Goal: Information Seeking & Learning: Learn about a topic

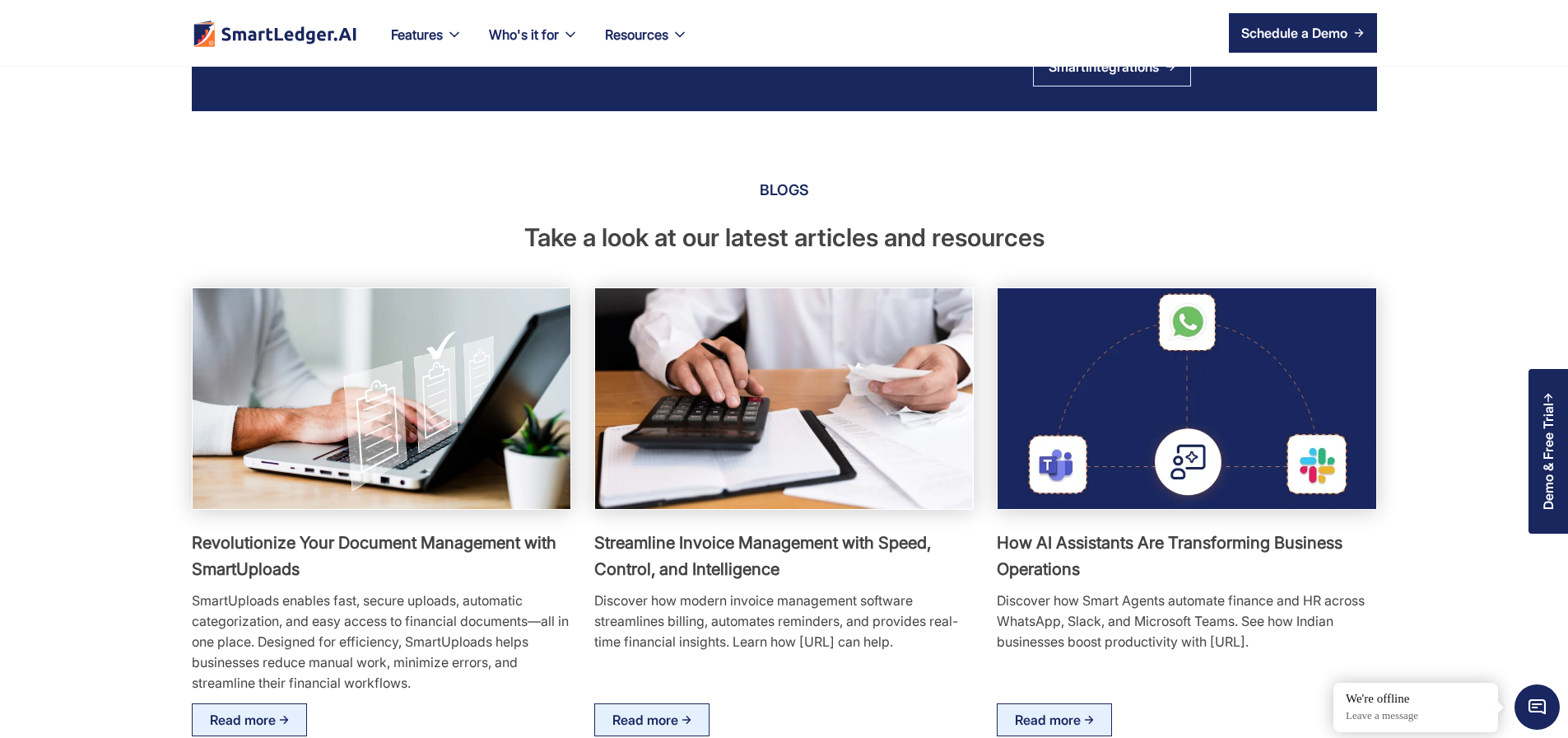
scroll to position [2965, 0]
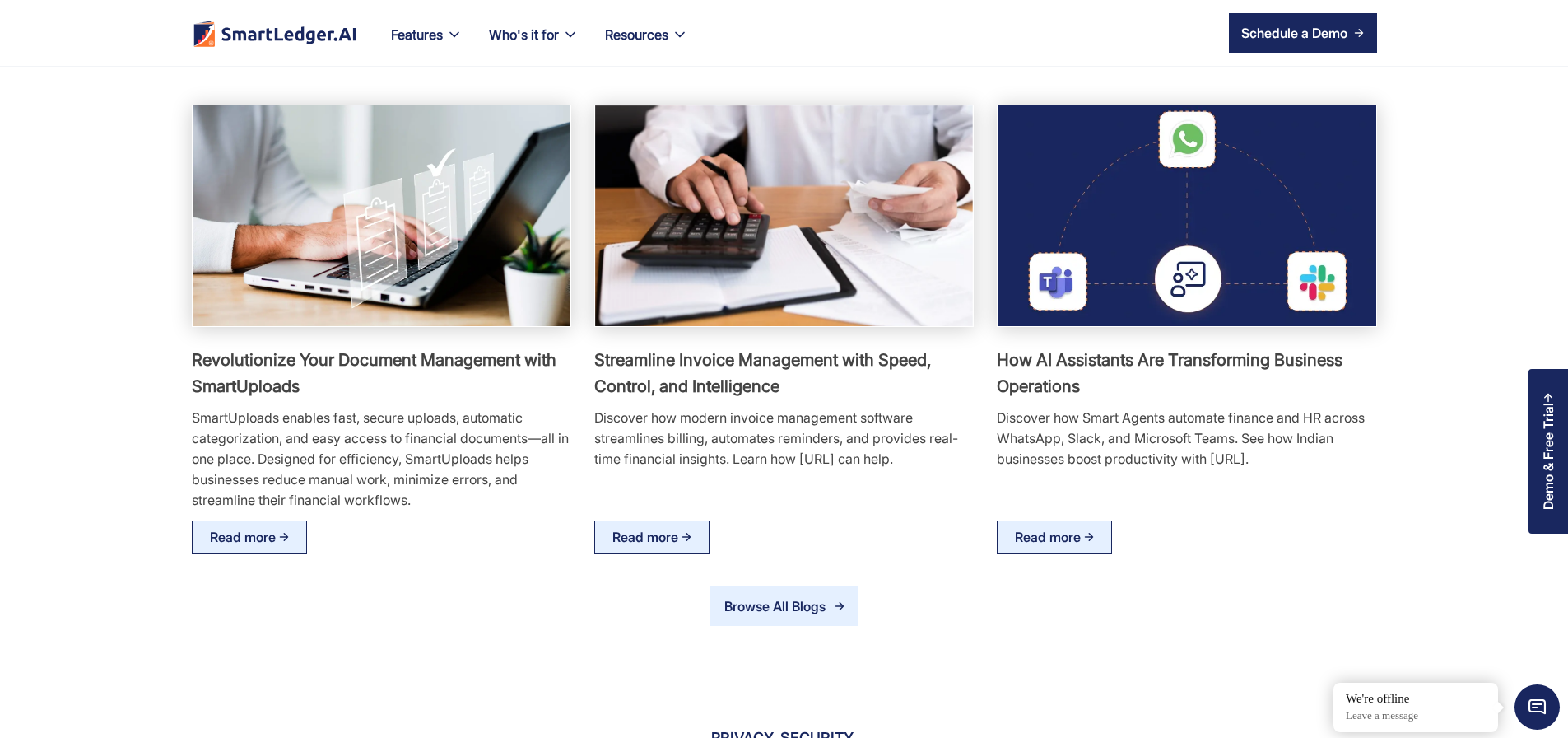
click at [774, 617] on div "Browse All Blogs" at bounding box center [779, 606] width 111 height 22
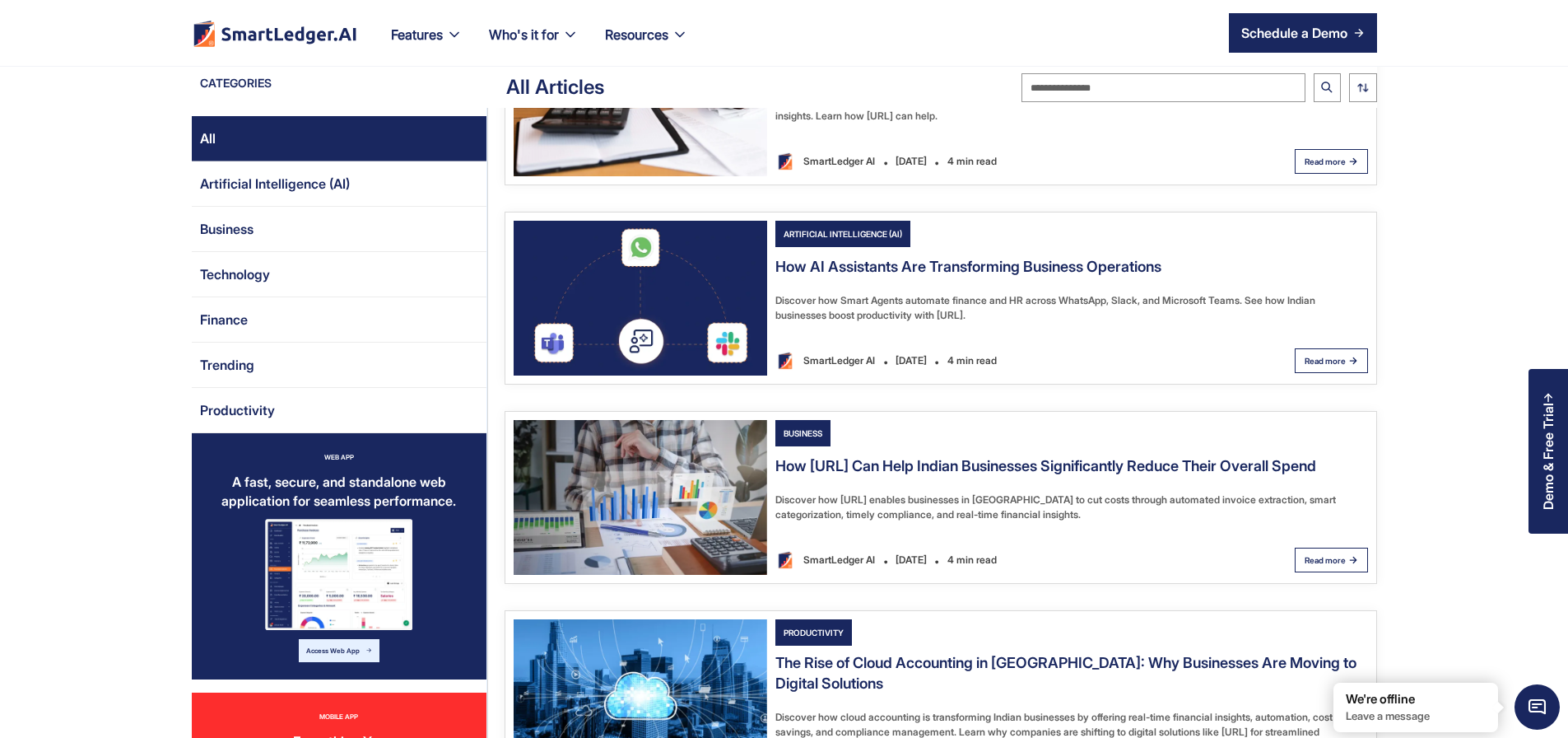
scroll to position [988, 0]
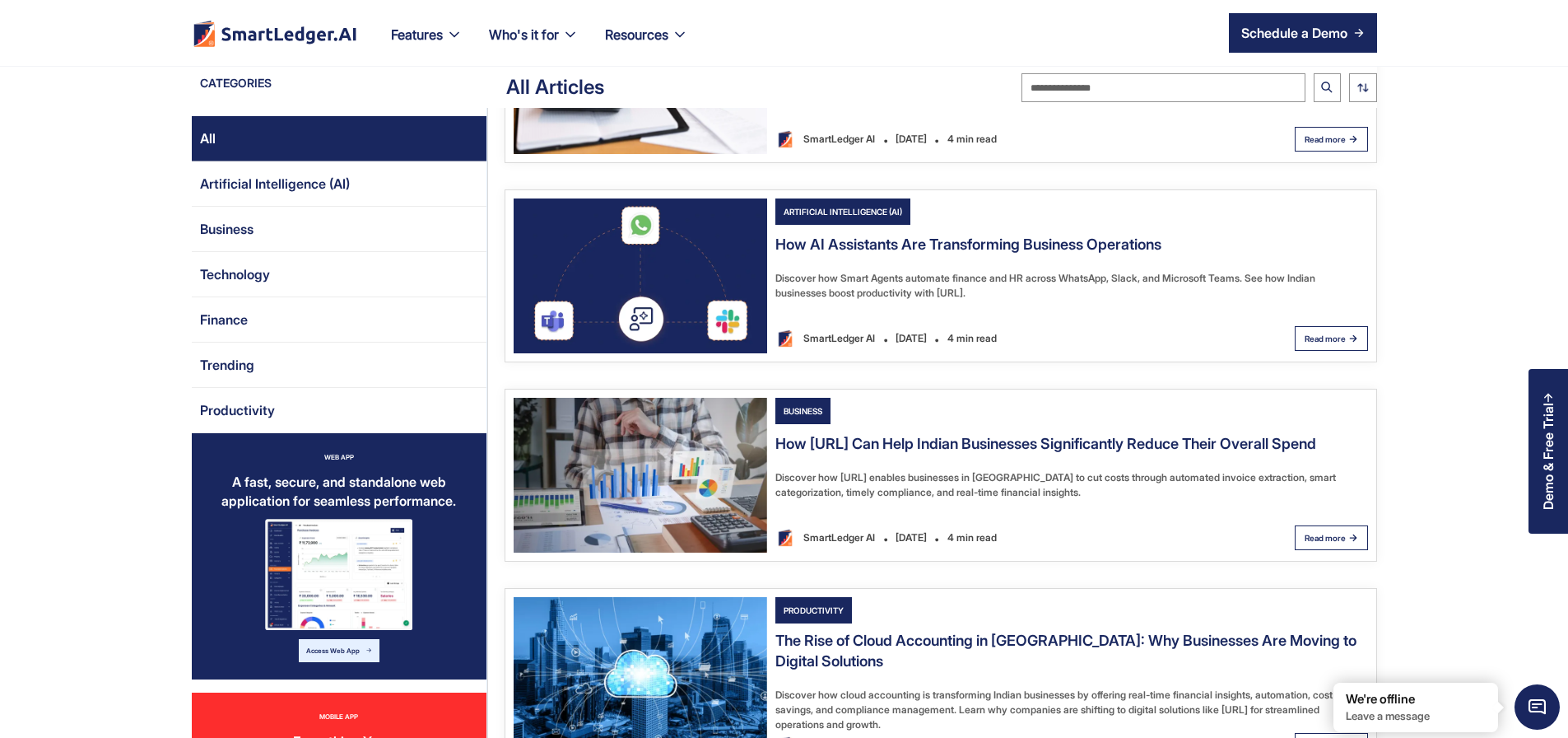
click at [632, 354] on img "Email Form 2" at bounding box center [640, 276] width 254 height 155
click at [634, 553] on img "Email Form 2" at bounding box center [640, 475] width 254 height 155
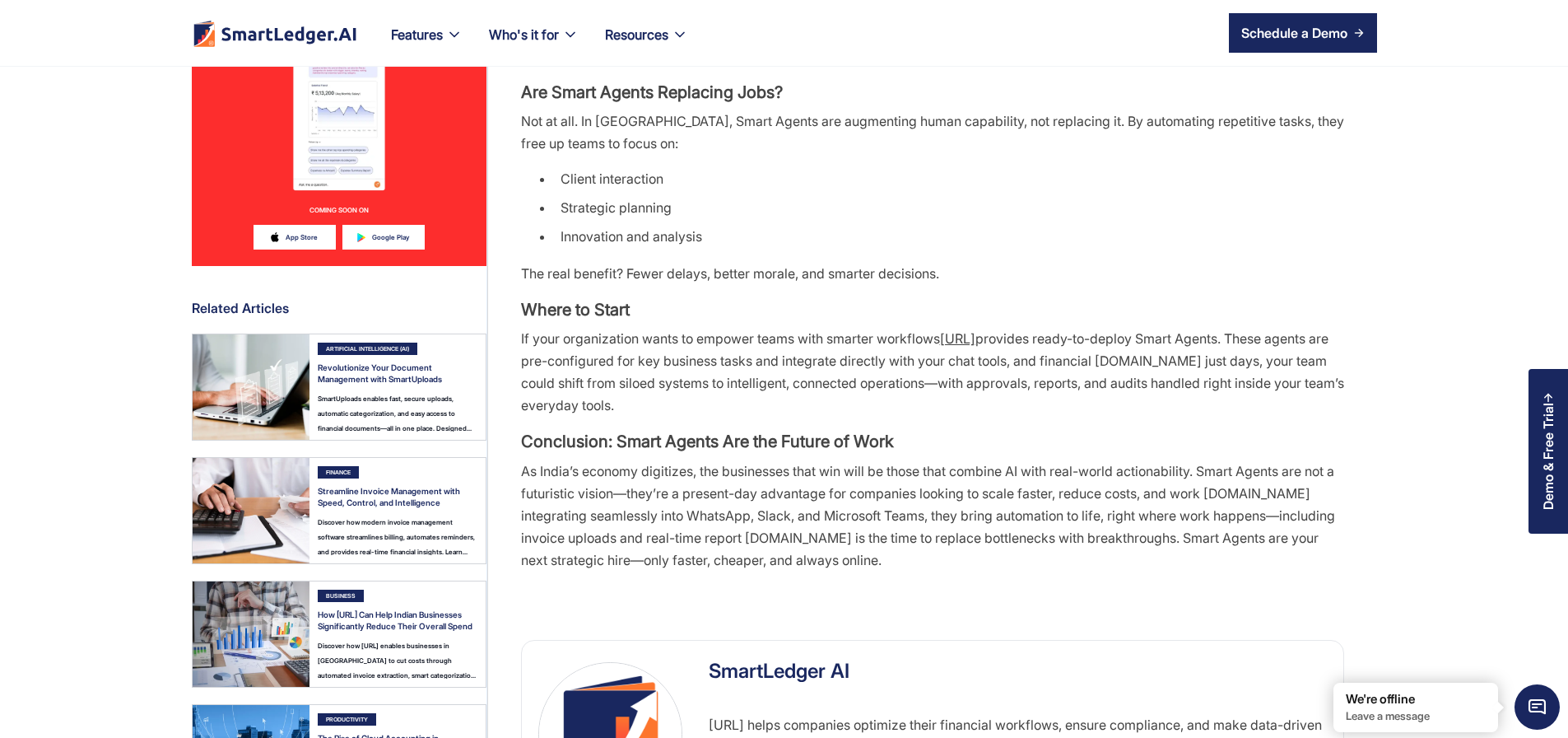
scroll to position [2075, 0]
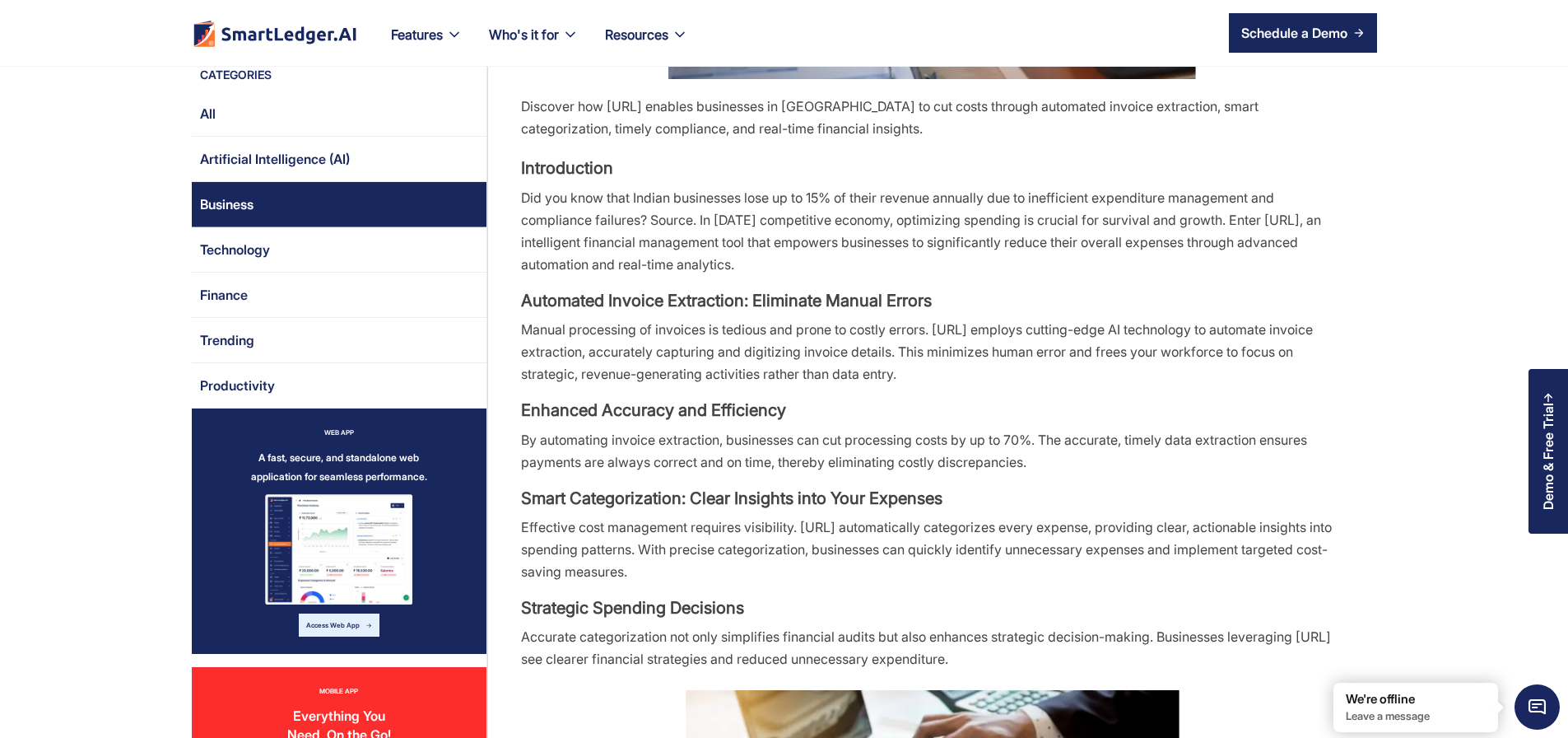
scroll to position [395, 0]
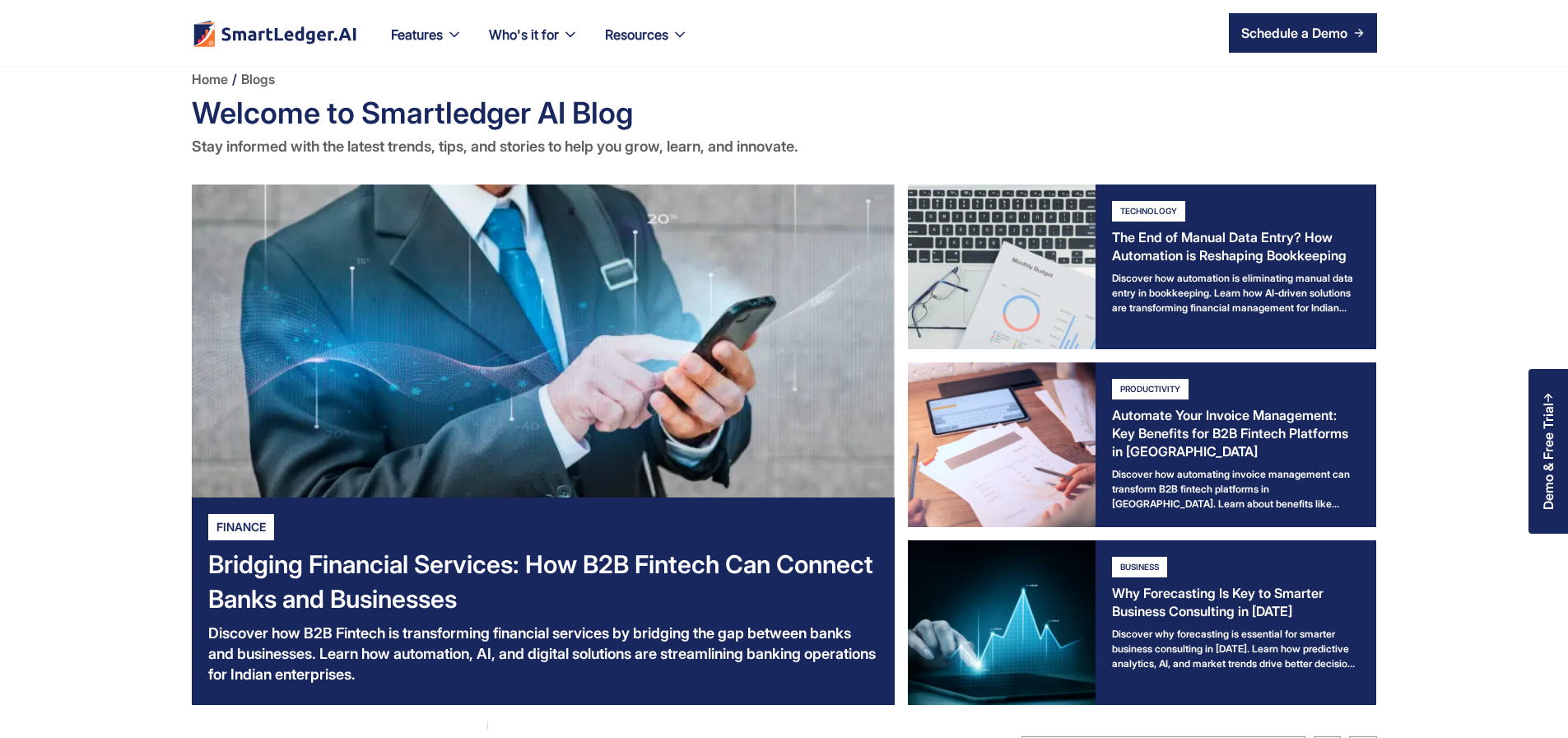
scroll to position [988, 0]
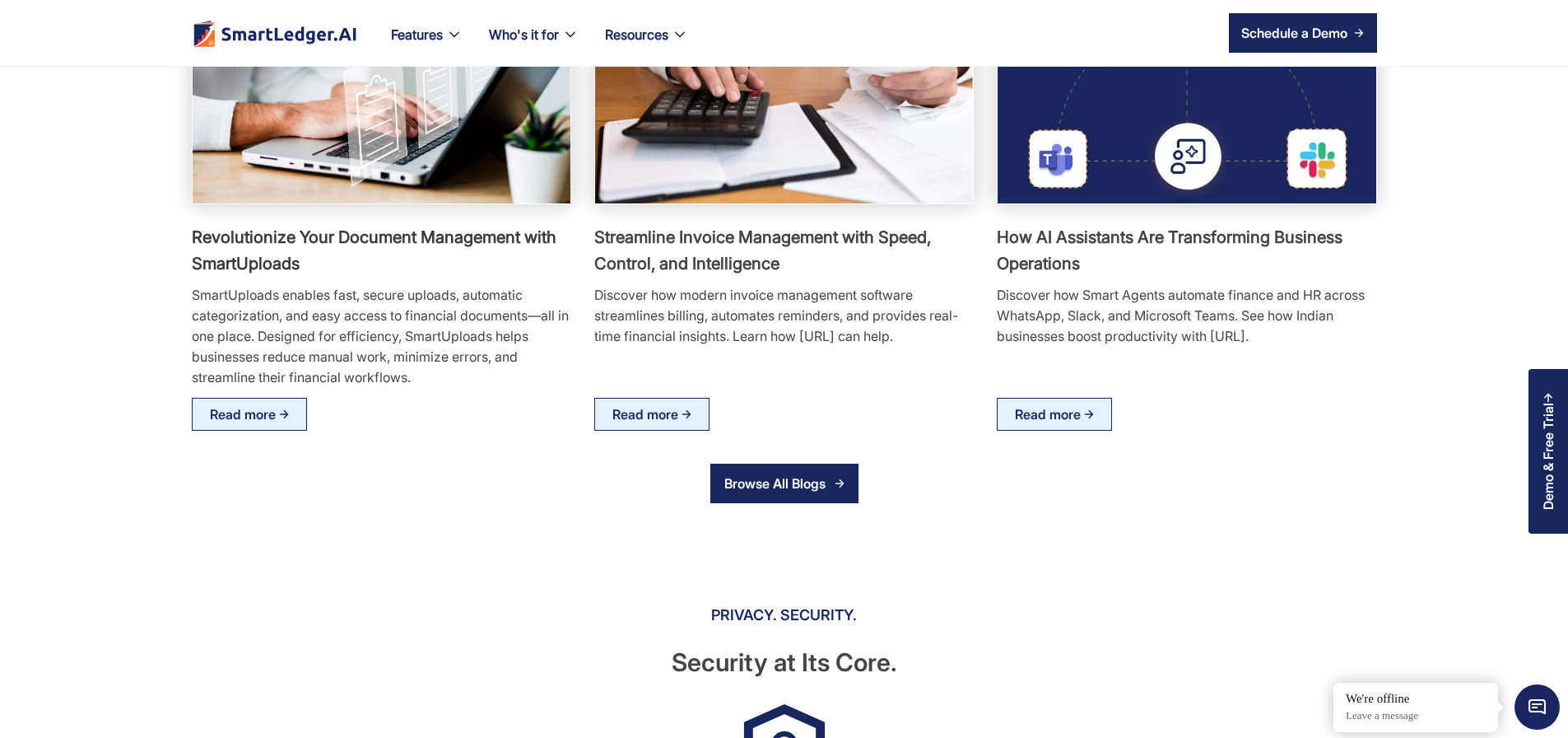
scroll to position [2691, 0]
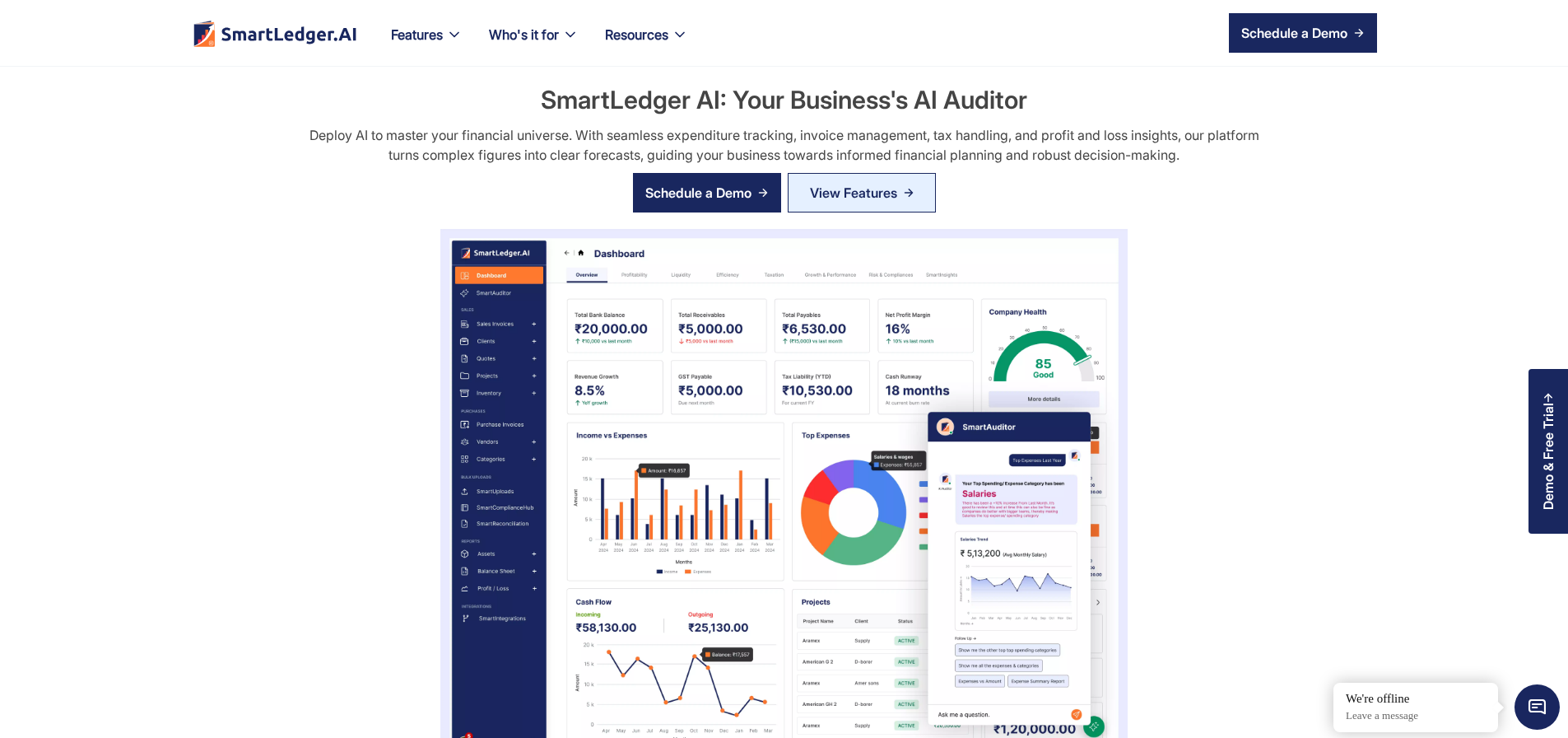
scroll to position [2691, 0]
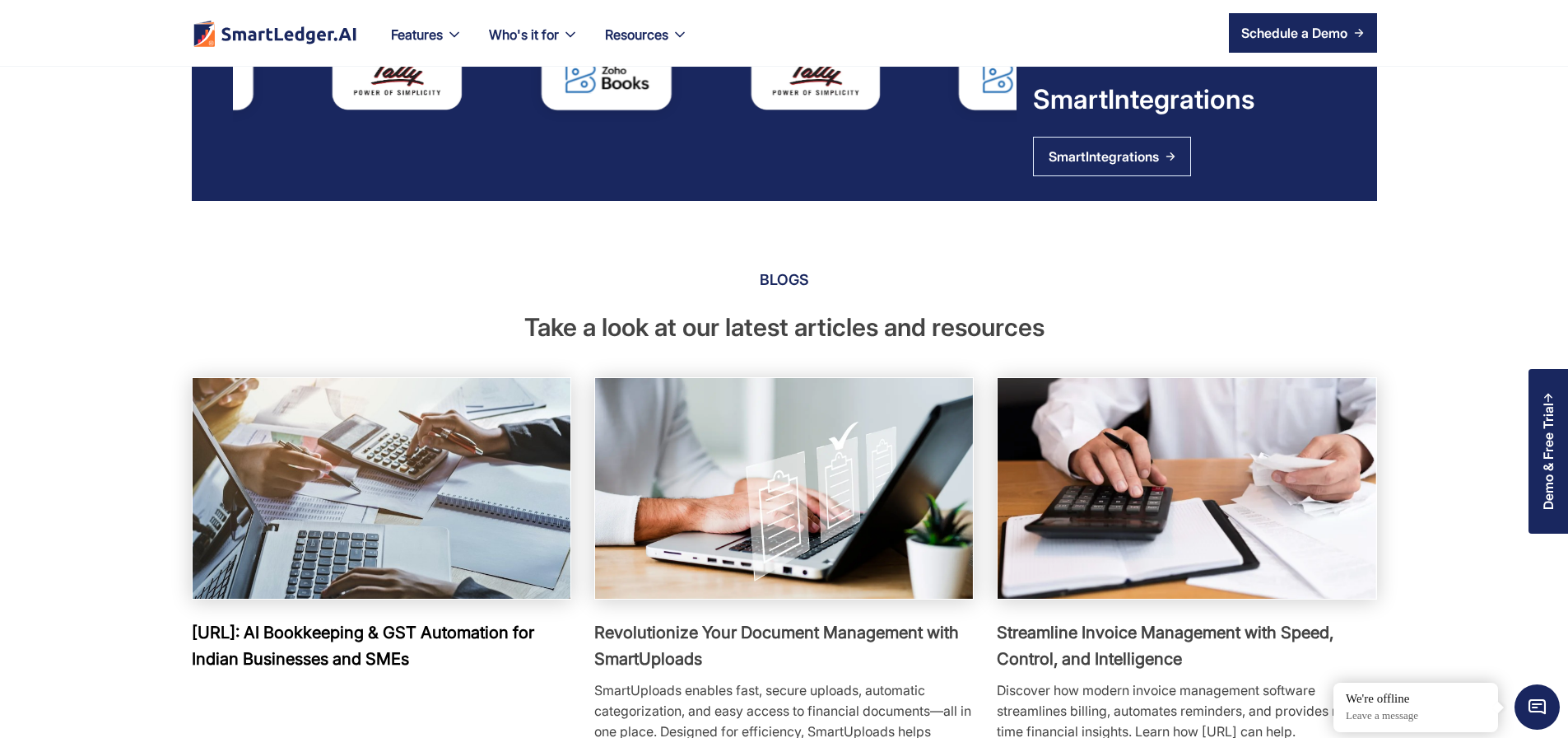
click at [400, 570] on img at bounding box center [381, 488] width 415 height 243
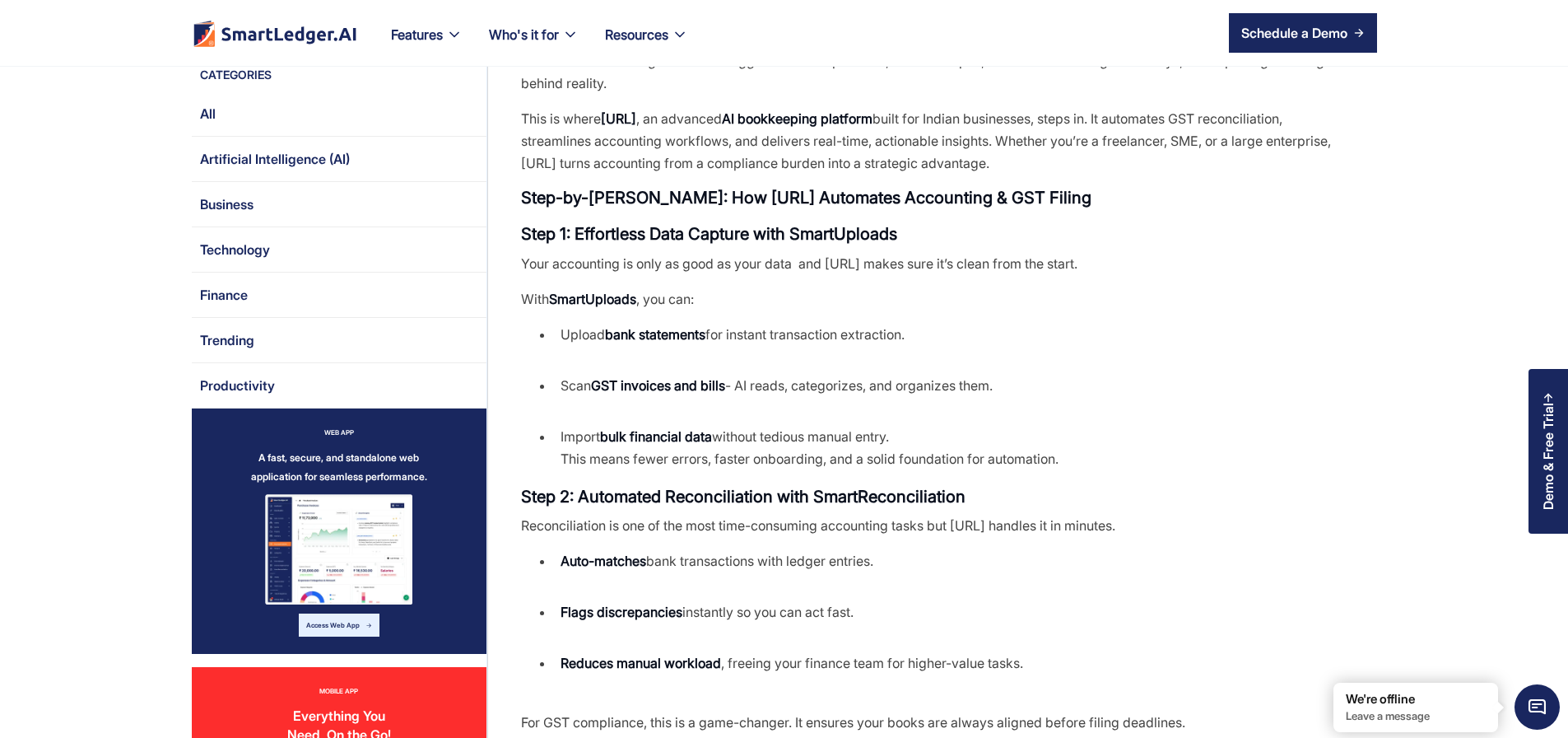
scroll to position [494, 0]
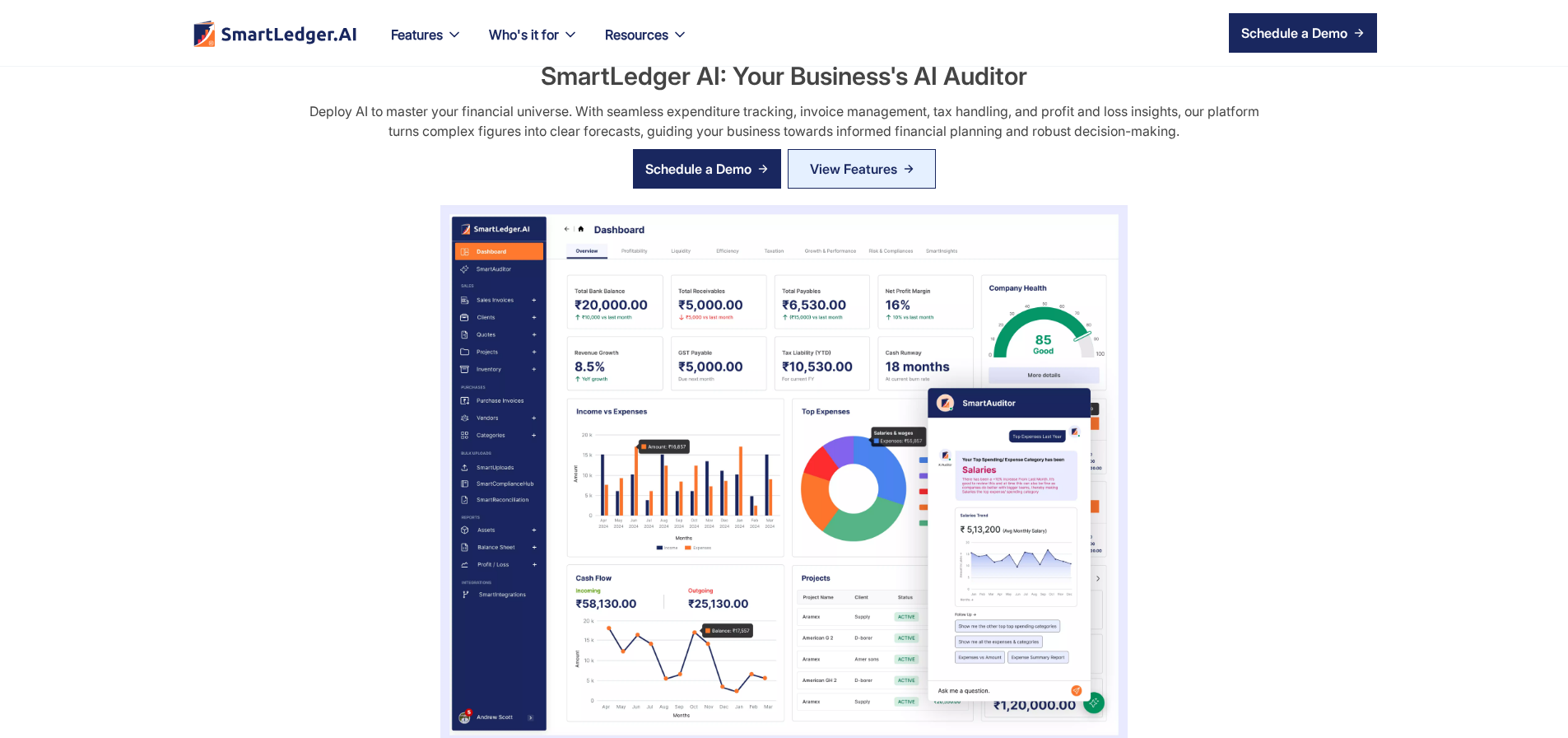
scroll to position [122, 0]
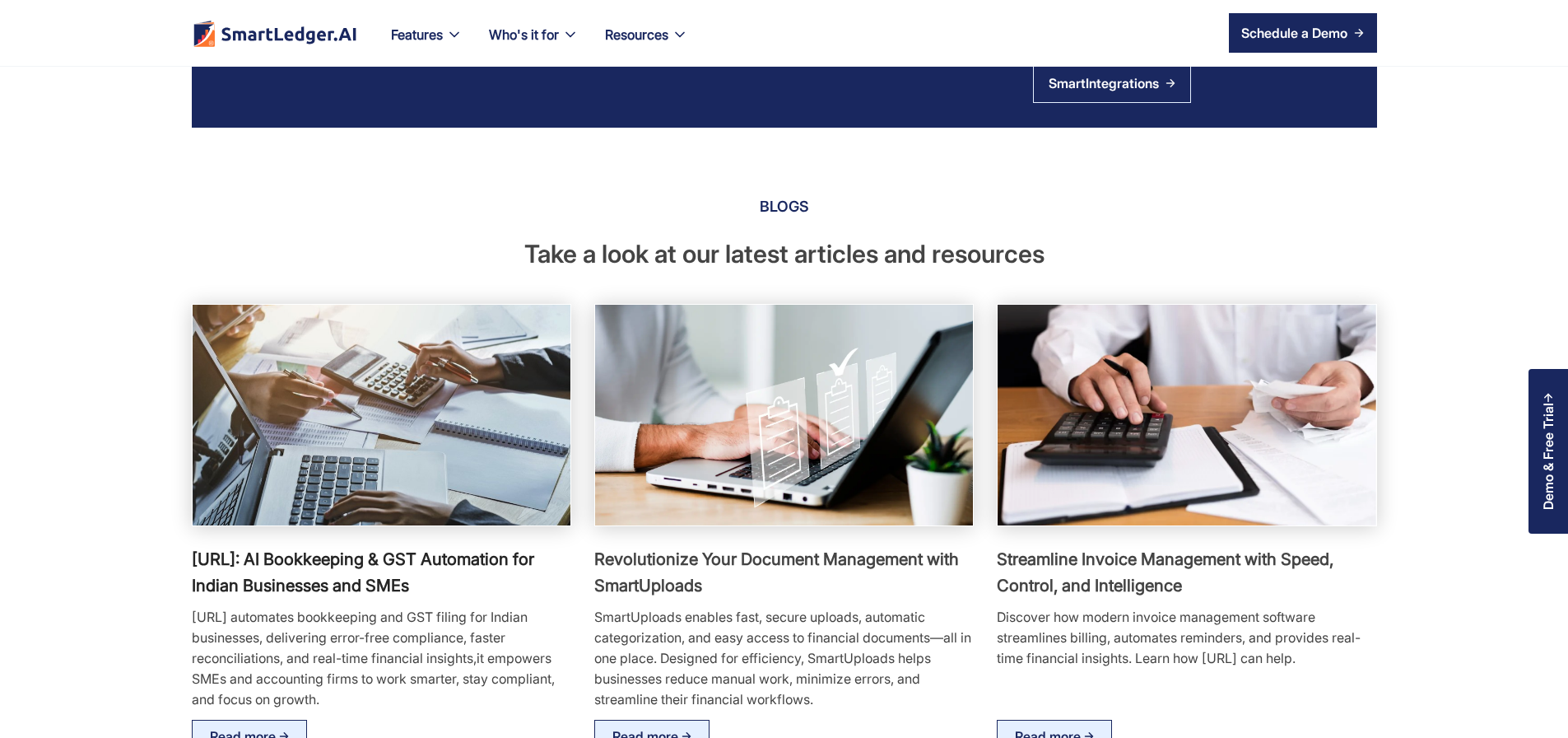
scroll to position [2889, 0]
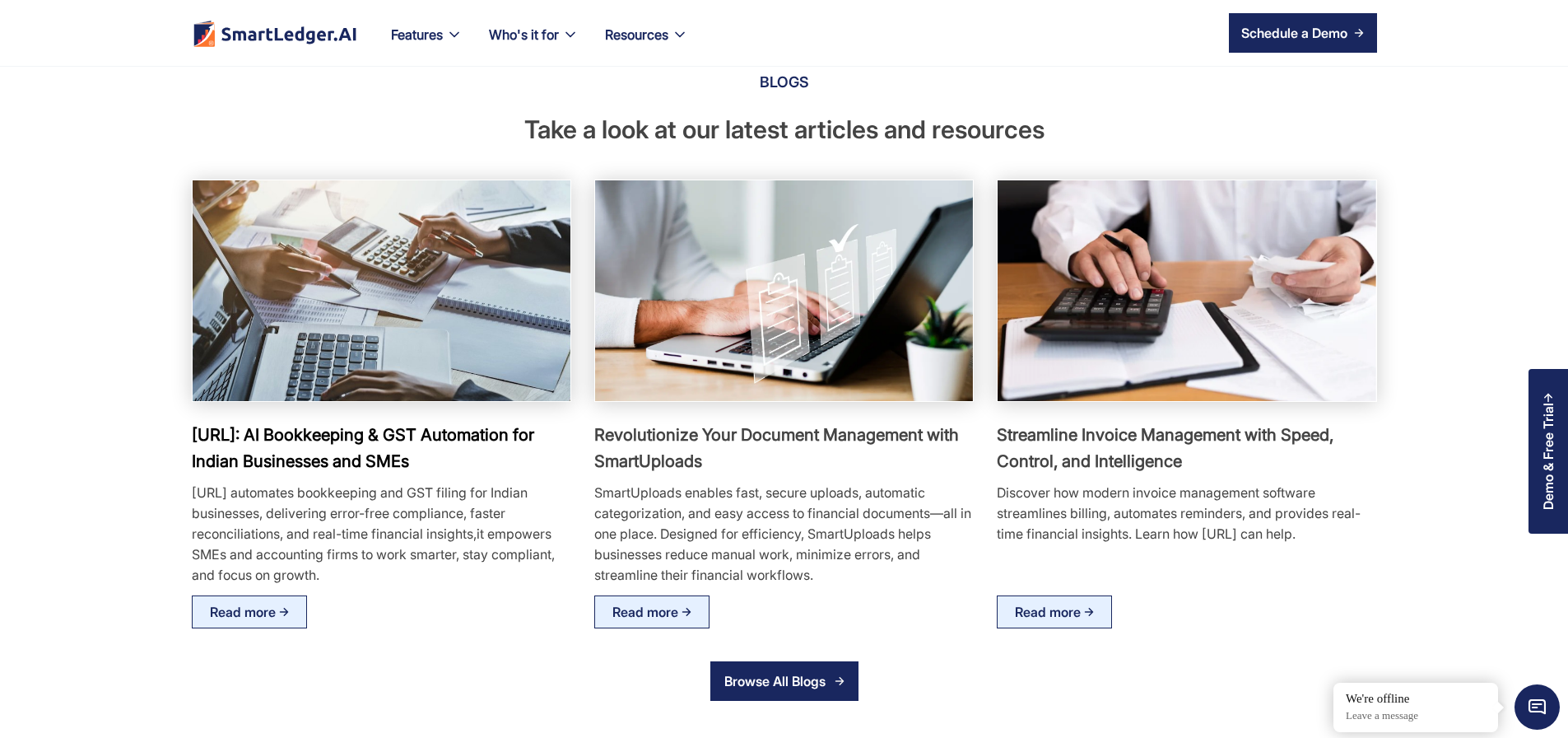
click at [397, 369] on img at bounding box center [381, 291] width 415 height 243
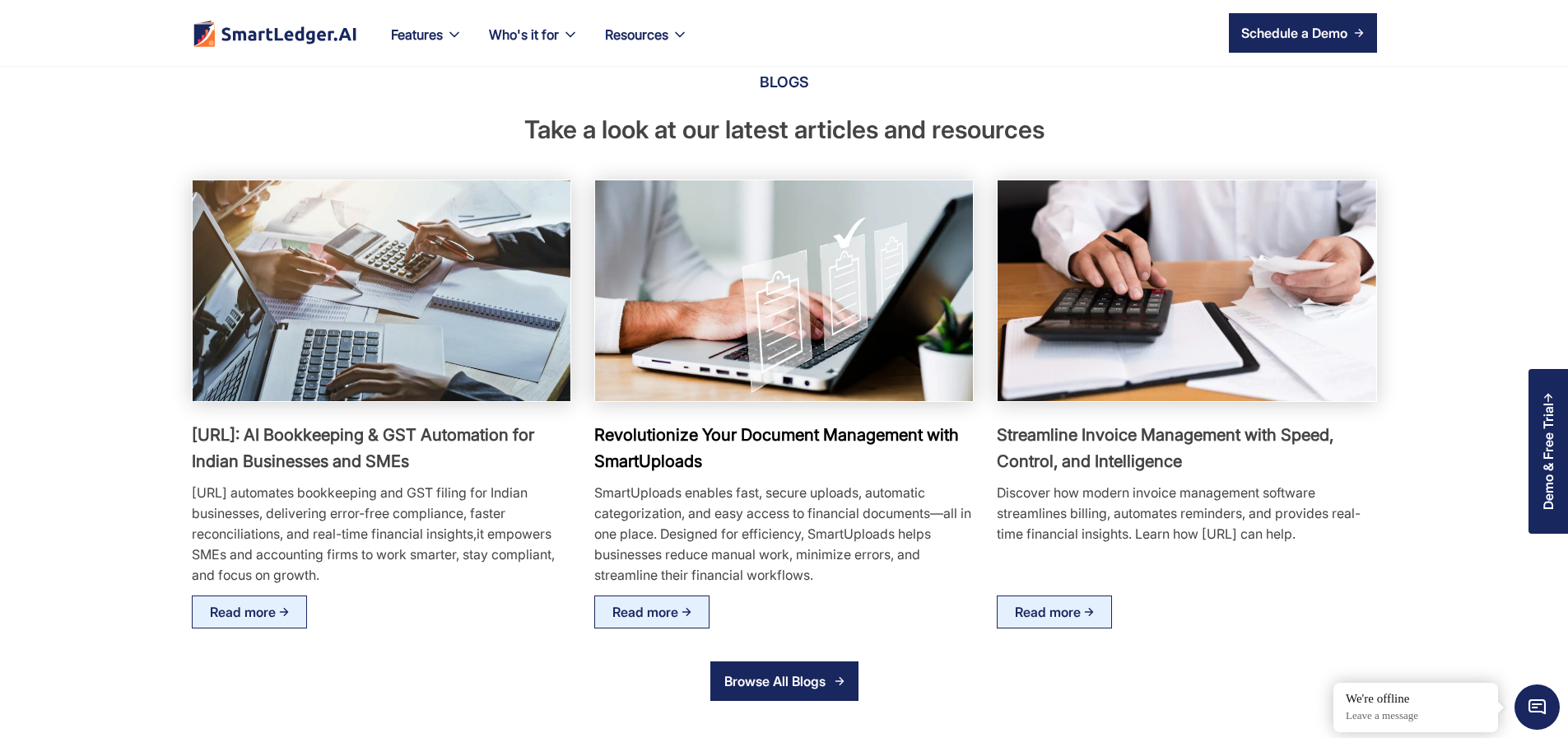
click at [692, 372] on img at bounding box center [784, 291] width 415 height 243
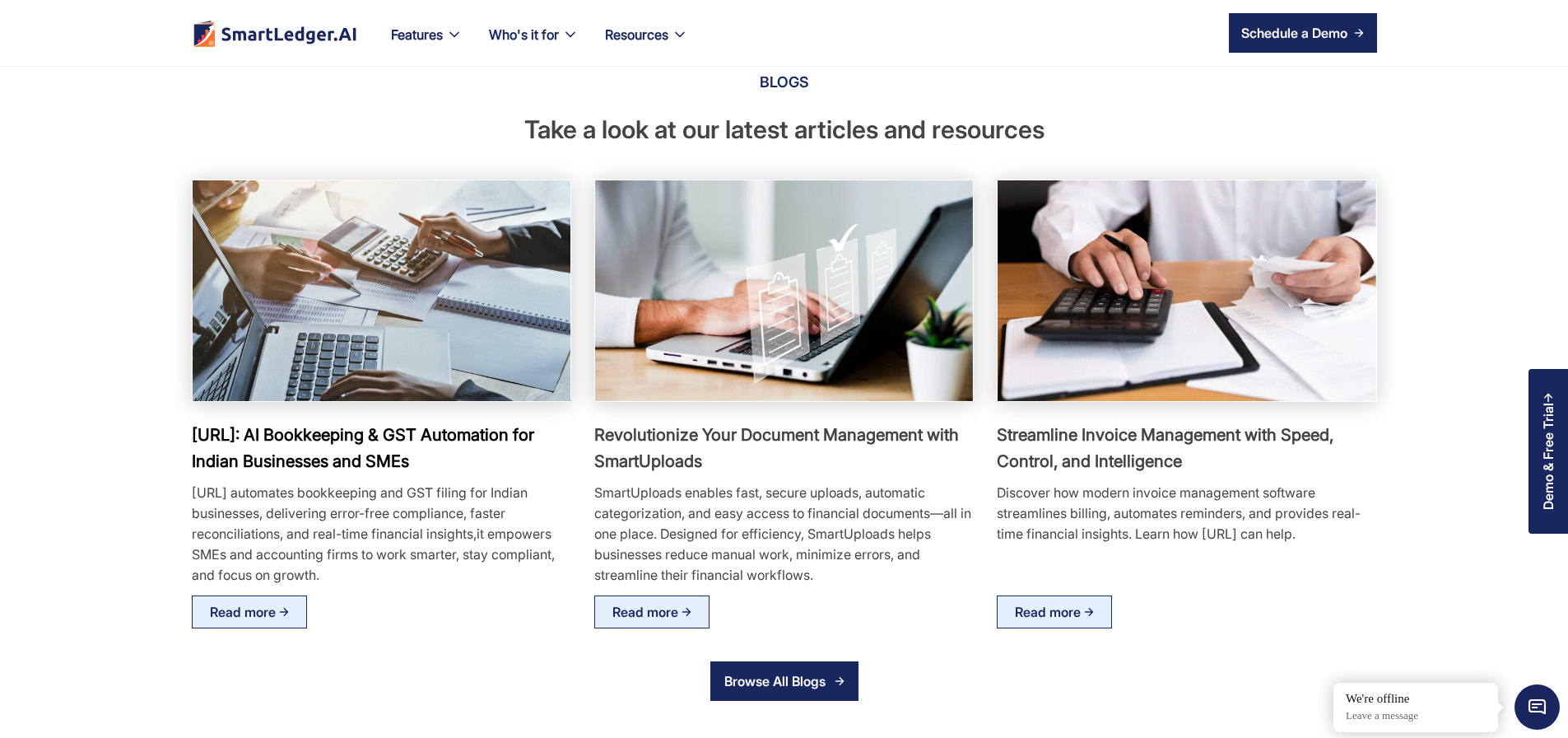
click at [392, 411] on img at bounding box center [381, 291] width 415 height 243
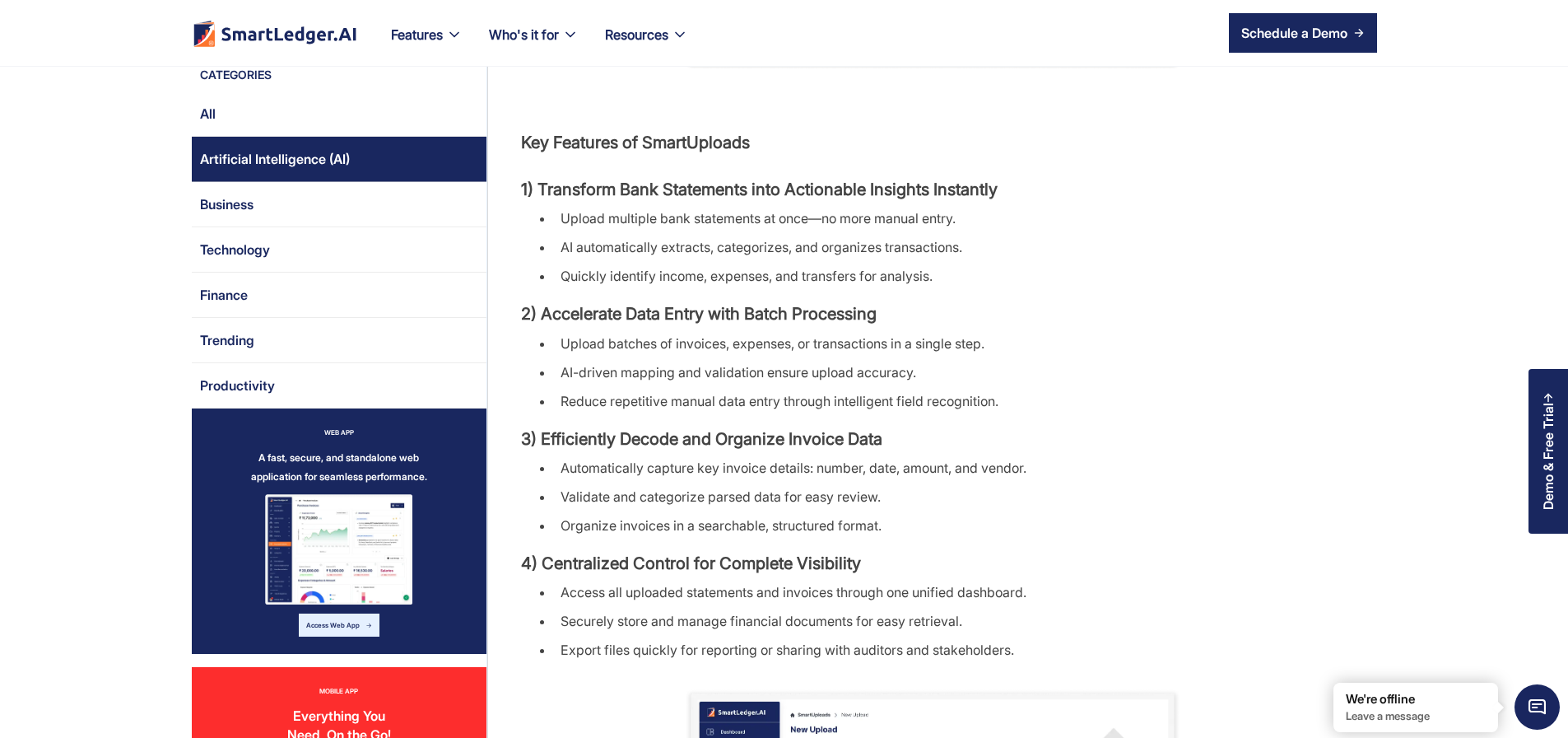
scroll to position [1581, 0]
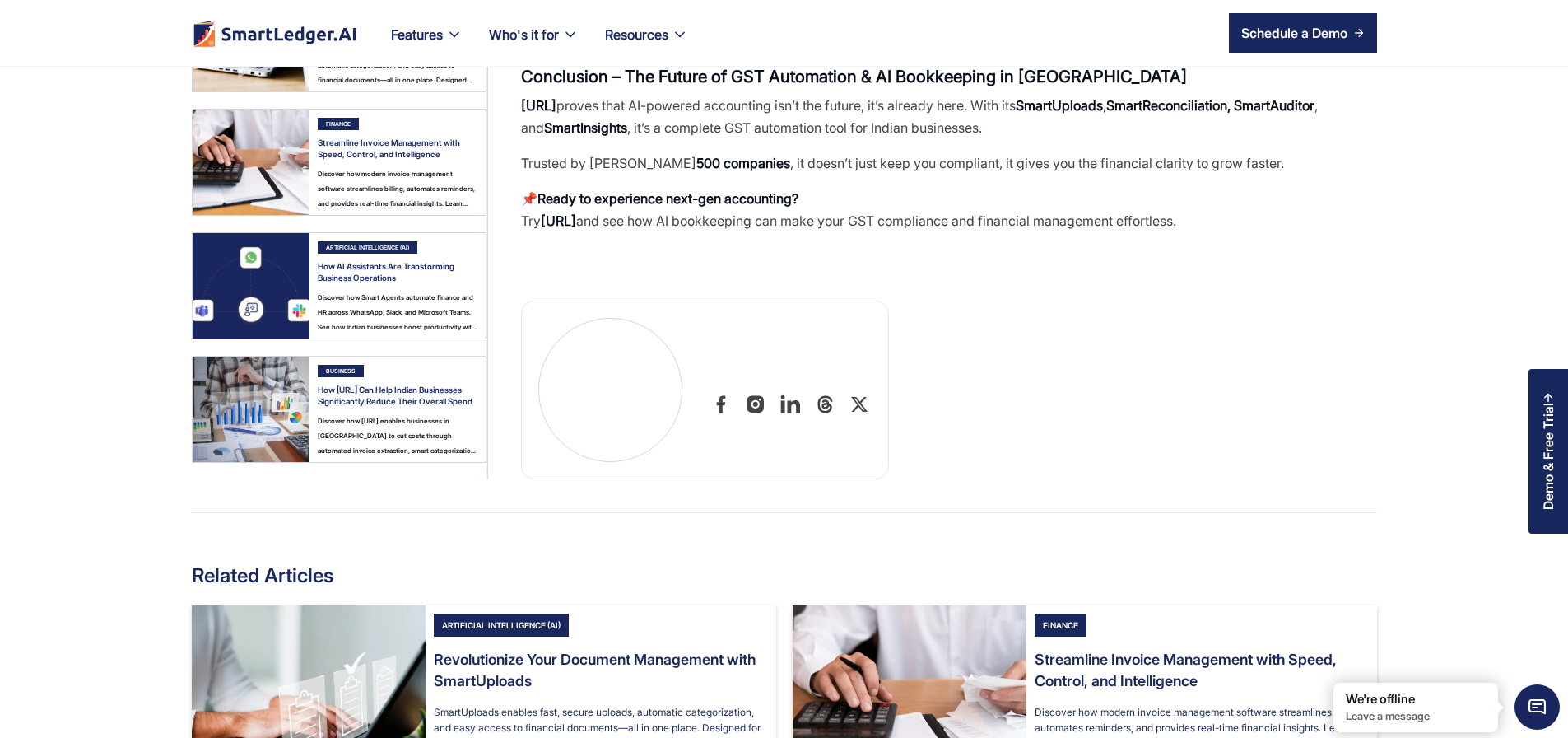
scroll to position [2767, 0]
click at [571, 379] on link at bounding box center [611, 389] width 144 height 144
click at [662, 320] on div at bounding box center [704, 389] width 368 height 178
click at [317, 181] on div "Discover how modern invoice management software streamlines billing, automates …" at bounding box center [397, 186] width 160 height 40
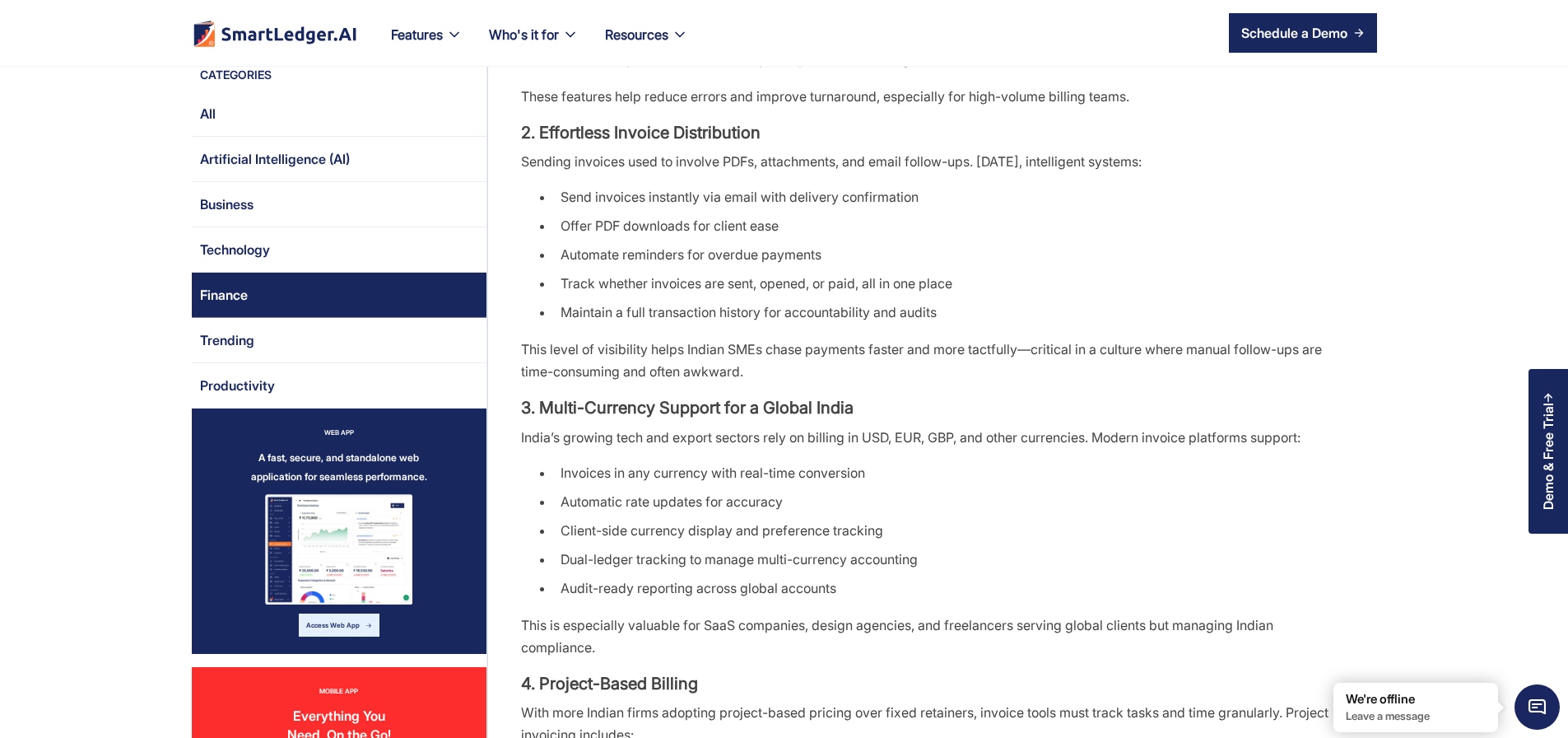
scroll to position [1383, 0]
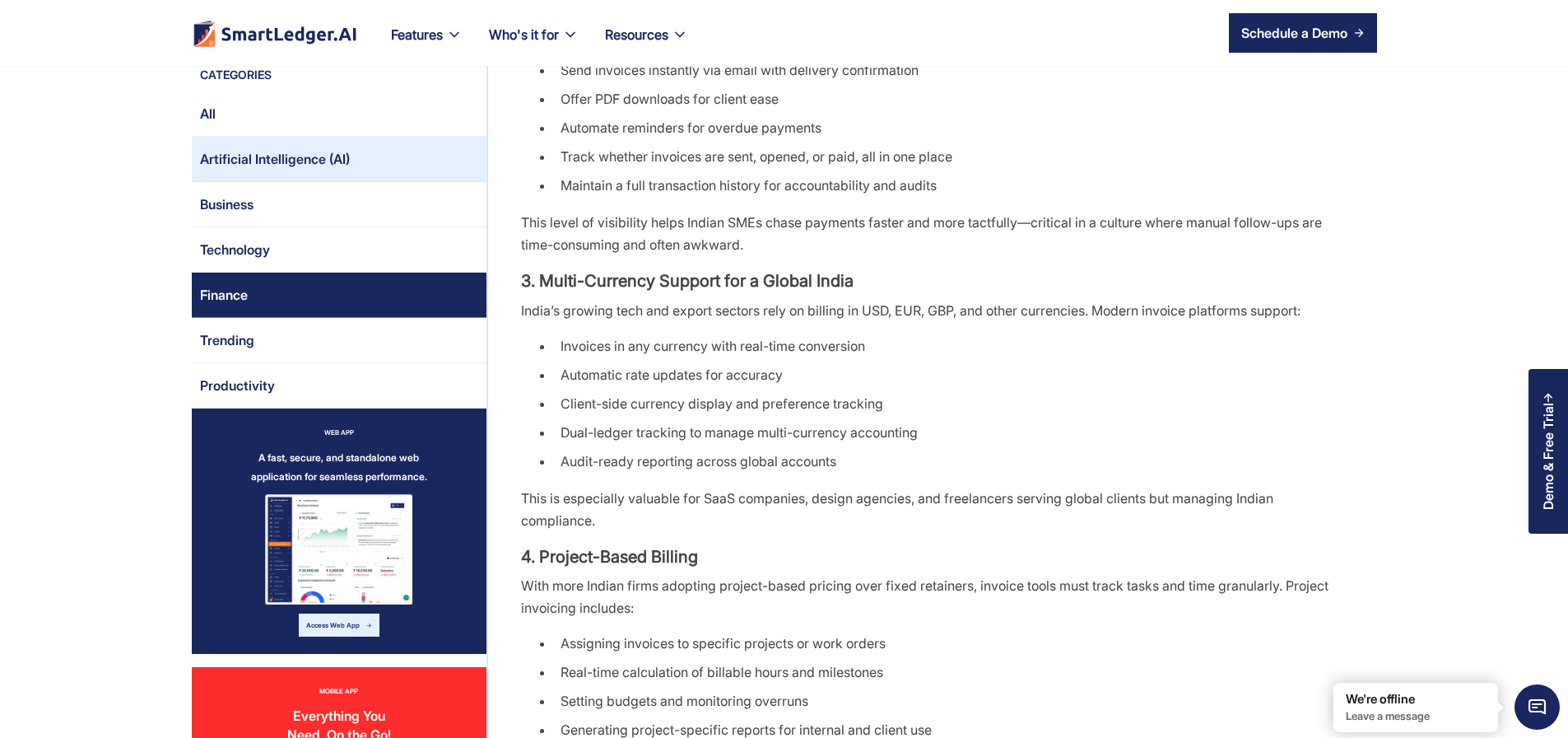
click at [293, 170] on link "Artificial Intelligence (AI)" at bounding box center [339, 159] width 295 height 45
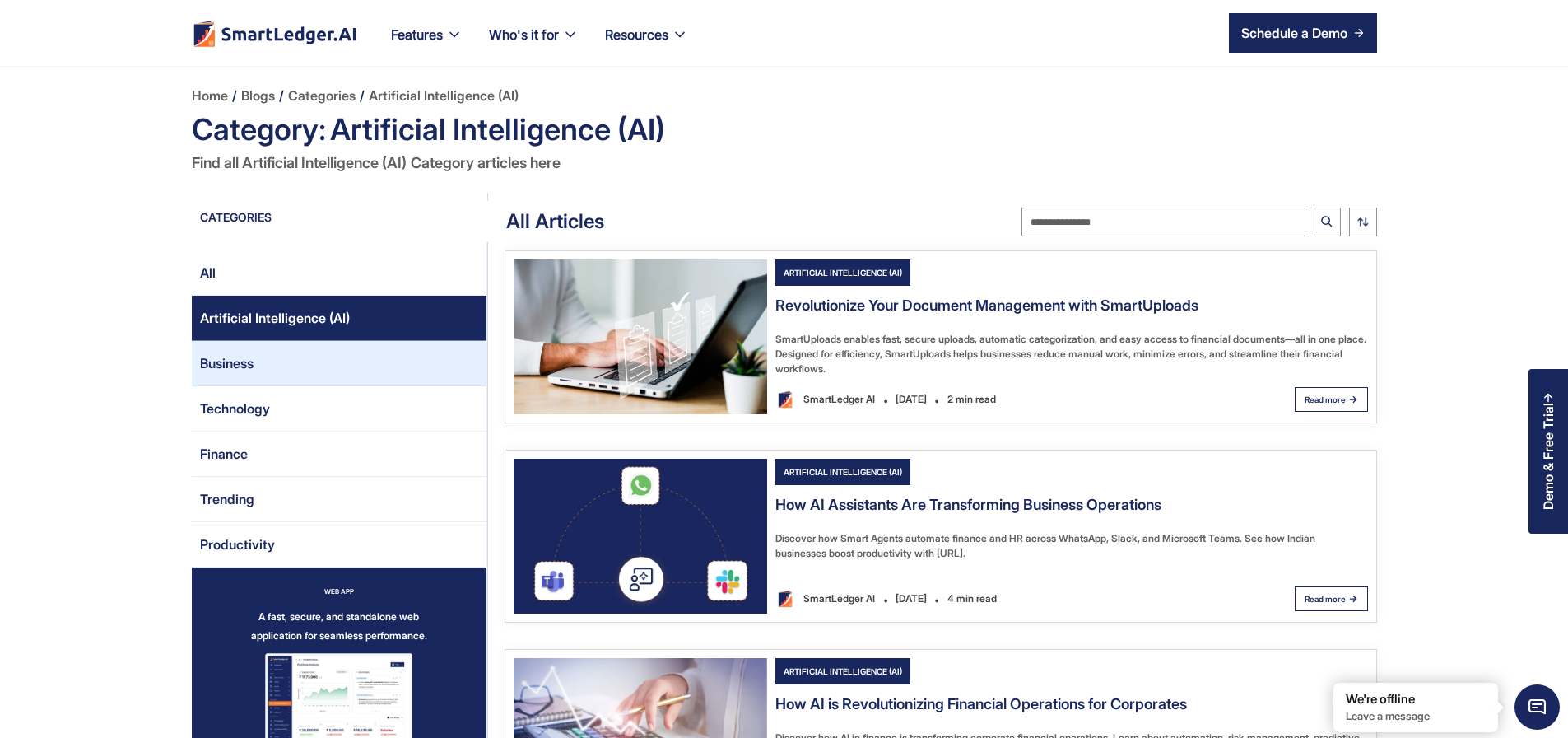
click at [253, 351] on link "Business" at bounding box center [339, 364] width 295 height 45
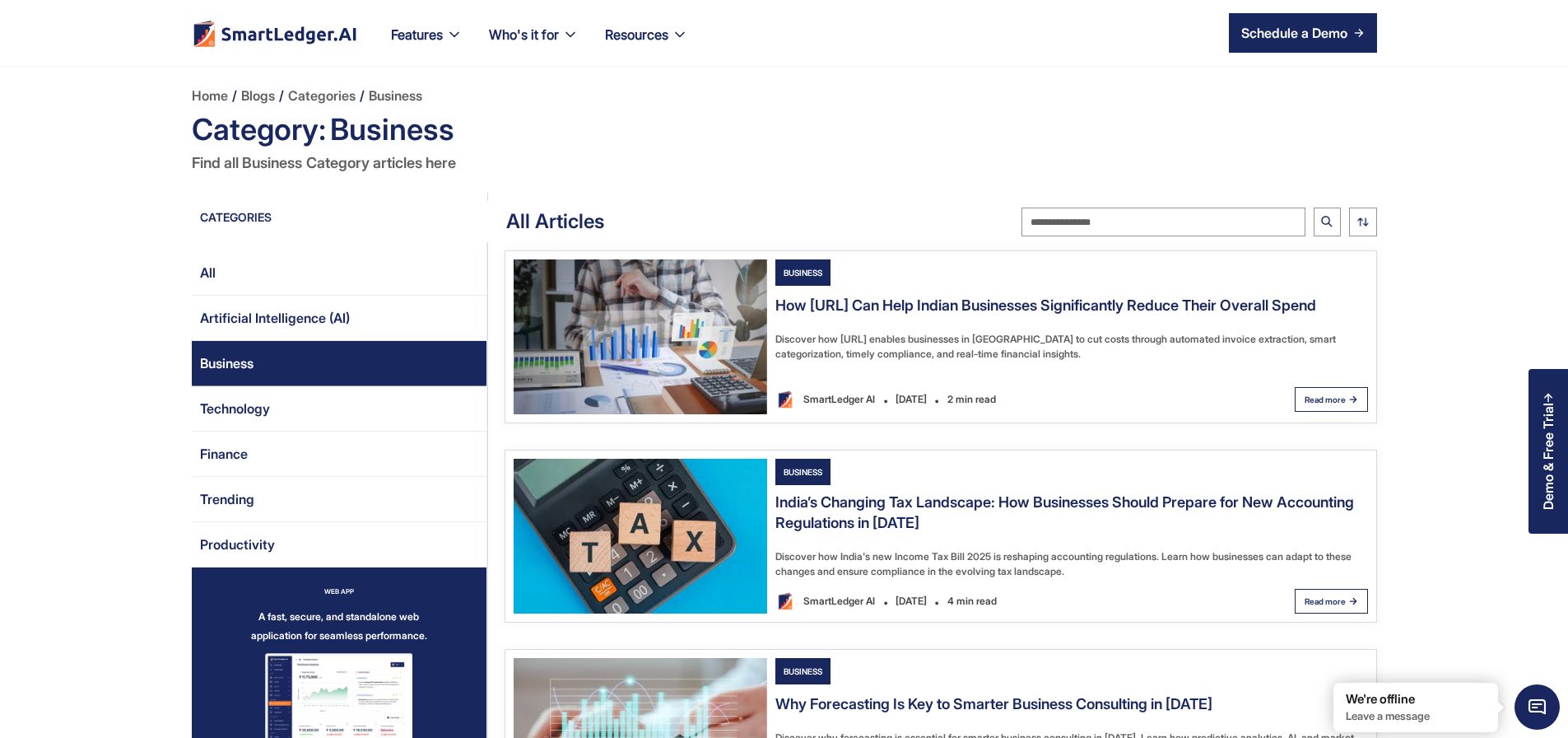
click at [274, 327] on link "Artificial Intelligence (AI)" at bounding box center [339, 318] width 295 height 45
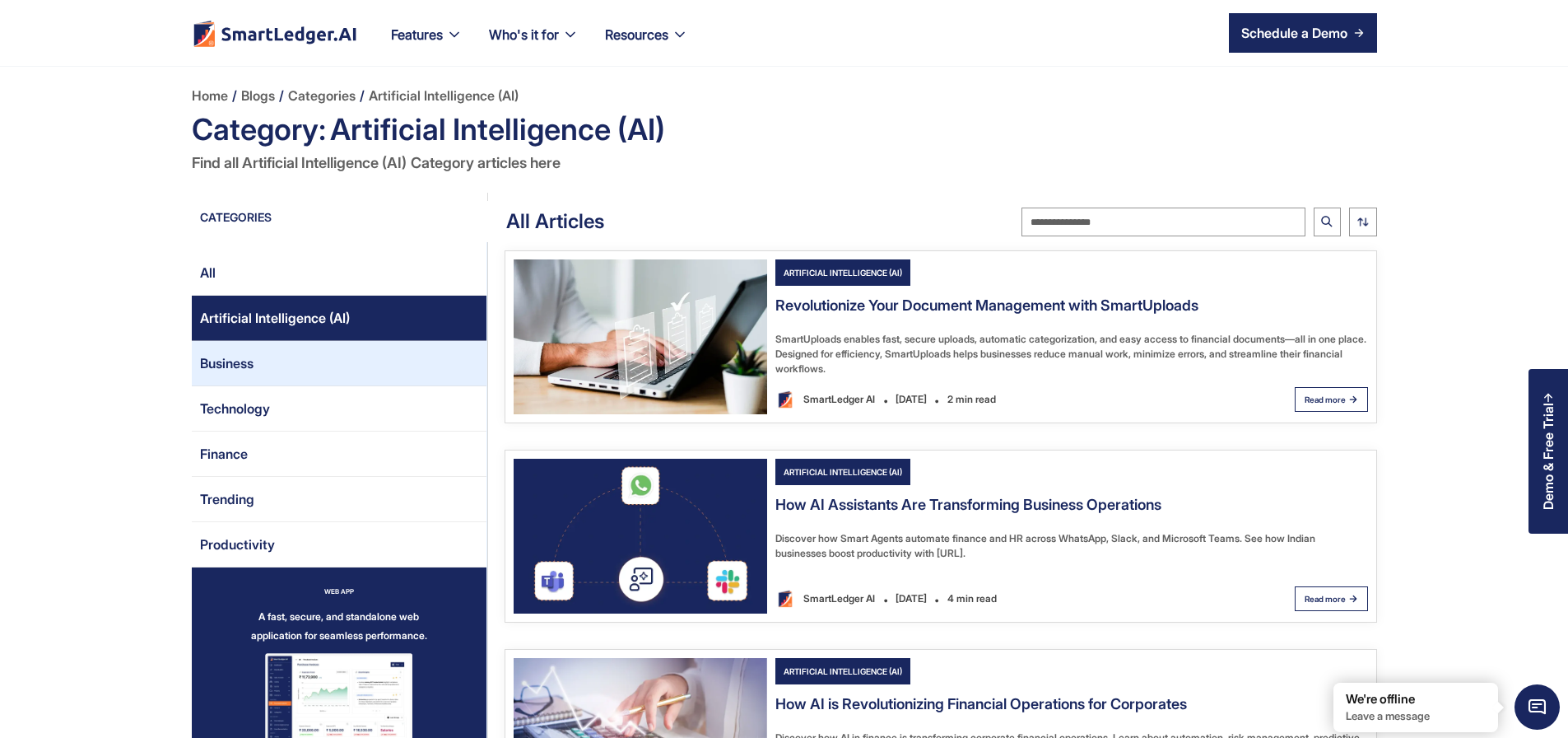
click at [283, 370] on link "Business" at bounding box center [339, 364] width 295 height 45
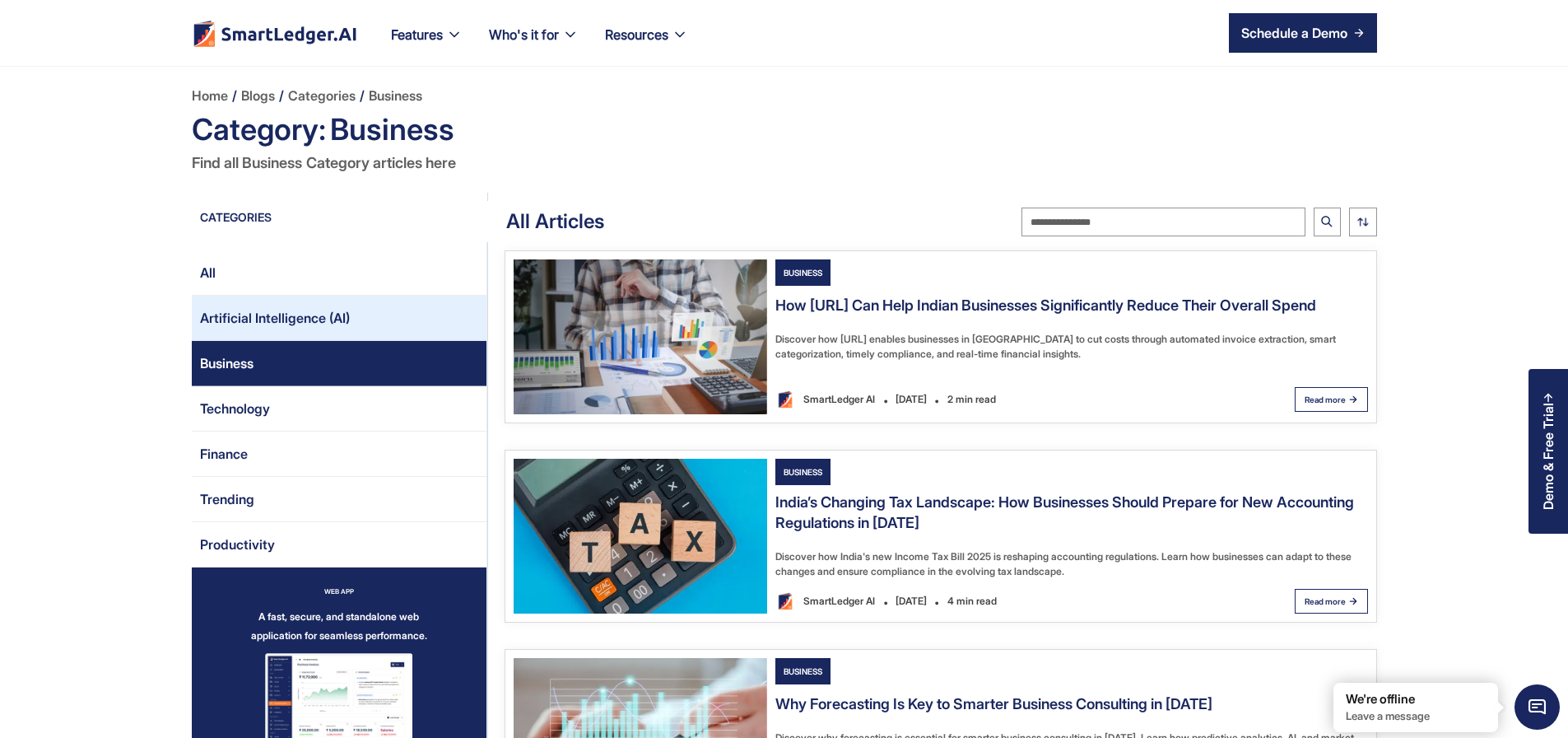
click at [249, 325] on div "Artificial Intelligence (AI)" at bounding box center [275, 317] width 150 height 26
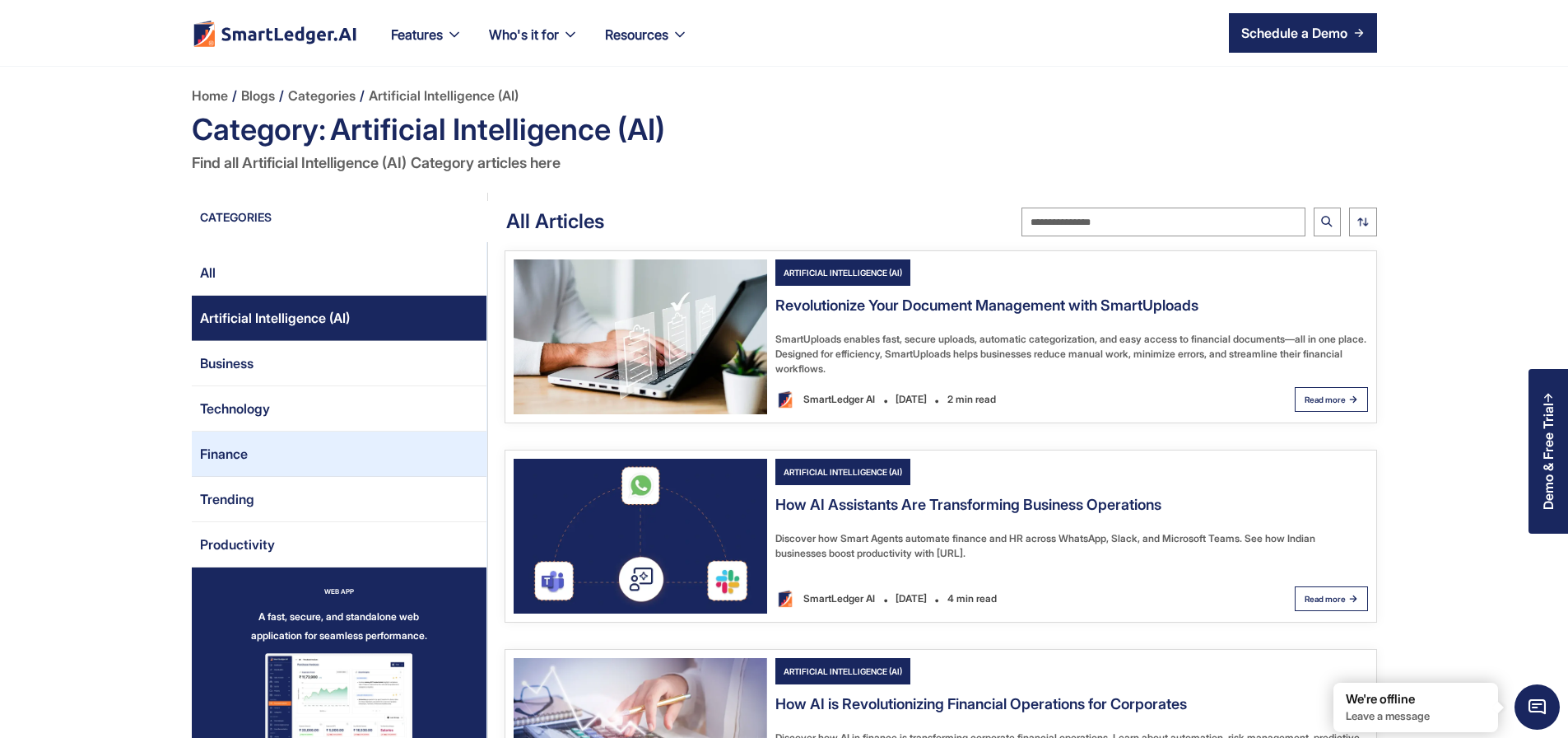
click at [240, 458] on link "Finance" at bounding box center [339, 454] width 295 height 45
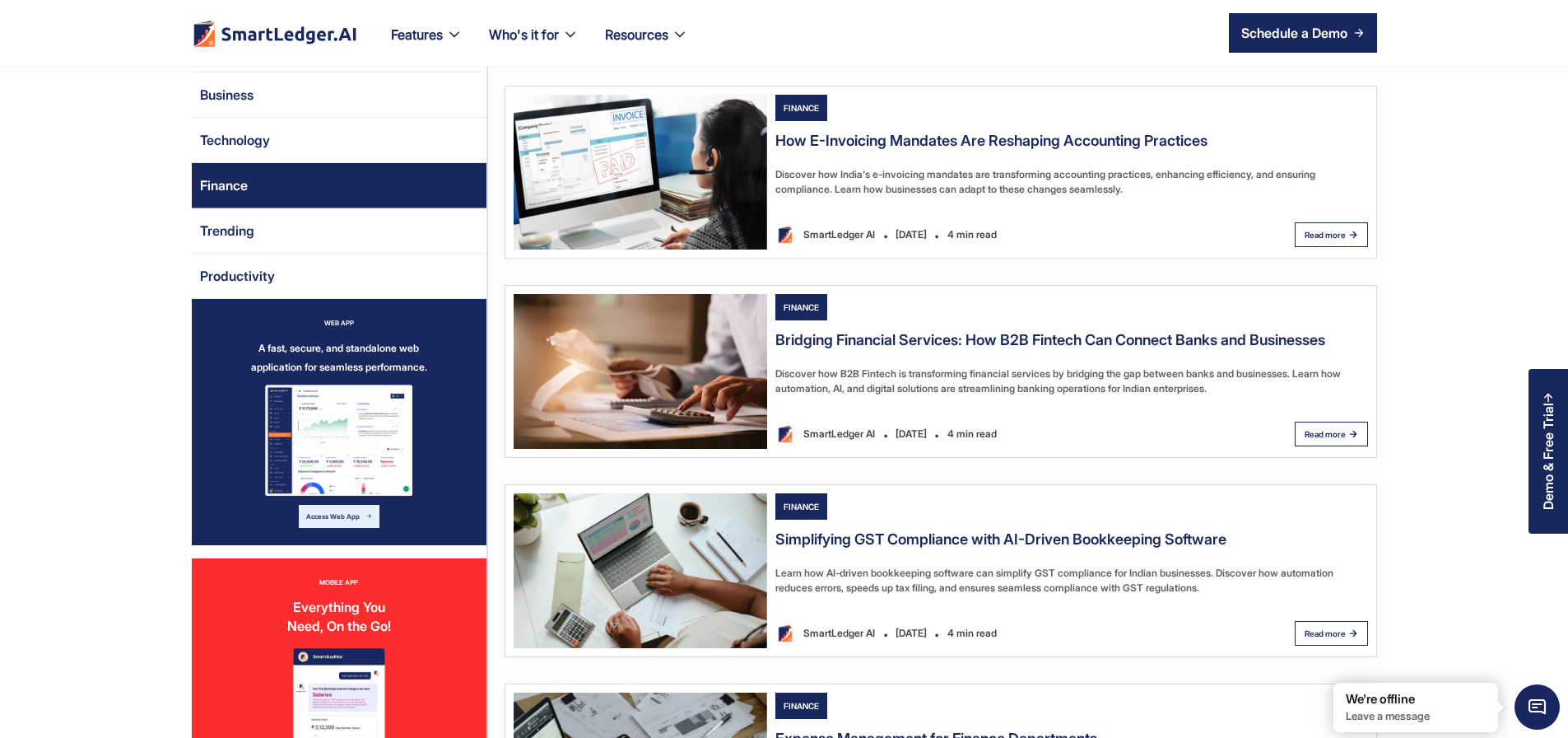
scroll to position [198, 0]
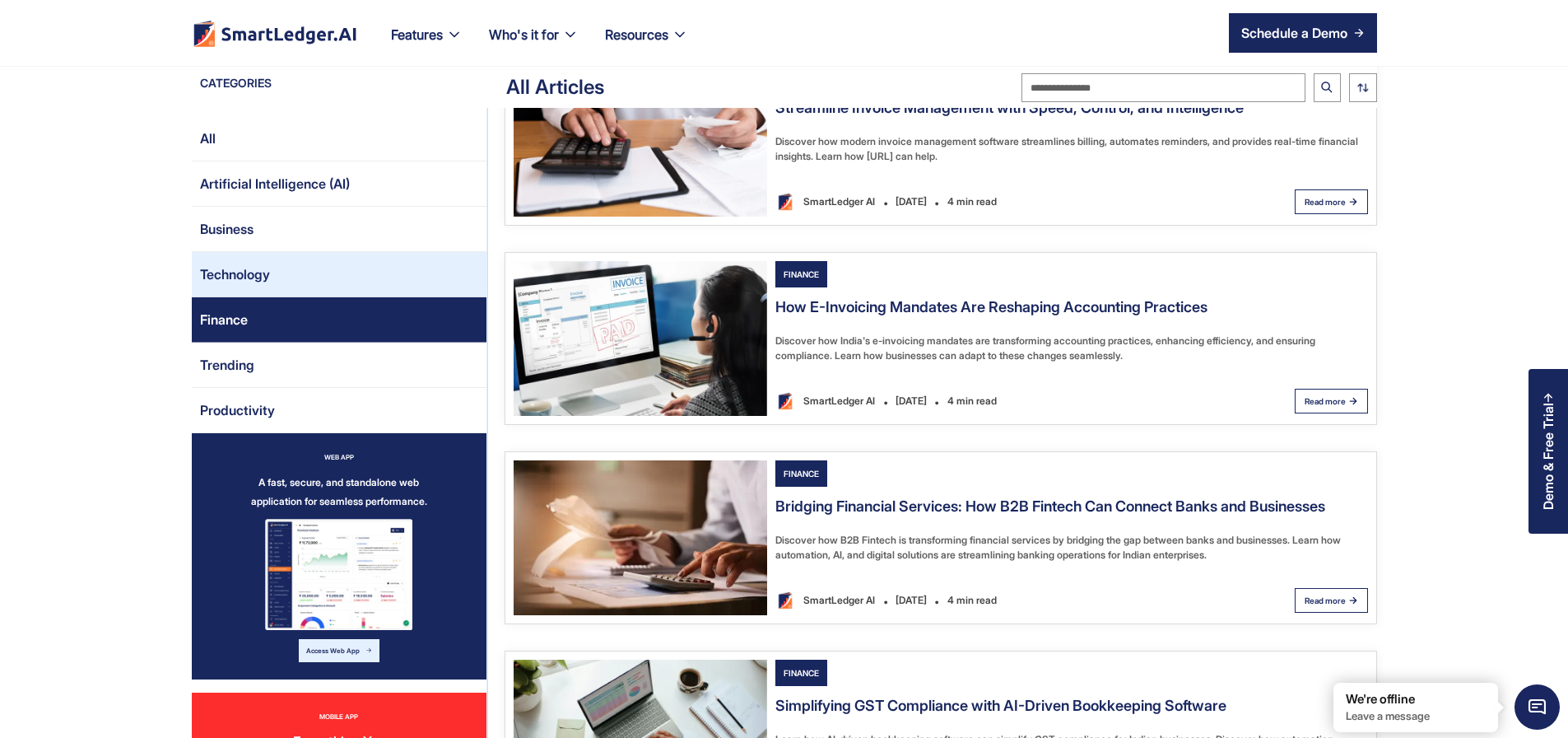
click at [192, 287] on link "Technology" at bounding box center [339, 275] width 295 height 45
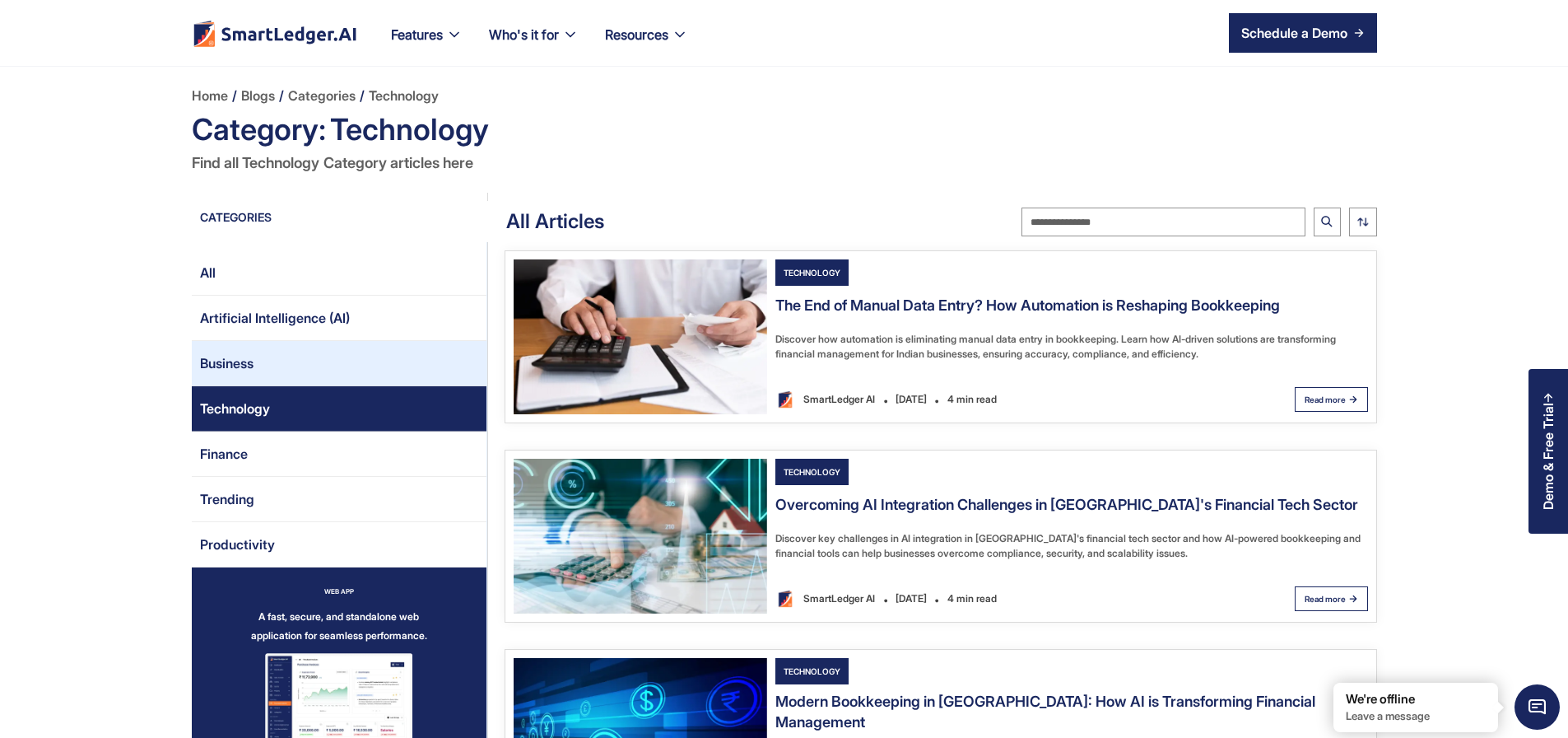
click at [204, 358] on link "Business" at bounding box center [339, 364] width 295 height 45
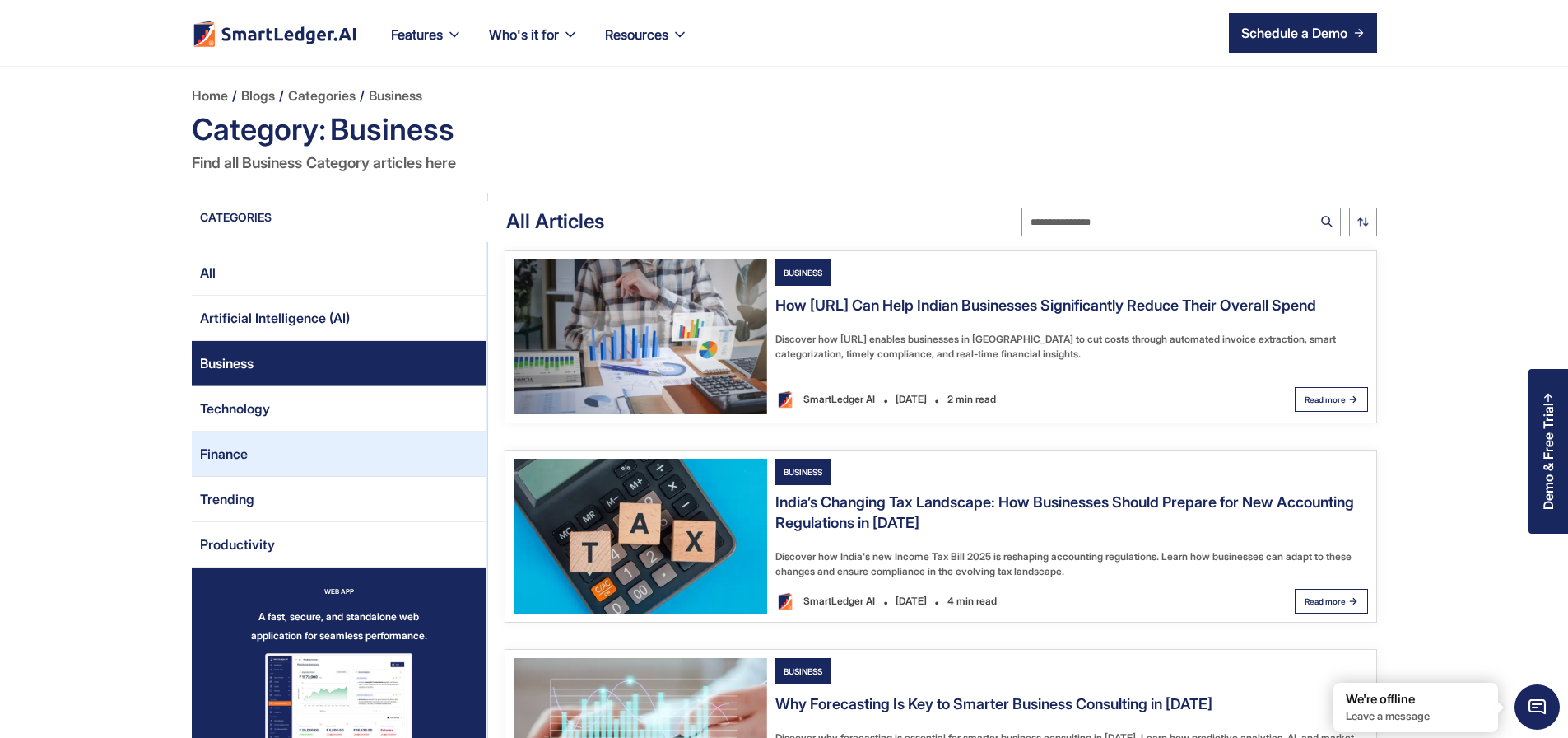
click at [219, 452] on link "Finance" at bounding box center [339, 454] width 295 height 45
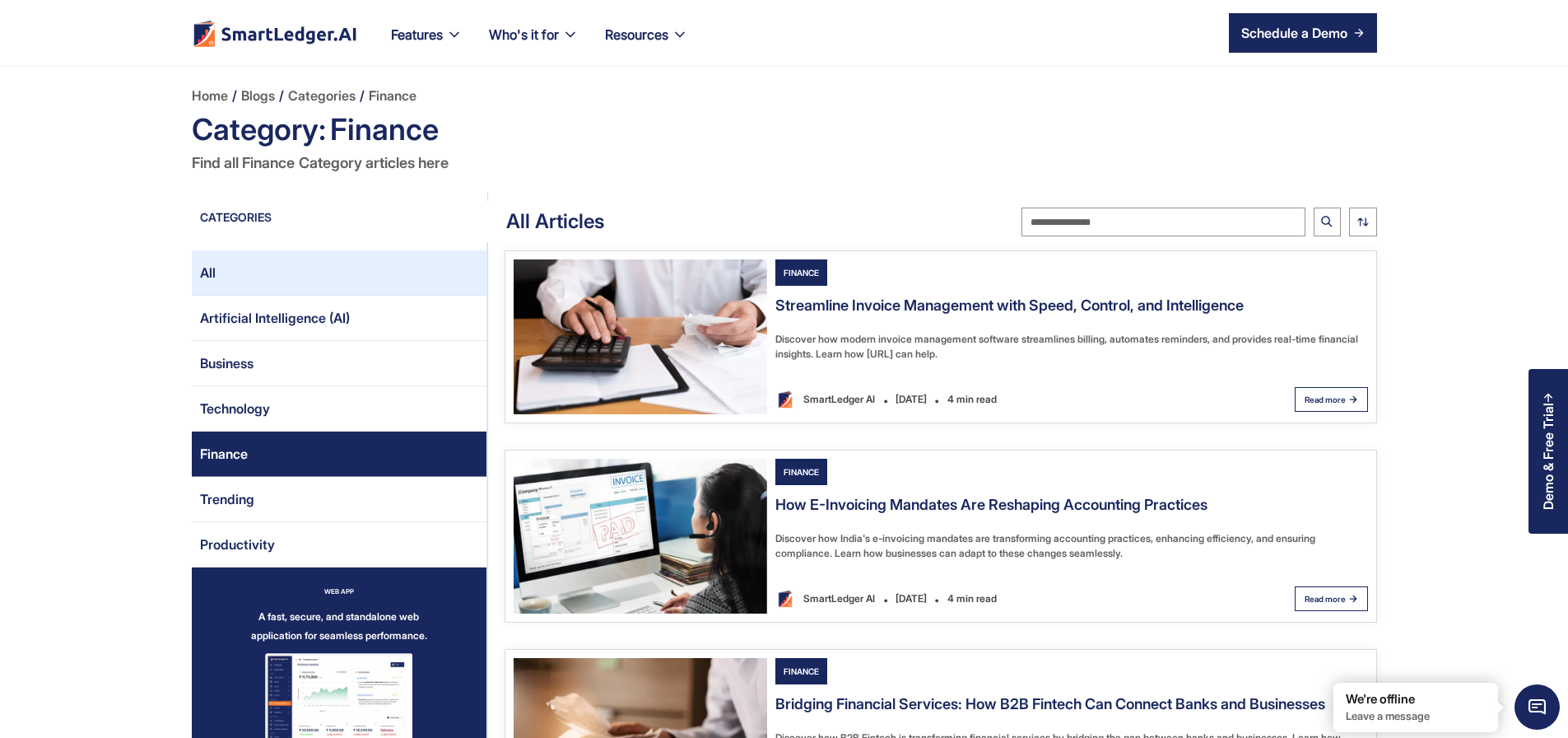
click at [228, 289] on link "All" at bounding box center [339, 273] width 295 height 45
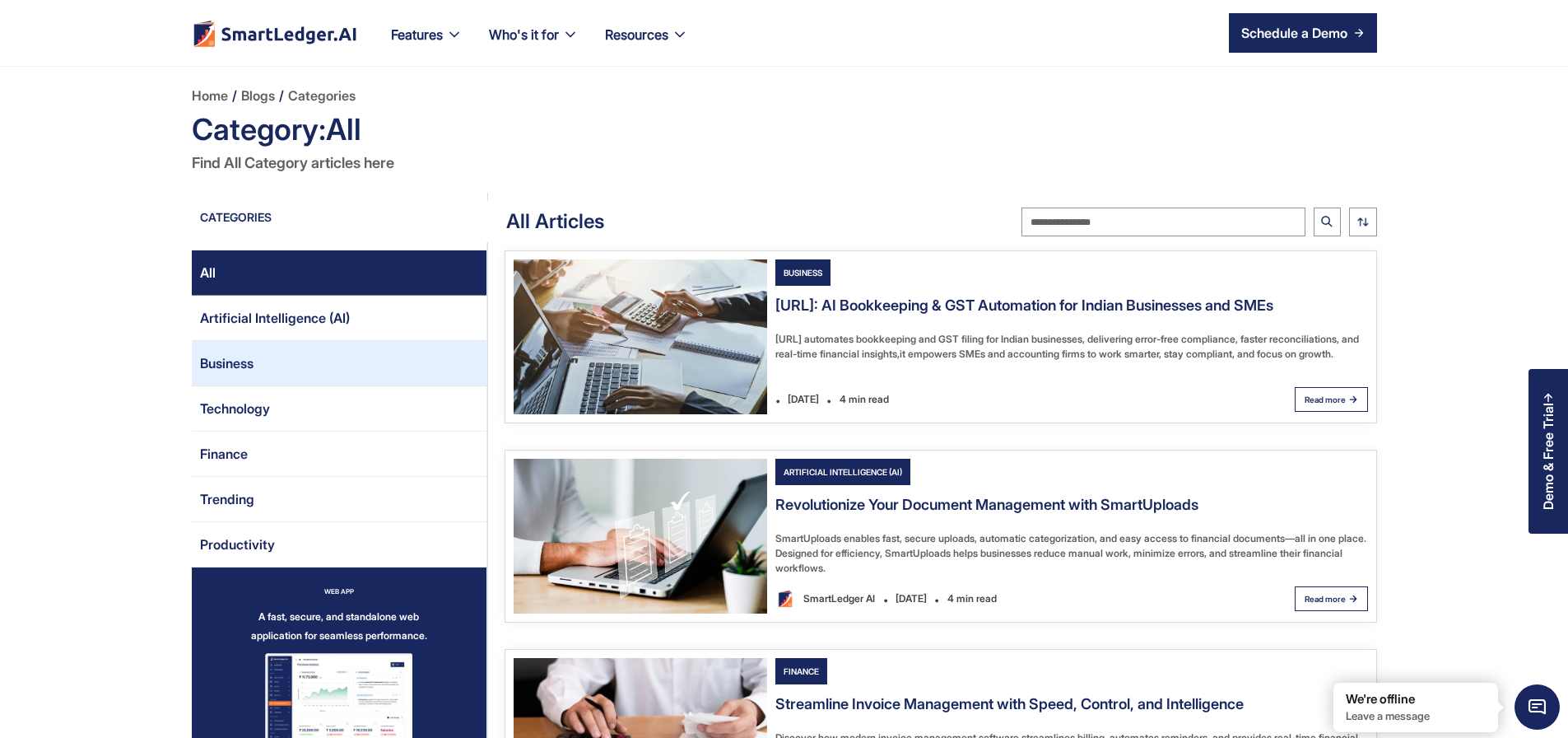
click at [216, 357] on link "Business" at bounding box center [339, 364] width 295 height 45
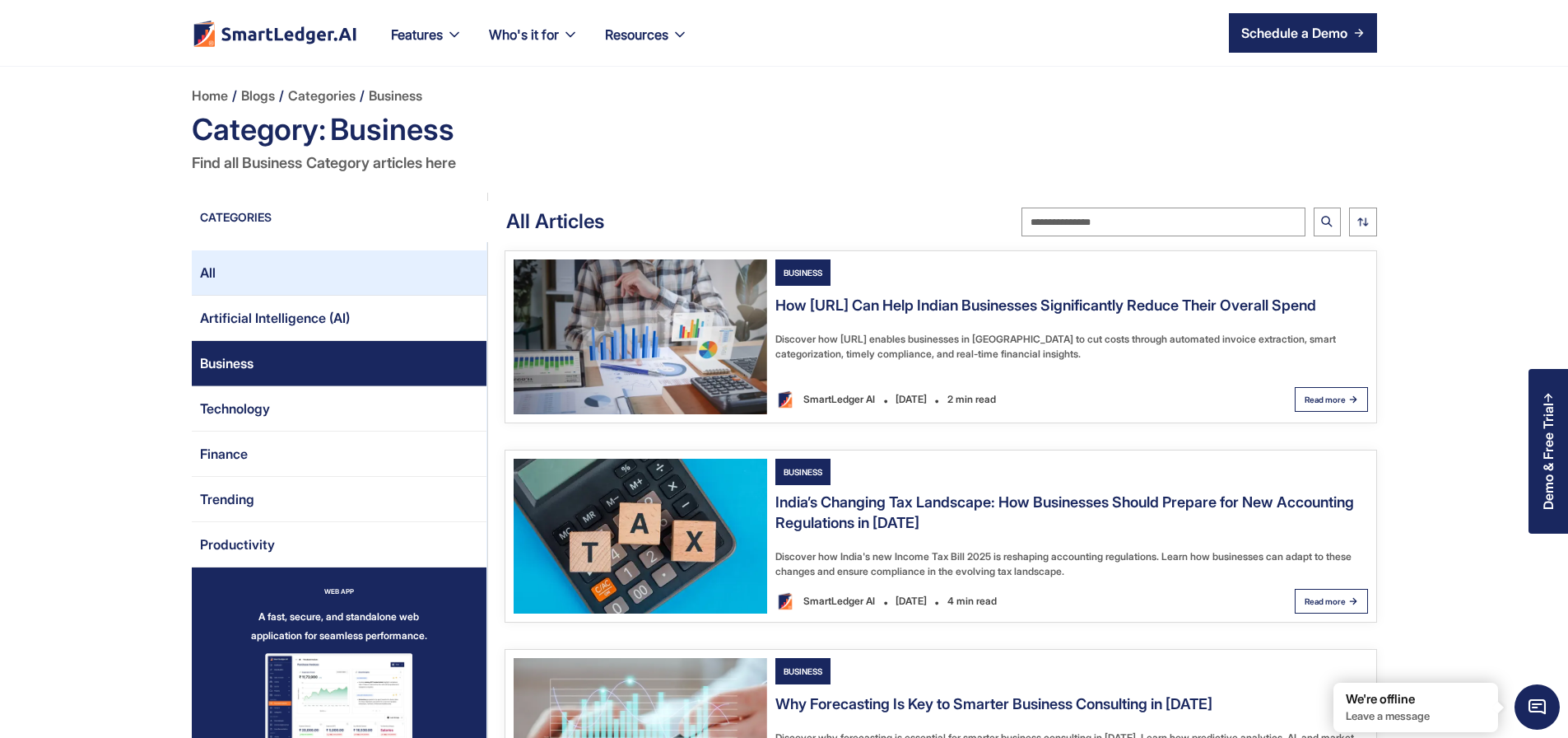
click at [192, 281] on link "All" at bounding box center [339, 273] width 295 height 45
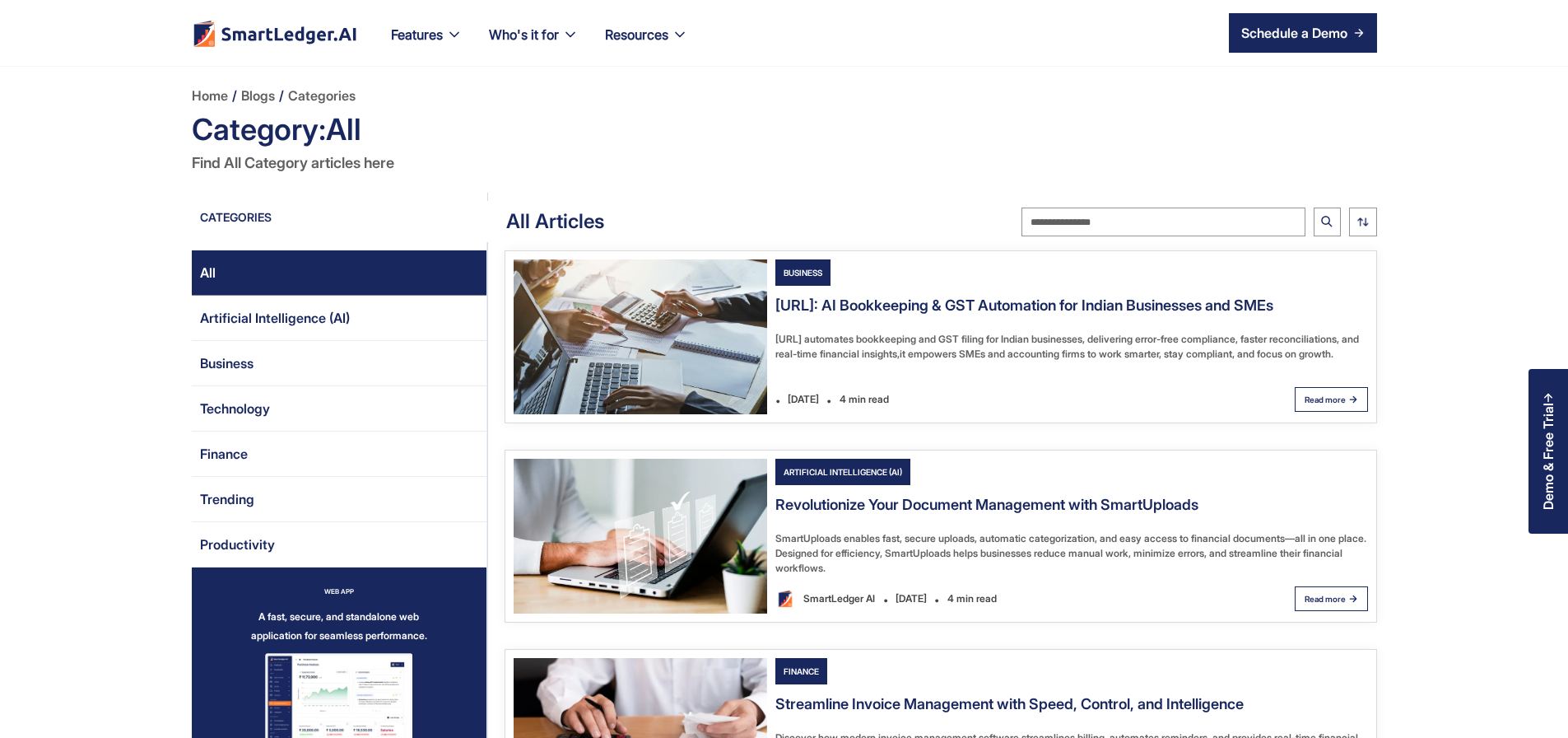
click at [649, 352] on img "Email Form 2" at bounding box center [640, 337] width 254 height 155
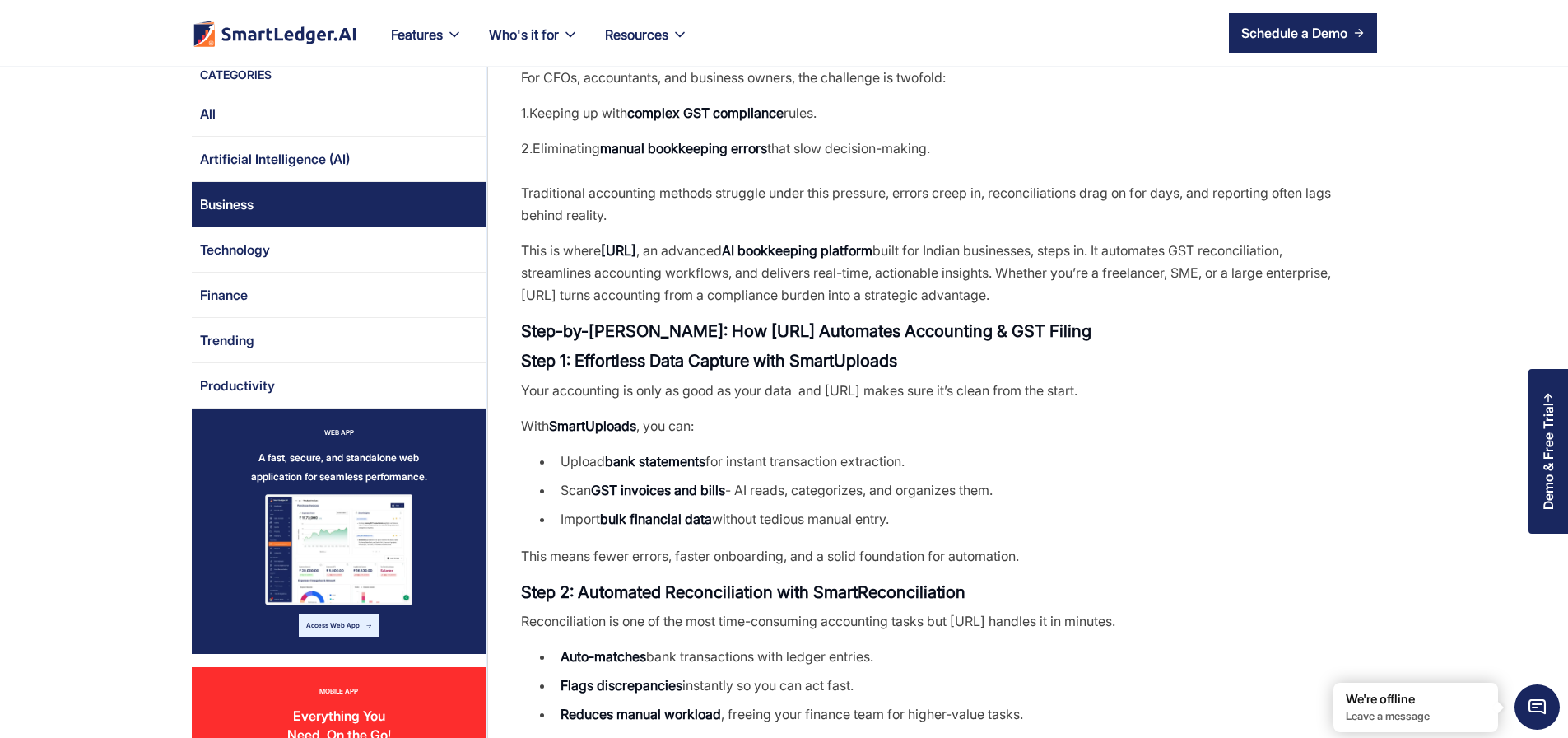
scroll to position [297, 0]
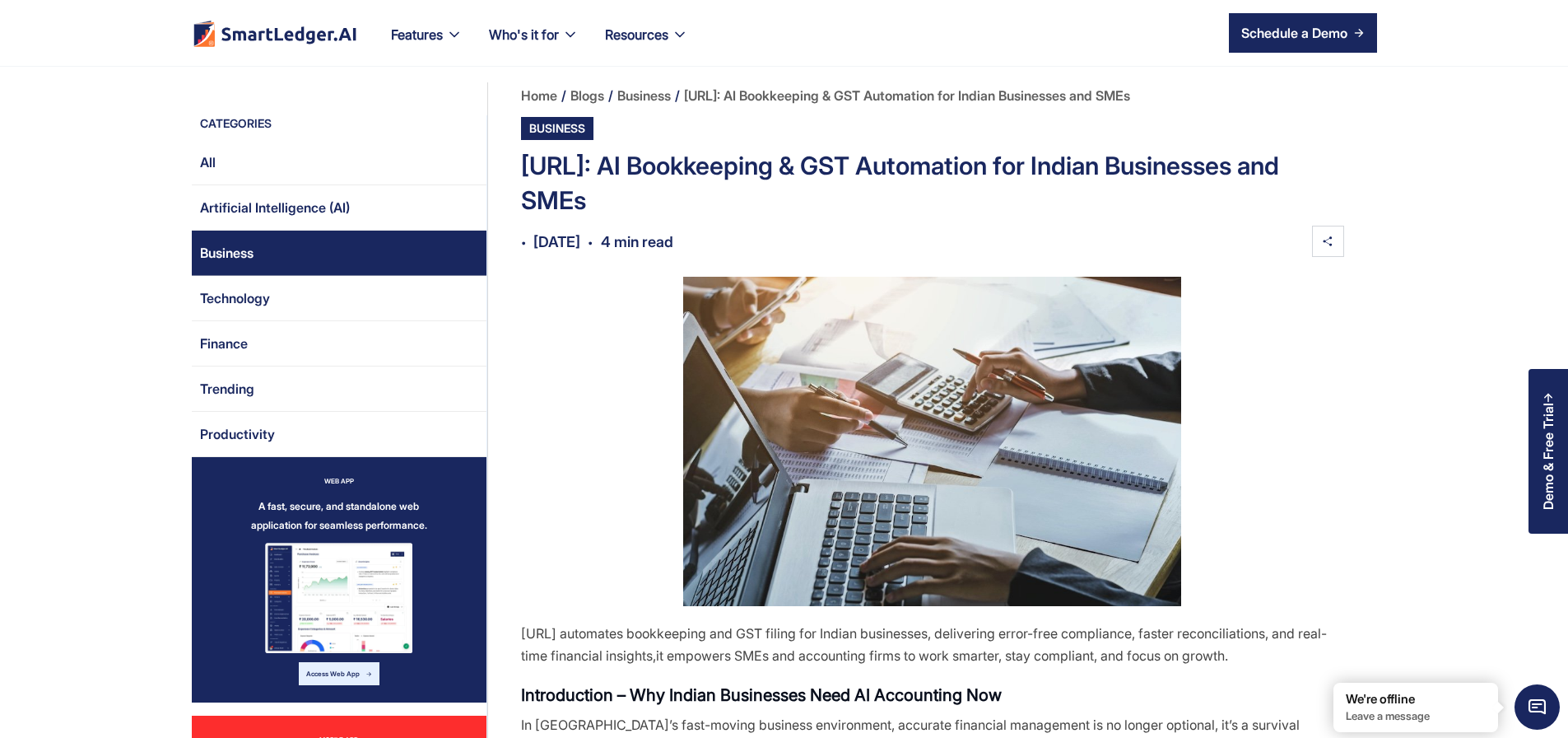
scroll to position [297, 0]
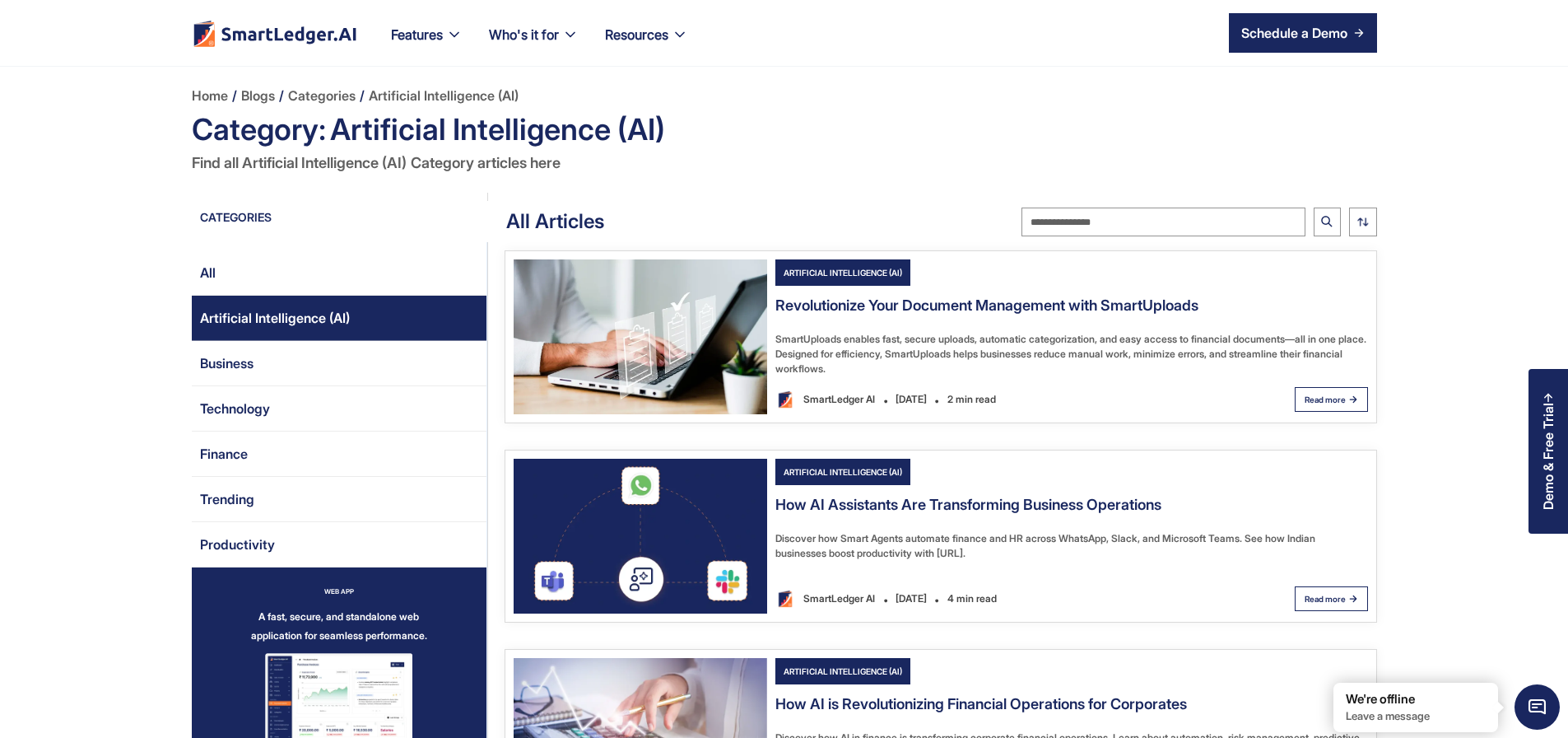
click at [661, 582] on img "Email Form 2" at bounding box center [640, 535] width 254 height 155
click at [225, 266] on link "All" at bounding box center [339, 273] width 295 height 45
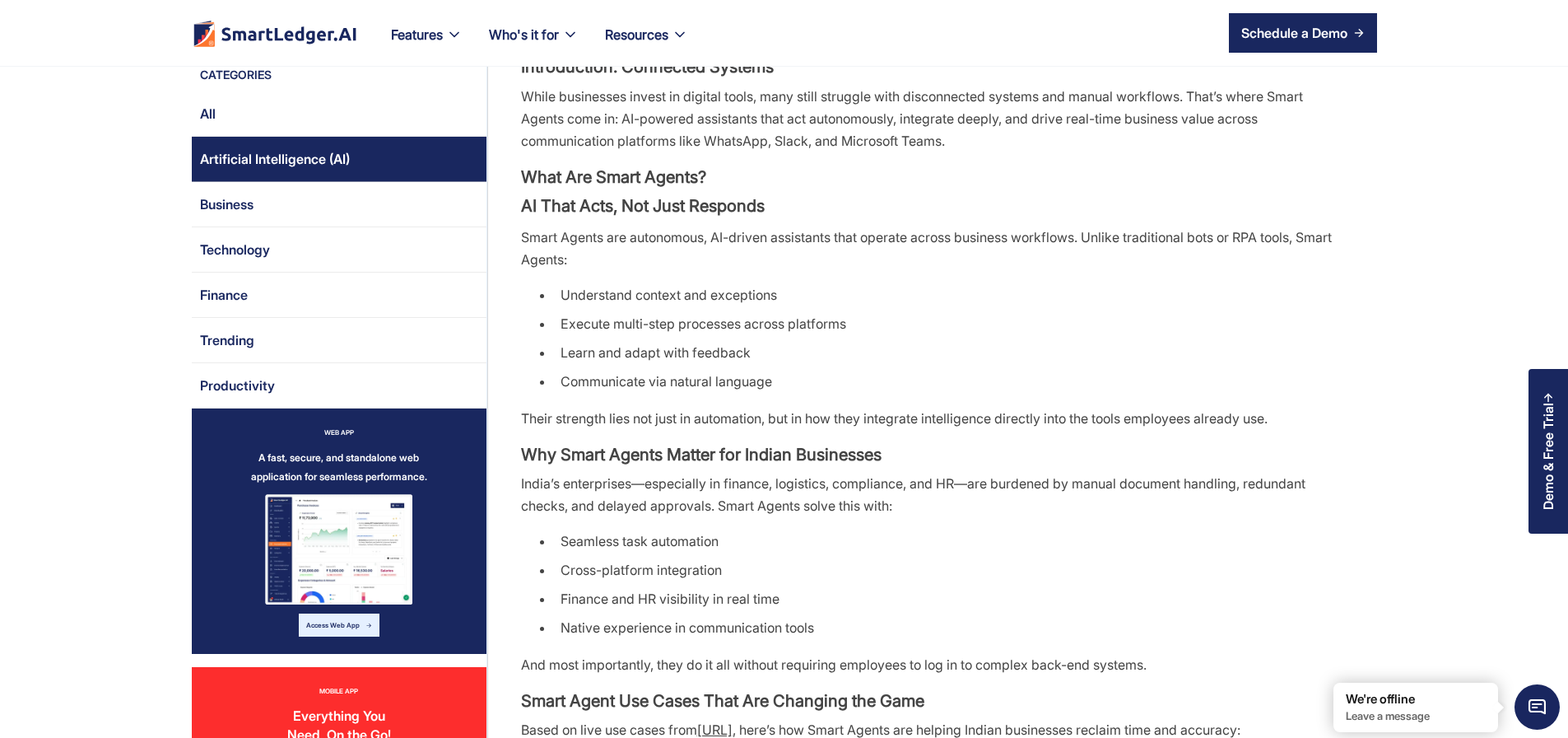
scroll to position [593, 0]
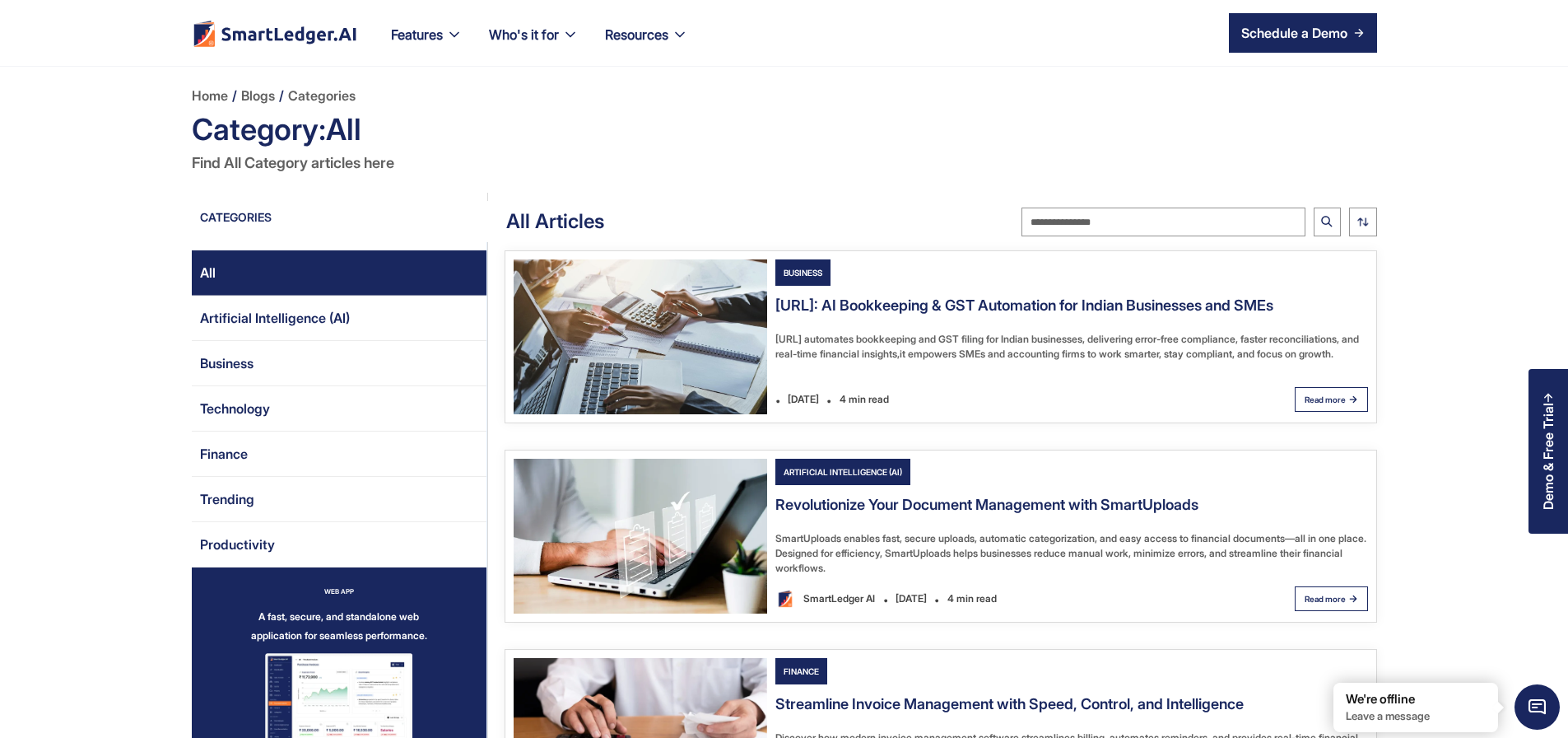
click at [659, 338] on img "Email Form 2" at bounding box center [640, 337] width 254 height 155
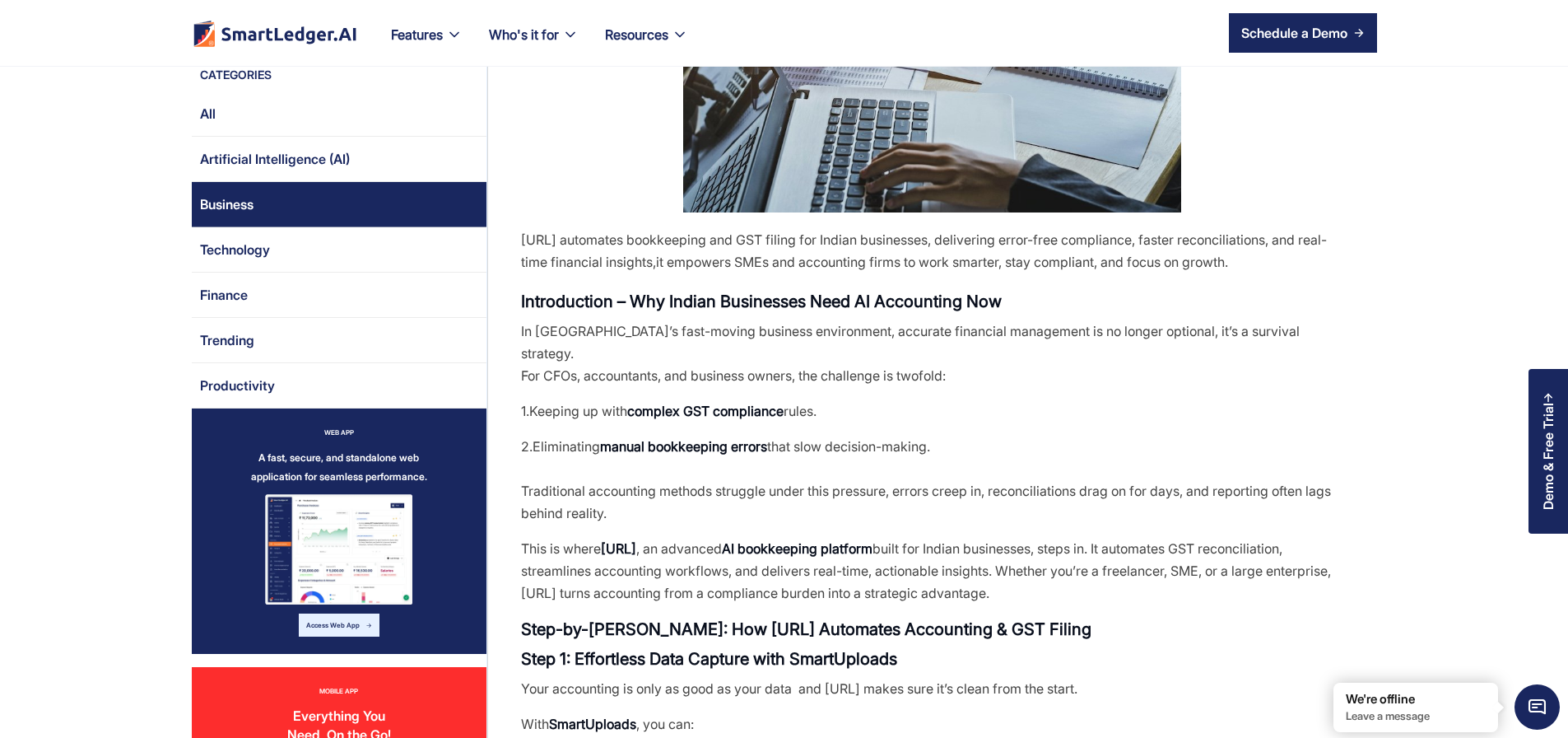
scroll to position [395, 0]
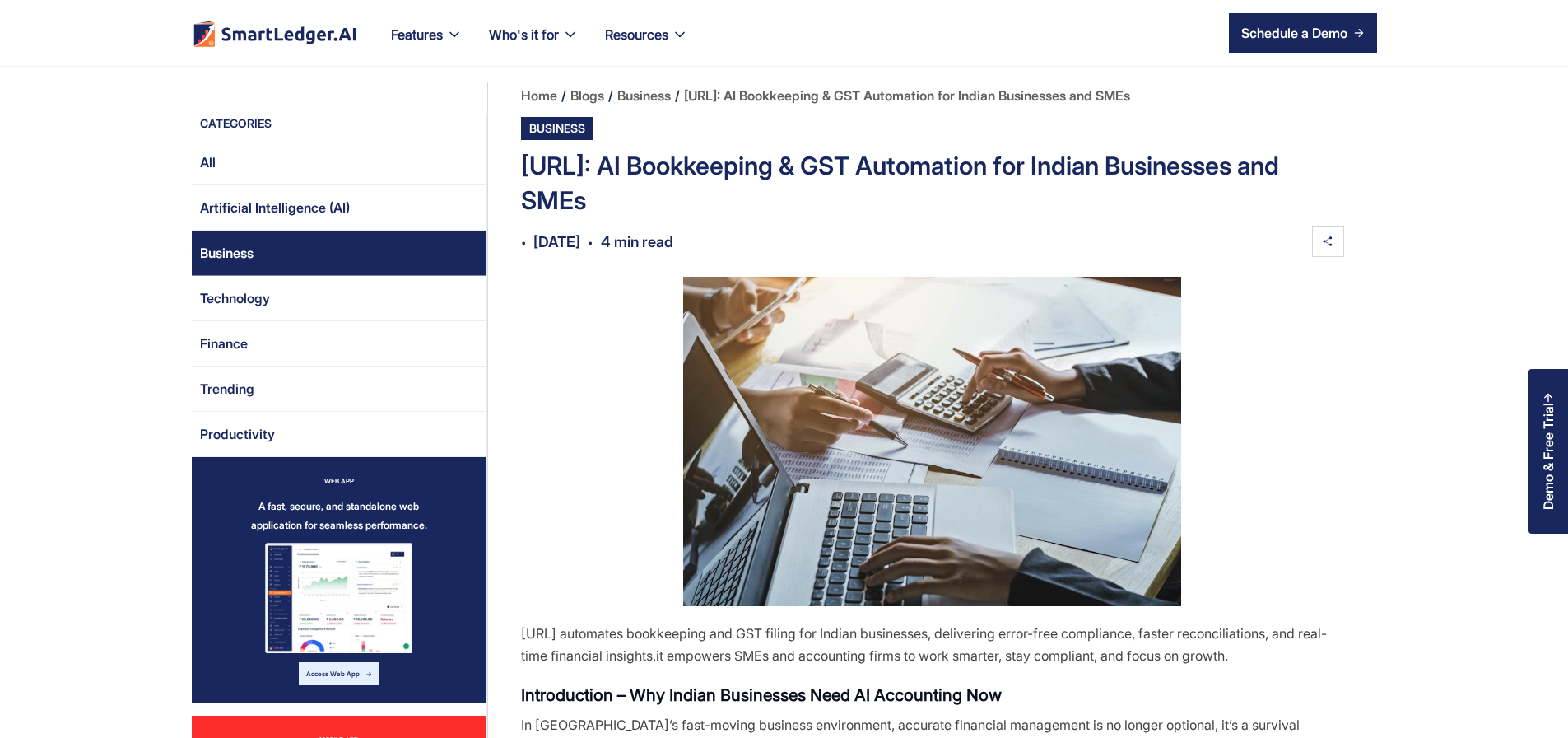
scroll to position [395, 0]
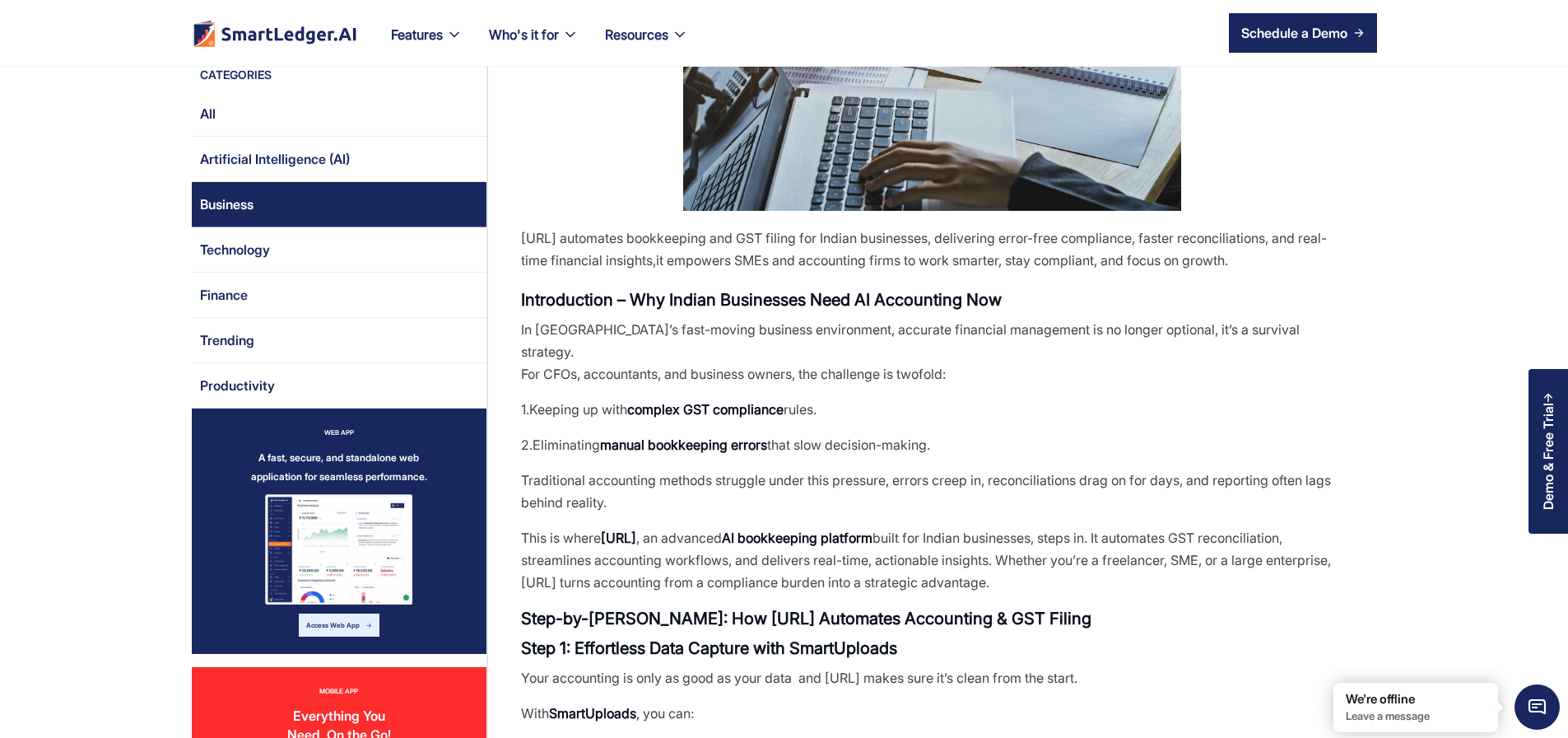
click at [237, 109] on link "All" at bounding box center [339, 114] width 295 height 45
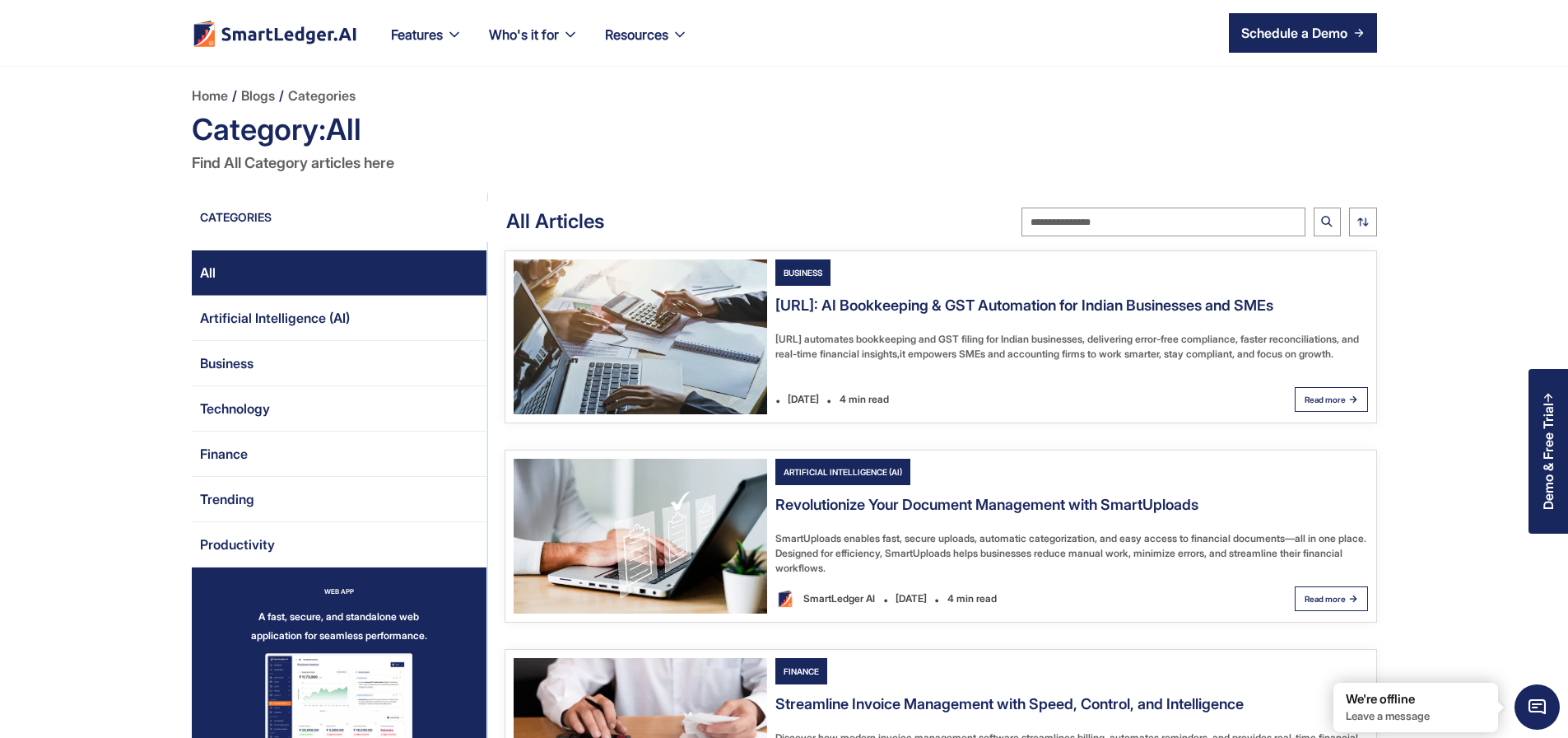
click at [689, 376] on img "Email Form 2" at bounding box center [640, 337] width 254 height 155
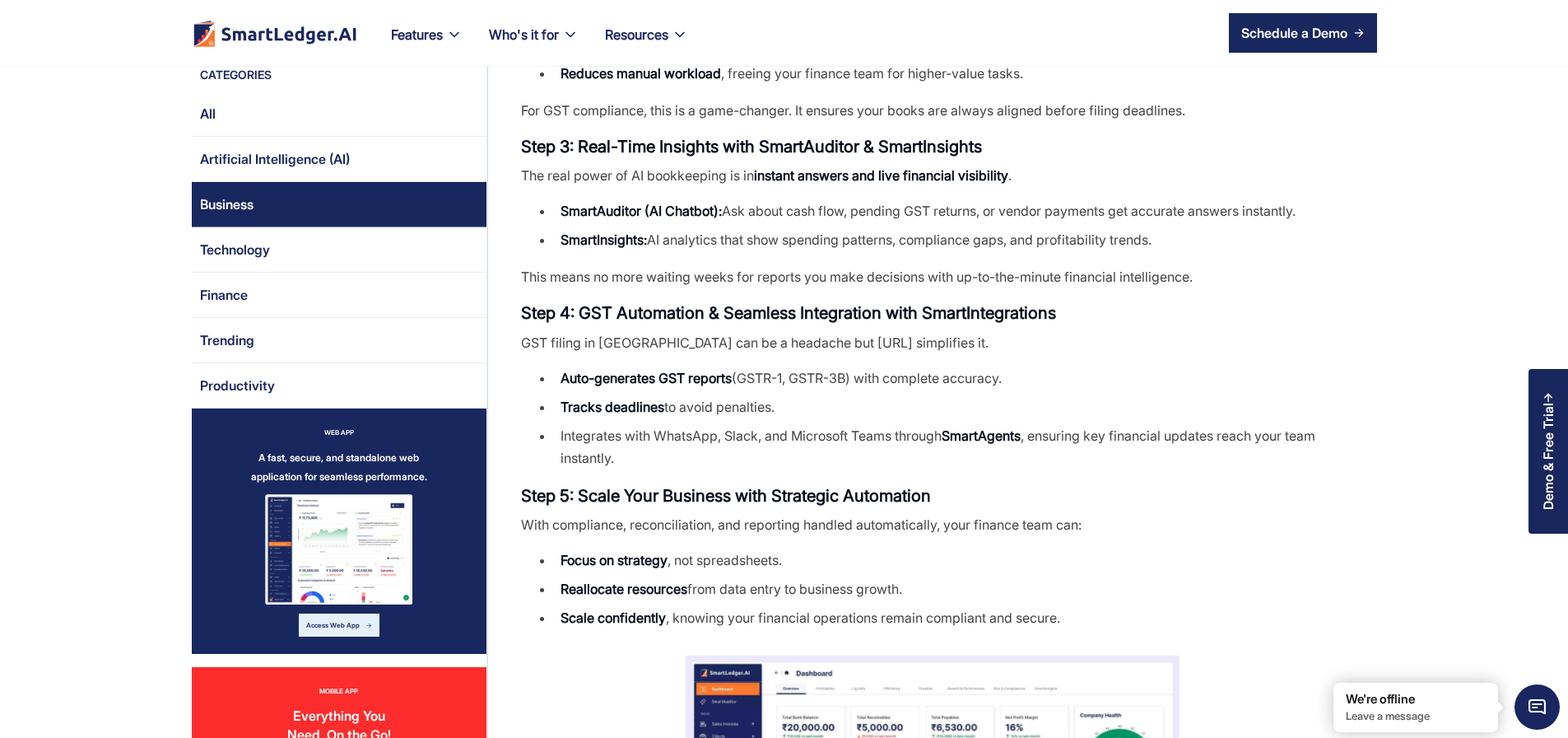
scroll to position [1185, 0]
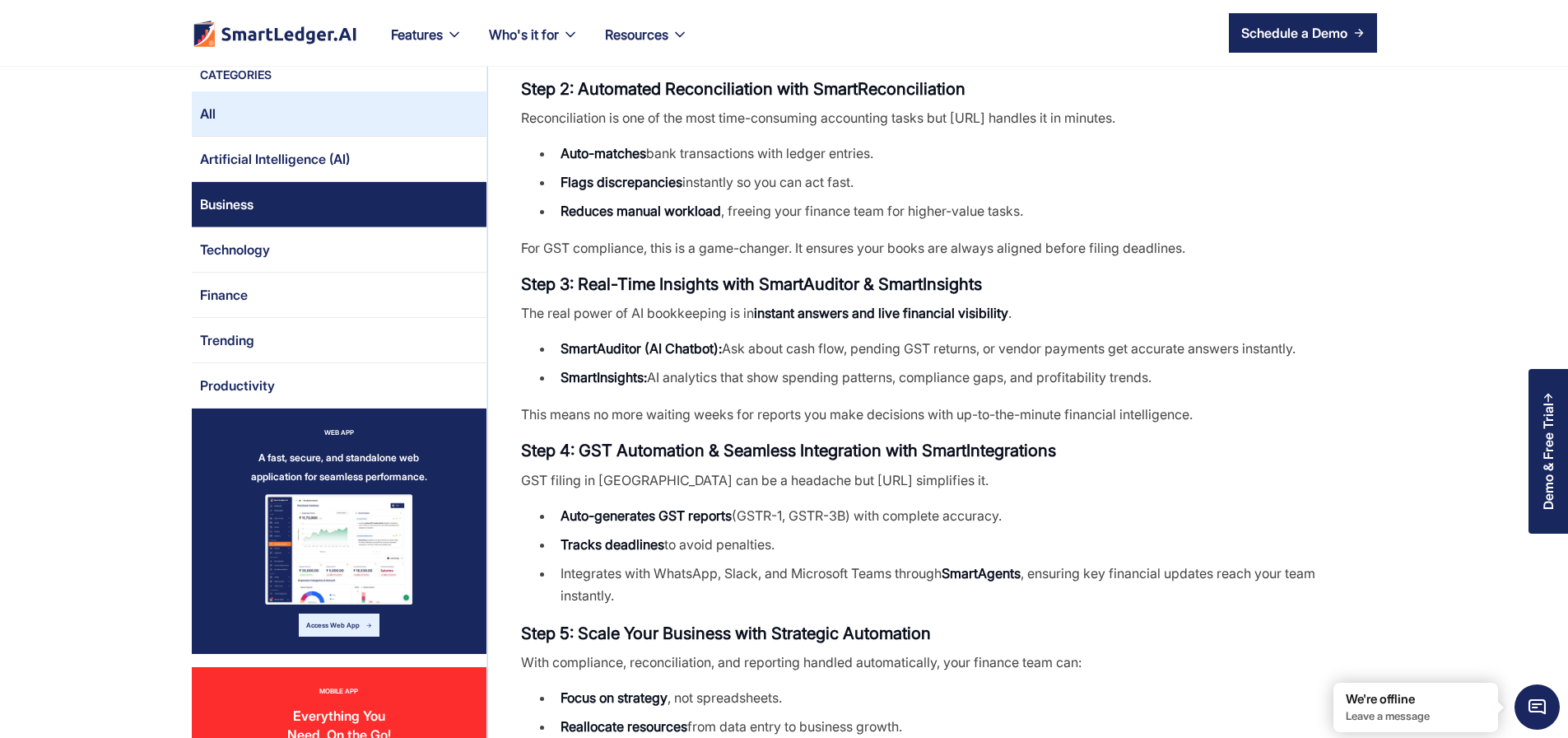
click at [192, 114] on link "All" at bounding box center [339, 114] width 295 height 45
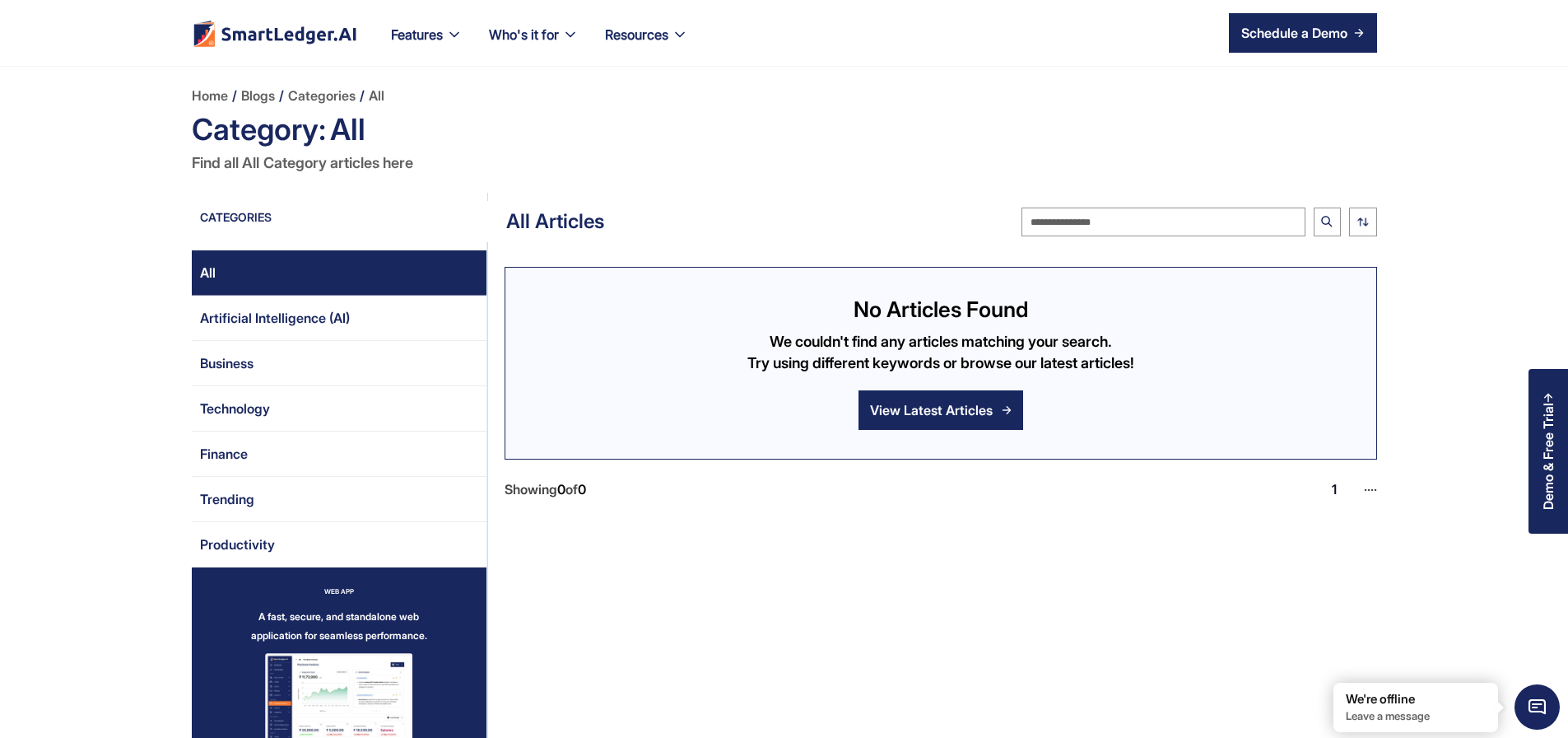
click at [222, 276] on link "All" at bounding box center [339, 273] width 295 height 45
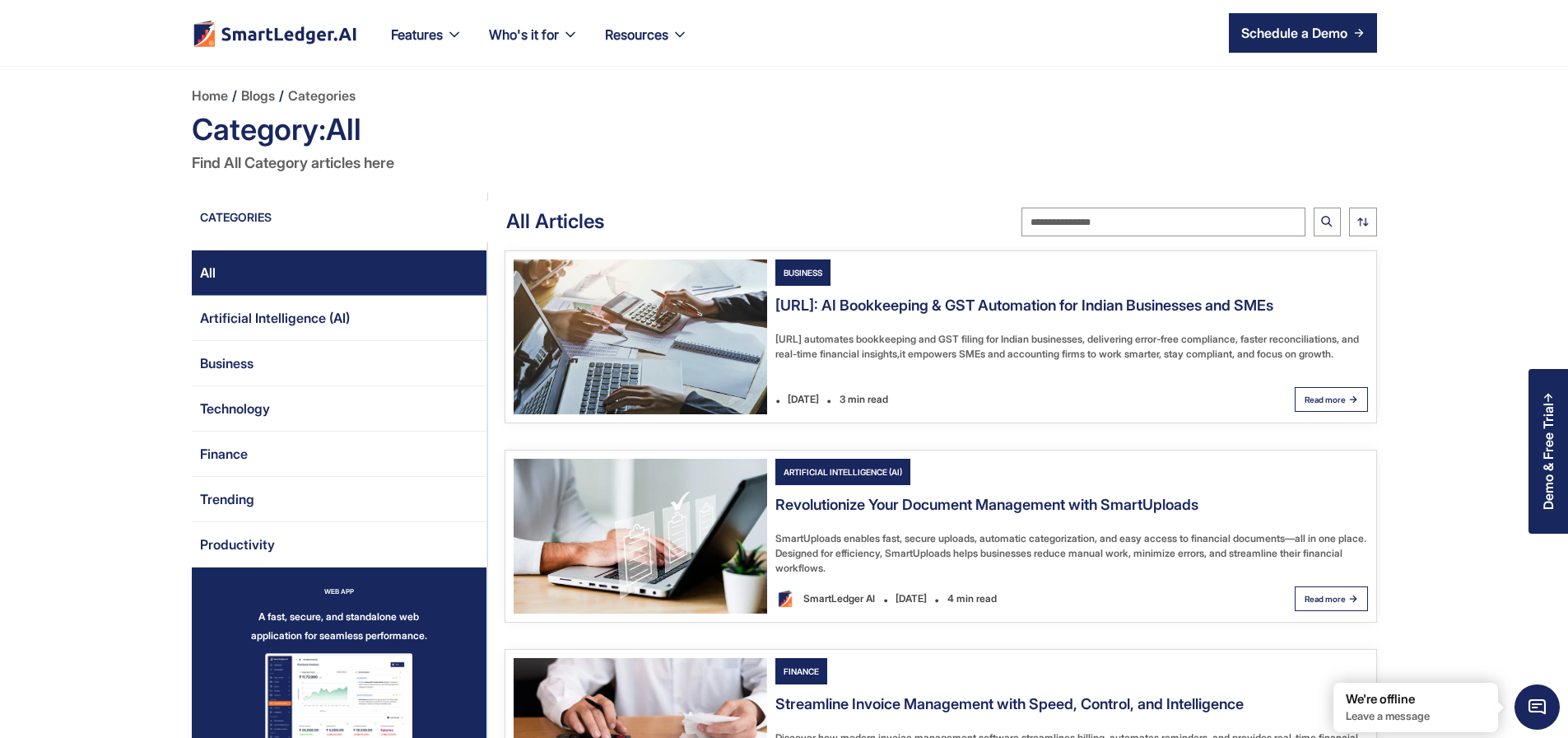
click at [1012, 376] on div "[URL]: AI Bookkeeping & GST Automation for Indian Businesses and SMEs [URL] aut…" at bounding box center [1072, 334] width 593 height 84
click at [873, 353] on div "[URL] automates bookkeeping and GST filing for Indian businesses, delivering er…" at bounding box center [1072, 346] width 593 height 29
click at [598, 335] on img "Email Form 2" at bounding box center [640, 337] width 254 height 155
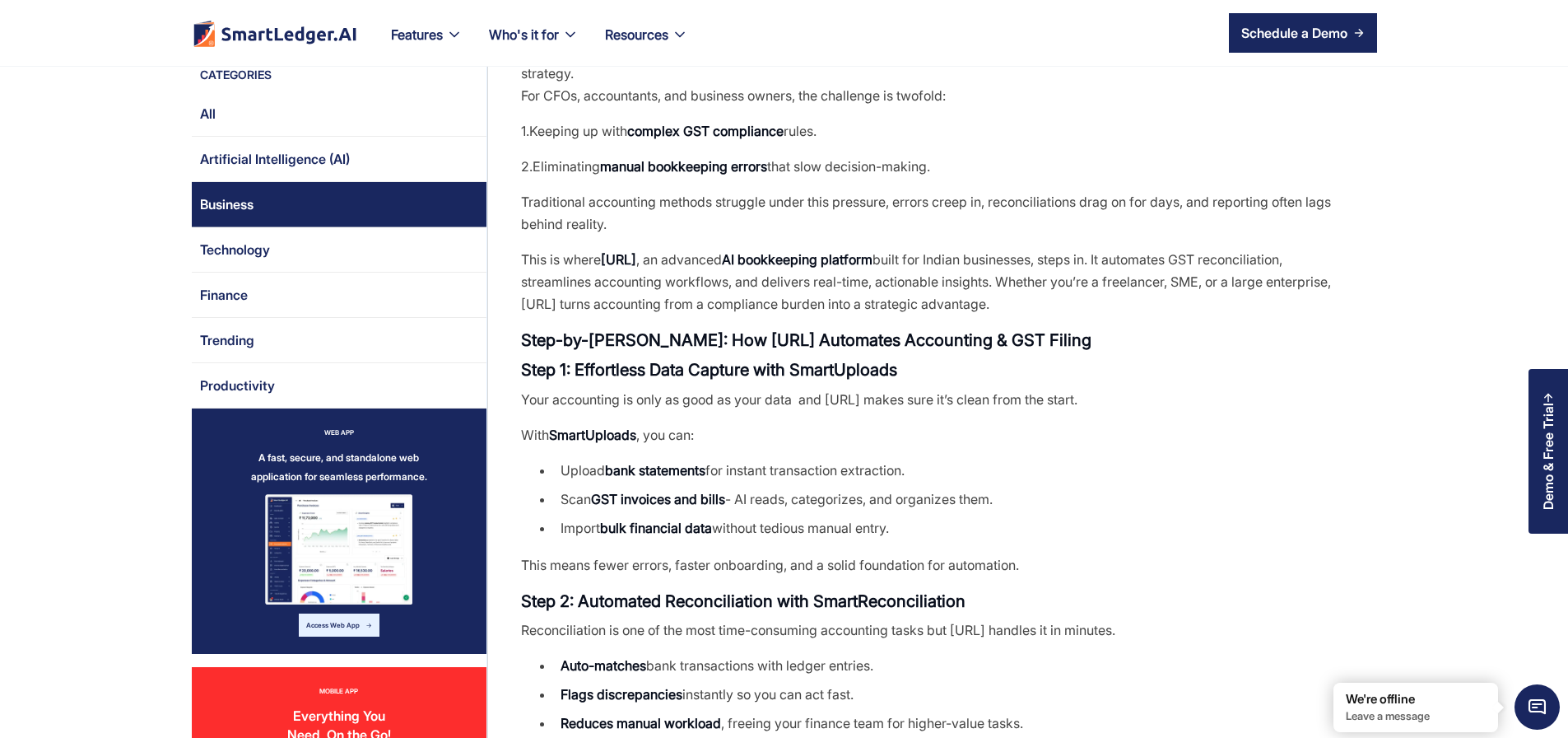
scroll to position [692, 0]
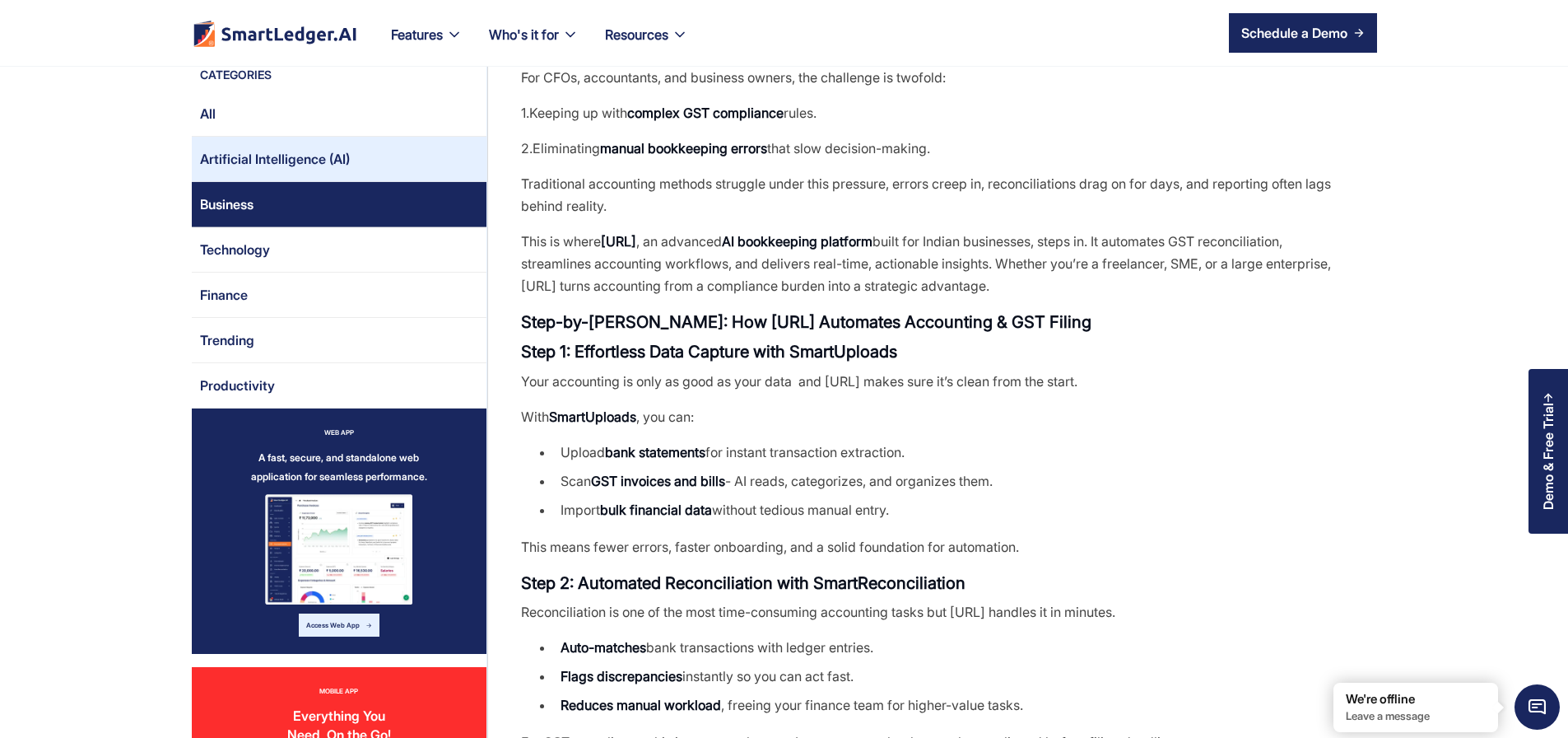
click at [264, 167] on div "Artificial Intelligence (AI)" at bounding box center [275, 158] width 150 height 26
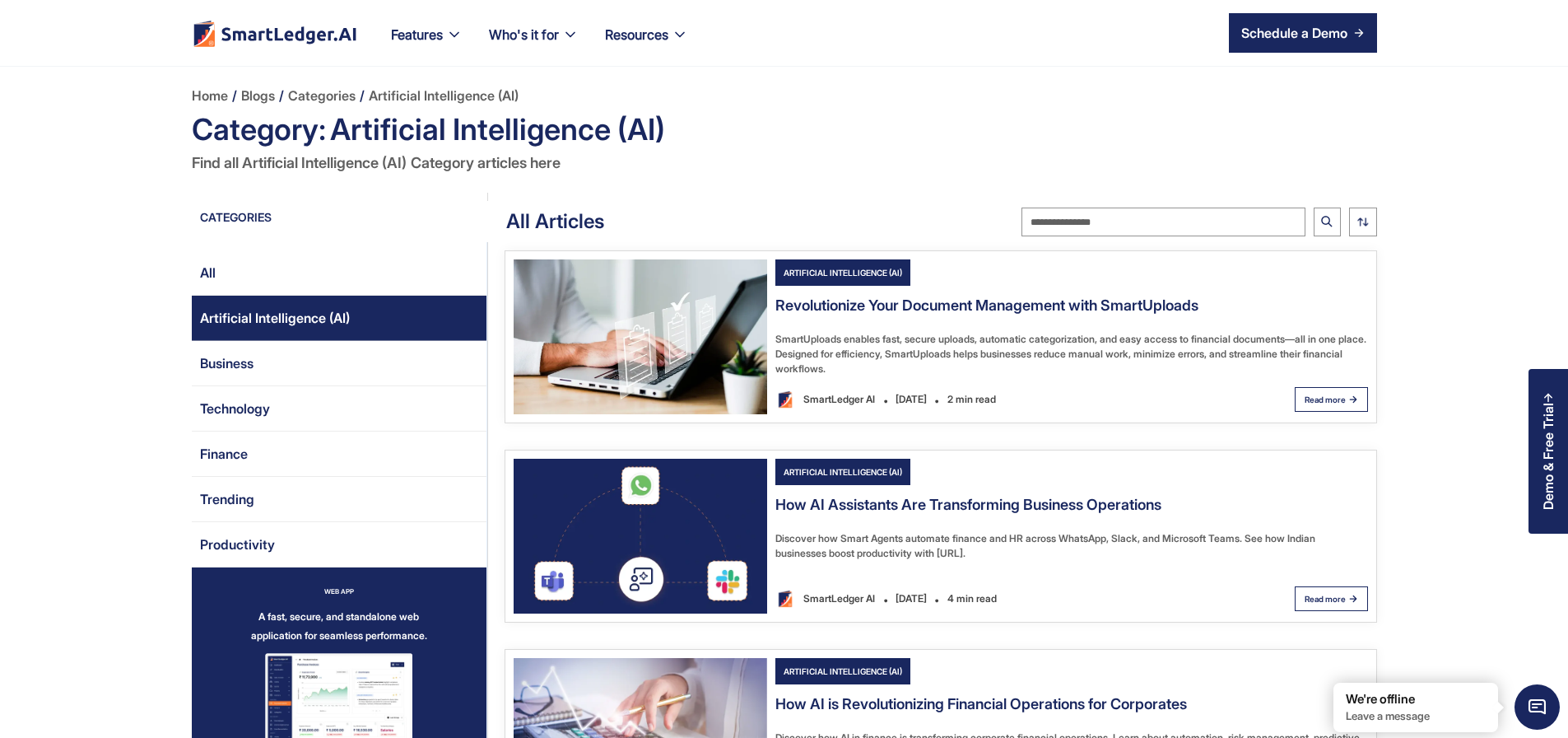
click at [647, 553] on img "Email Form 2" at bounding box center [640, 535] width 254 height 155
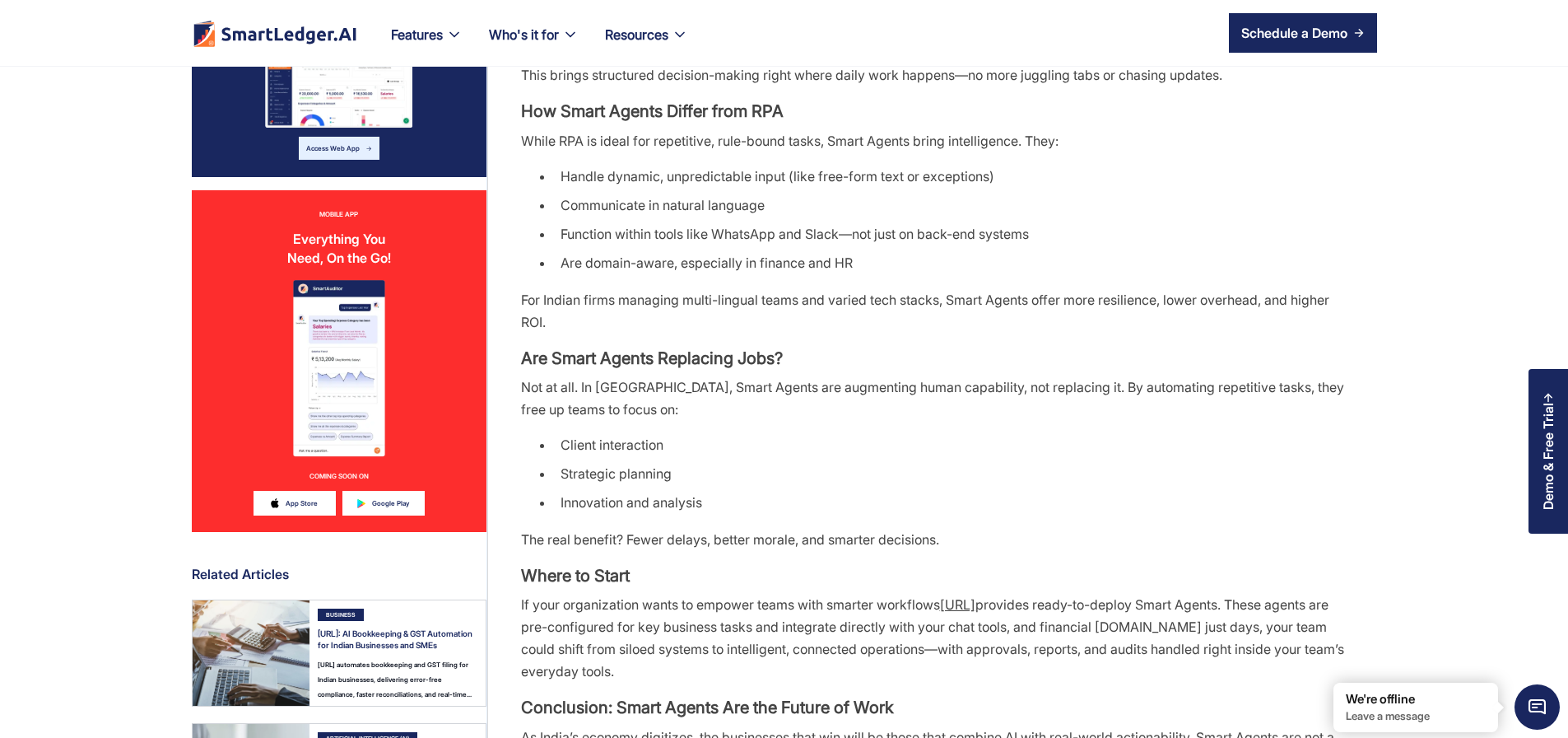
scroll to position [2174, 0]
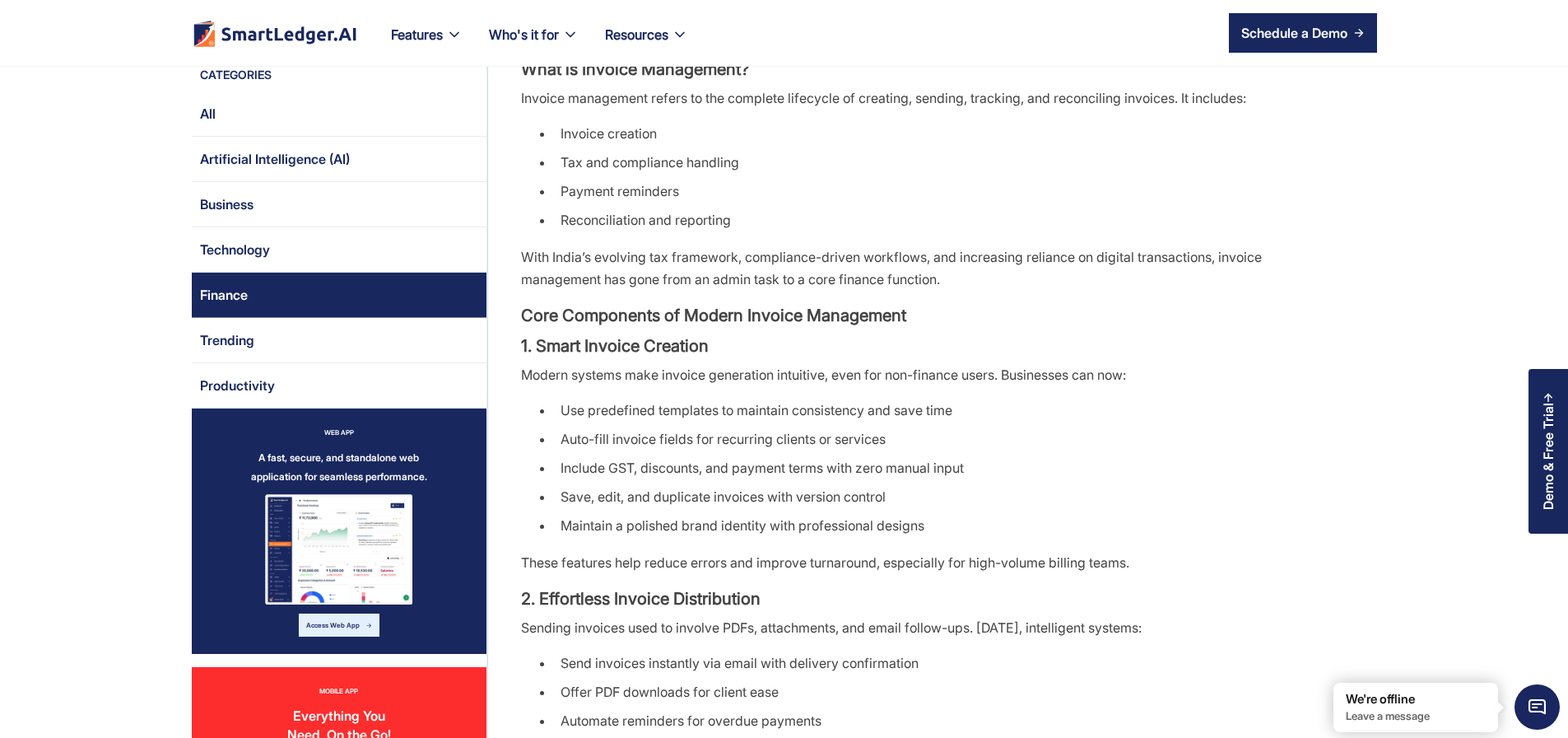
scroll to position [1086, 0]
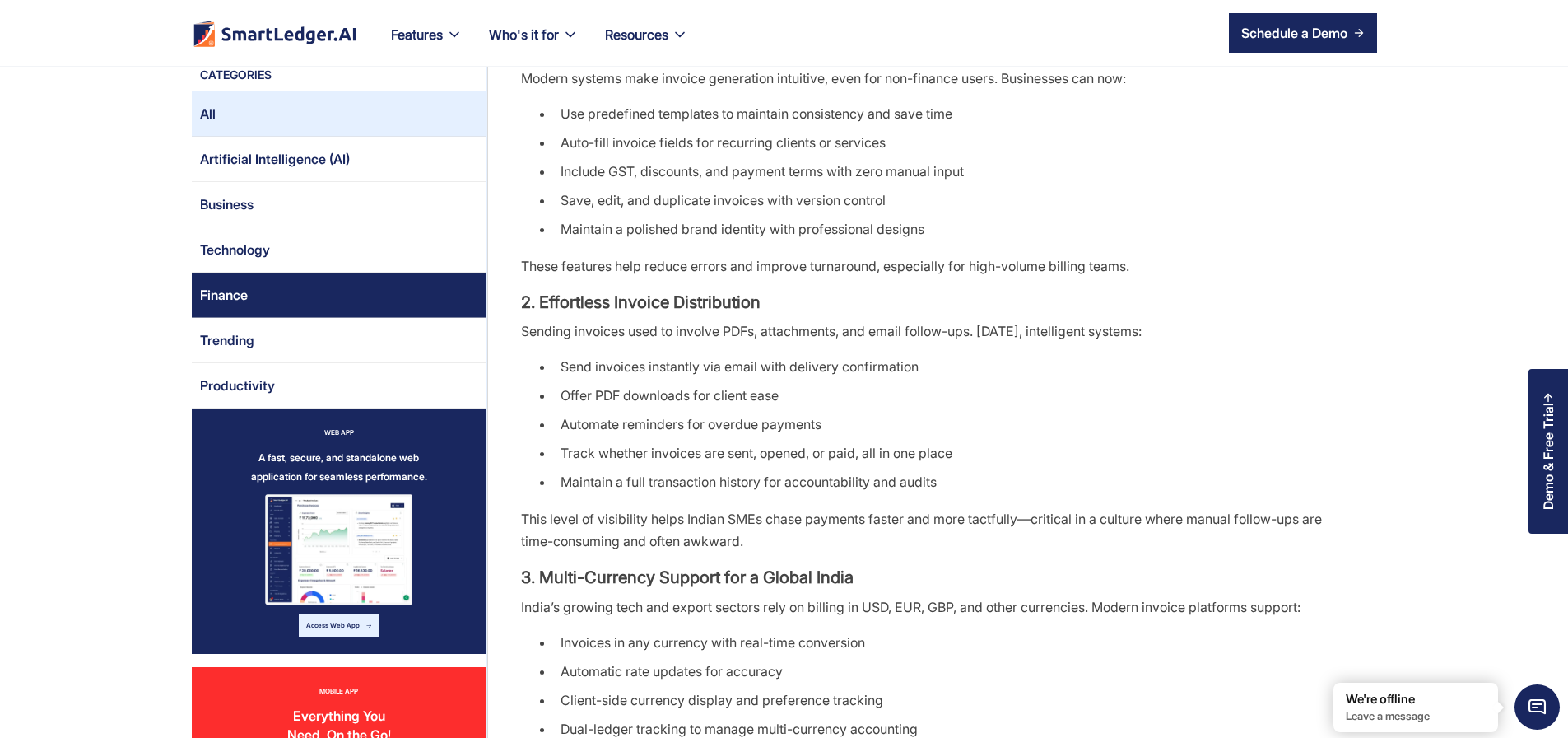
click at [209, 121] on link "All" at bounding box center [339, 114] width 295 height 45
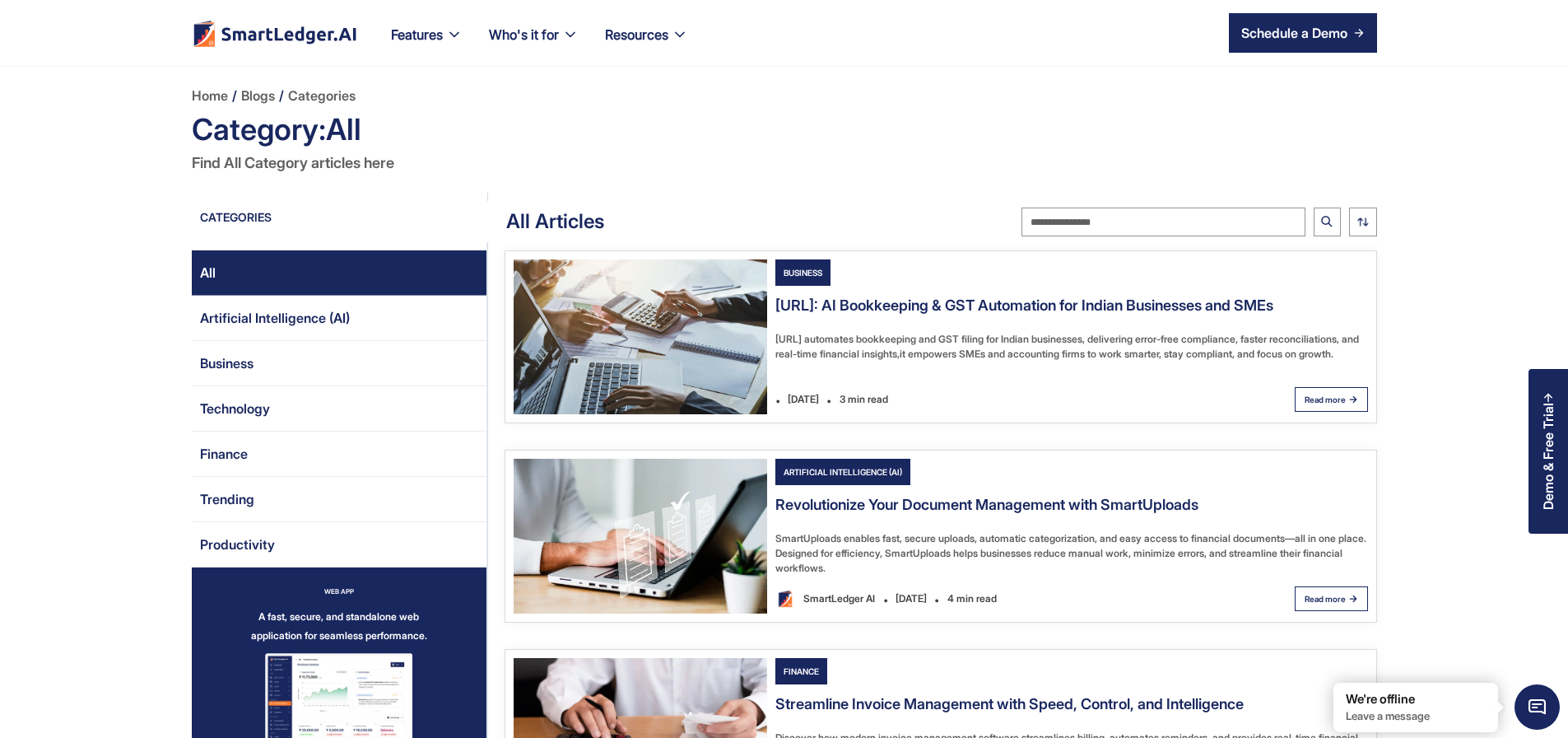
click at [636, 364] on img "Email Form 2" at bounding box center [640, 337] width 254 height 155
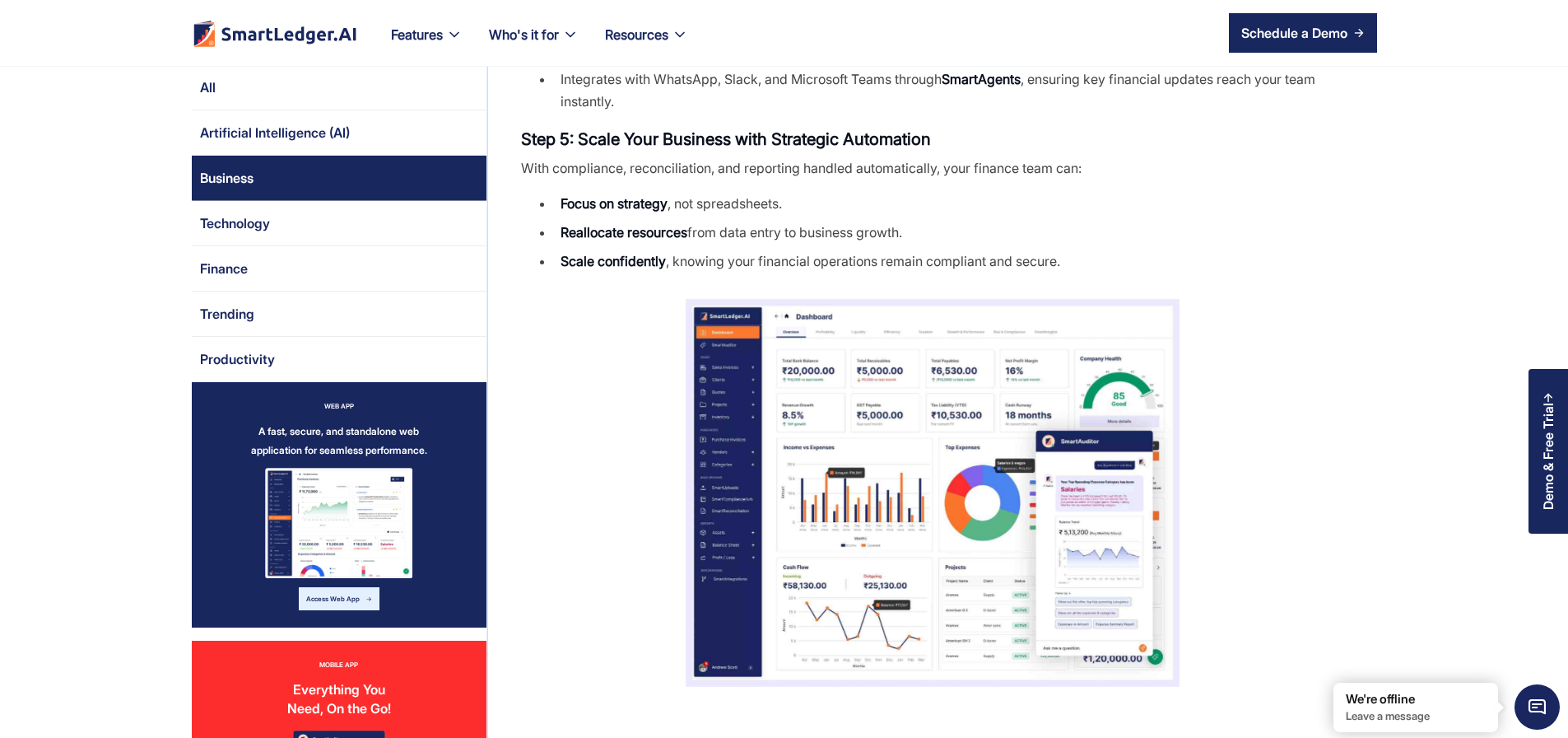
scroll to position [1284, 0]
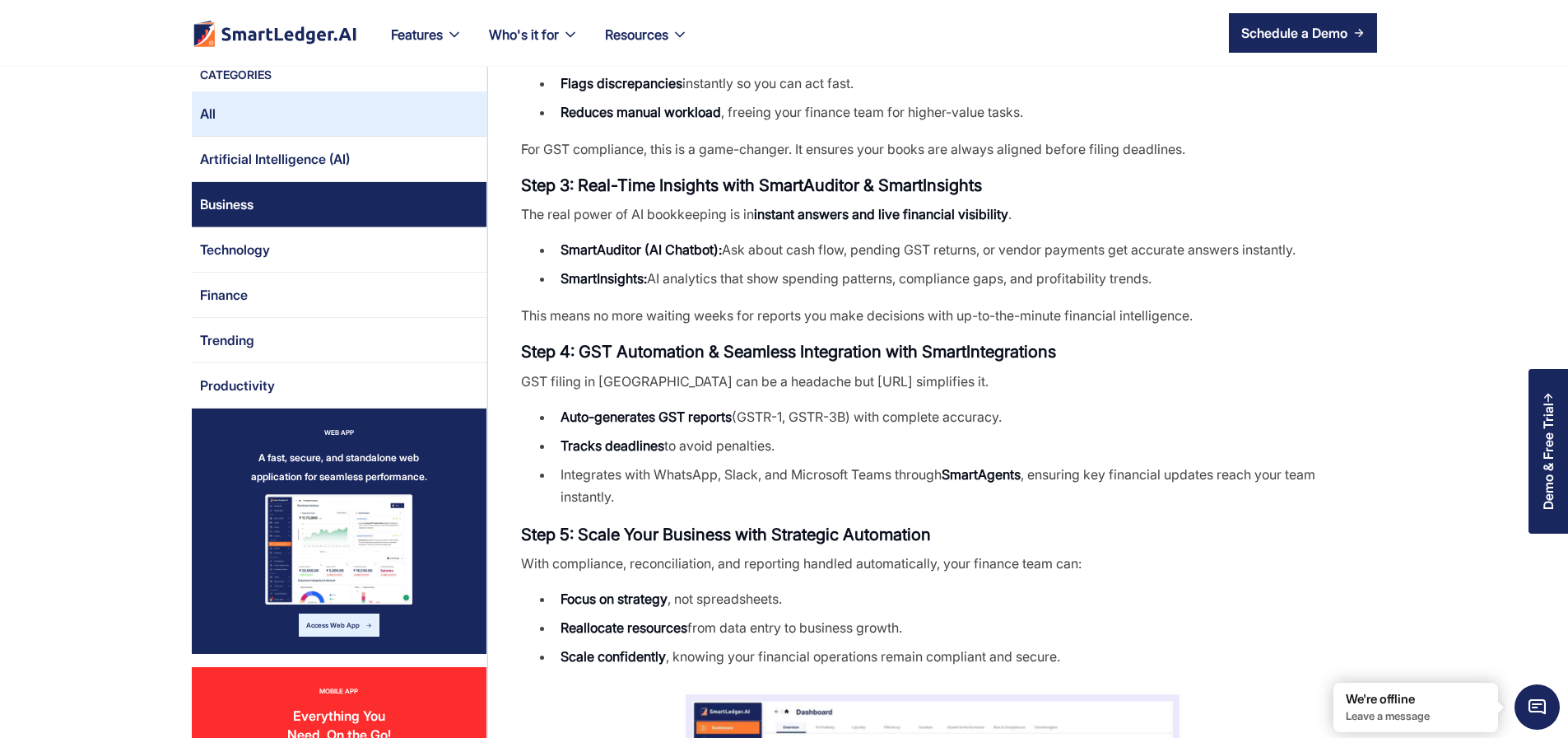
click at [258, 120] on link "All" at bounding box center [339, 114] width 295 height 45
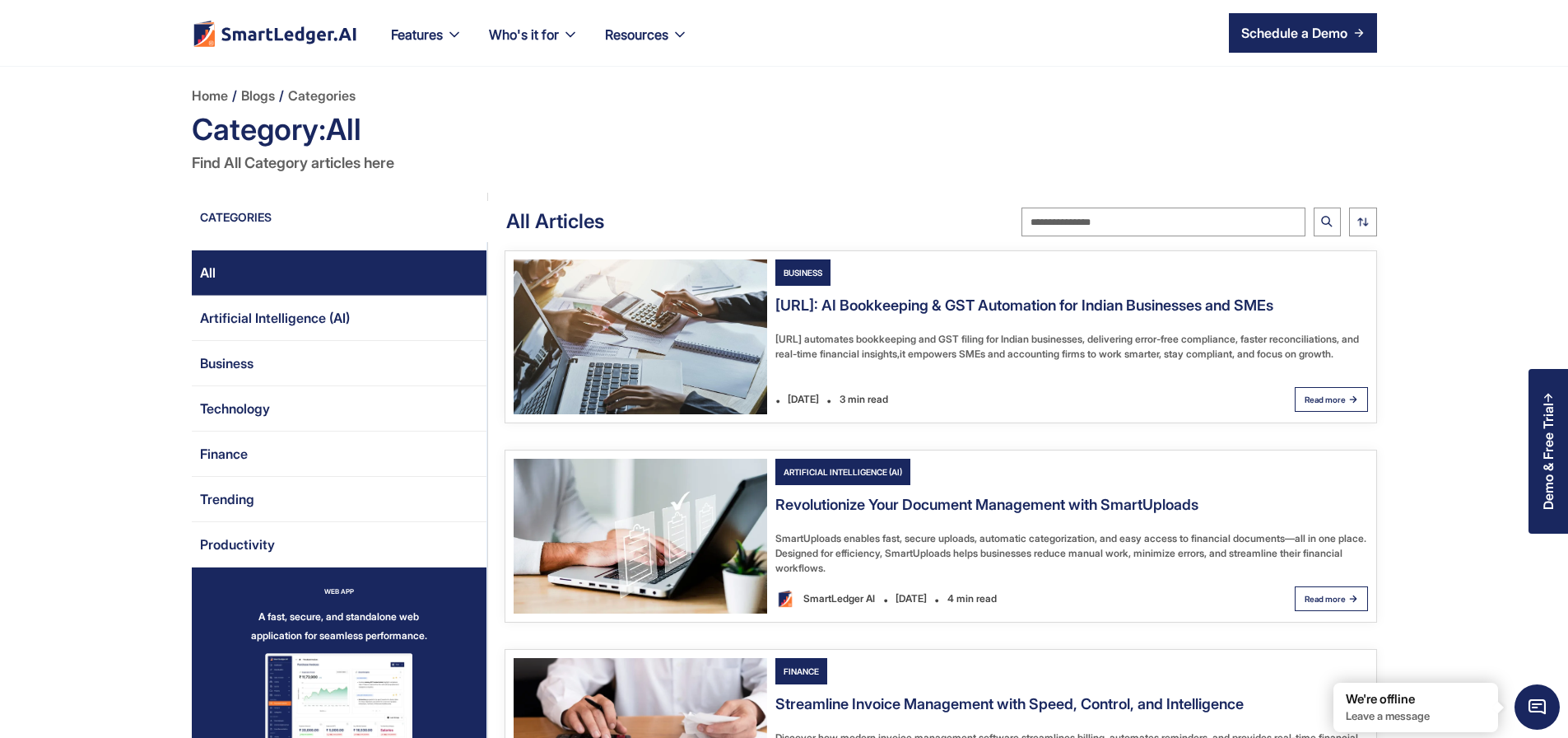
click at [677, 353] on img "Email Form 2" at bounding box center [640, 337] width 254 height 155
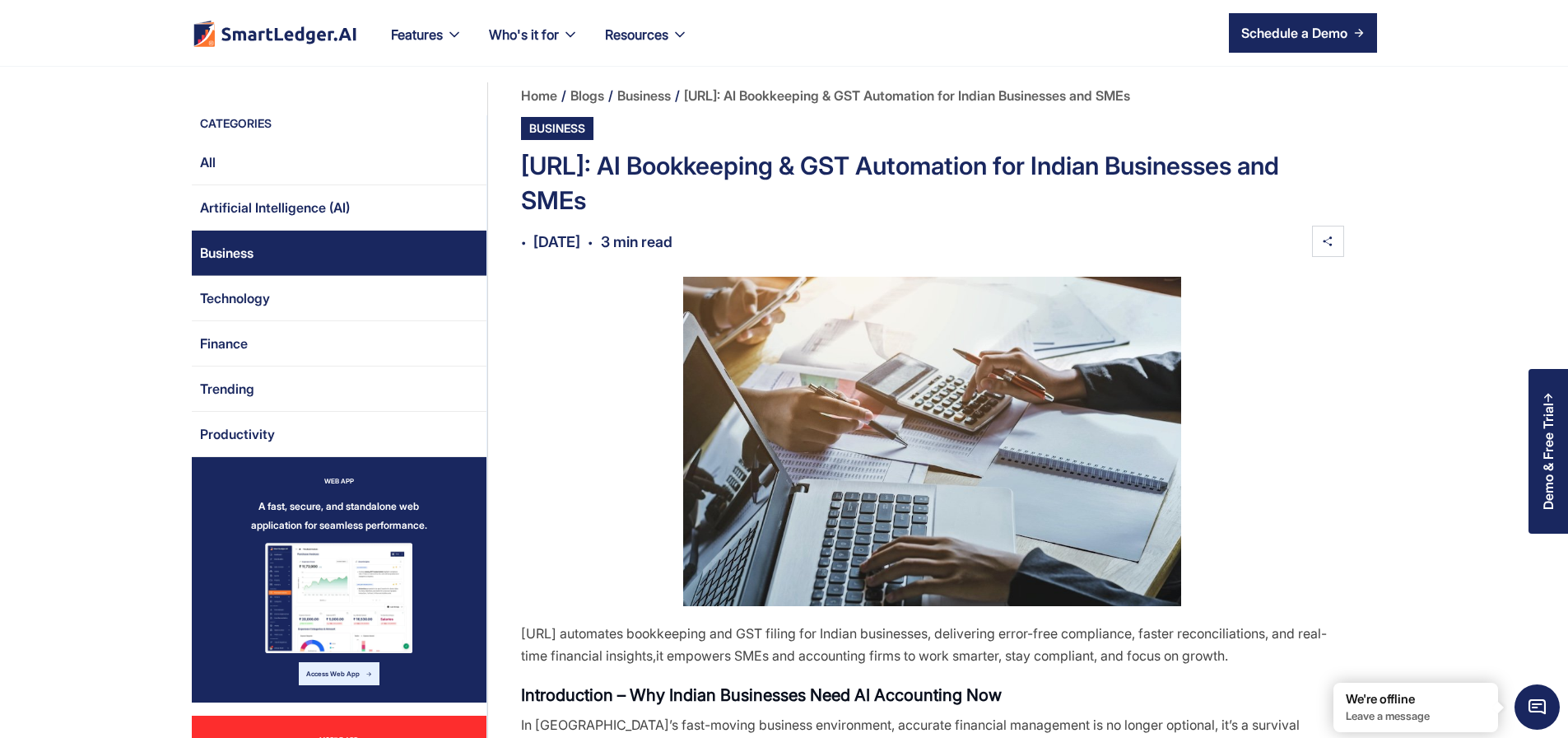
click at [1043, 330] on img at bounding box center [932, 441] width 823 height 329
click at [610, 9] on div "Resources SmartLedger AI Resources SmartLedgerAI For Enhanced Financial Managem…" at bounding box center [647, 33] width 110 height 66
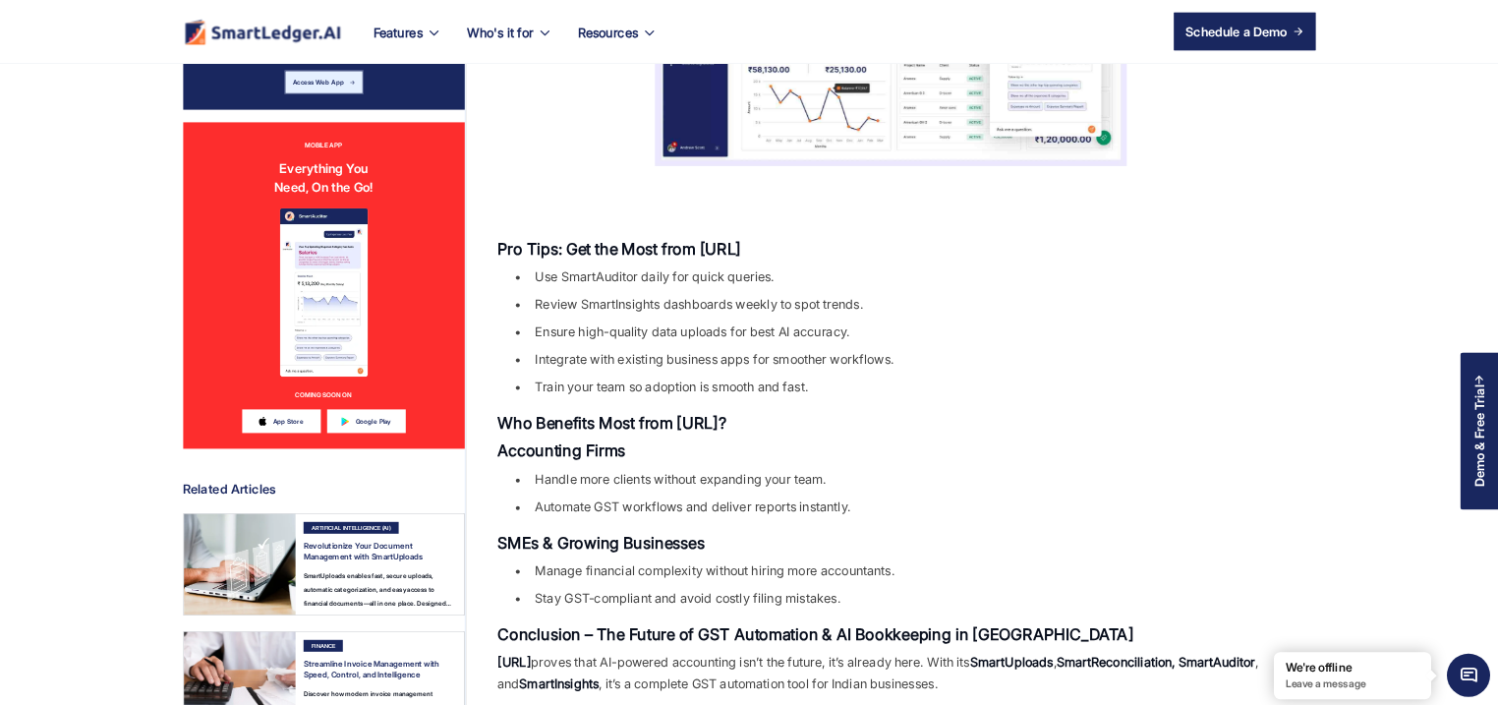
scroll to position [2477, 0]
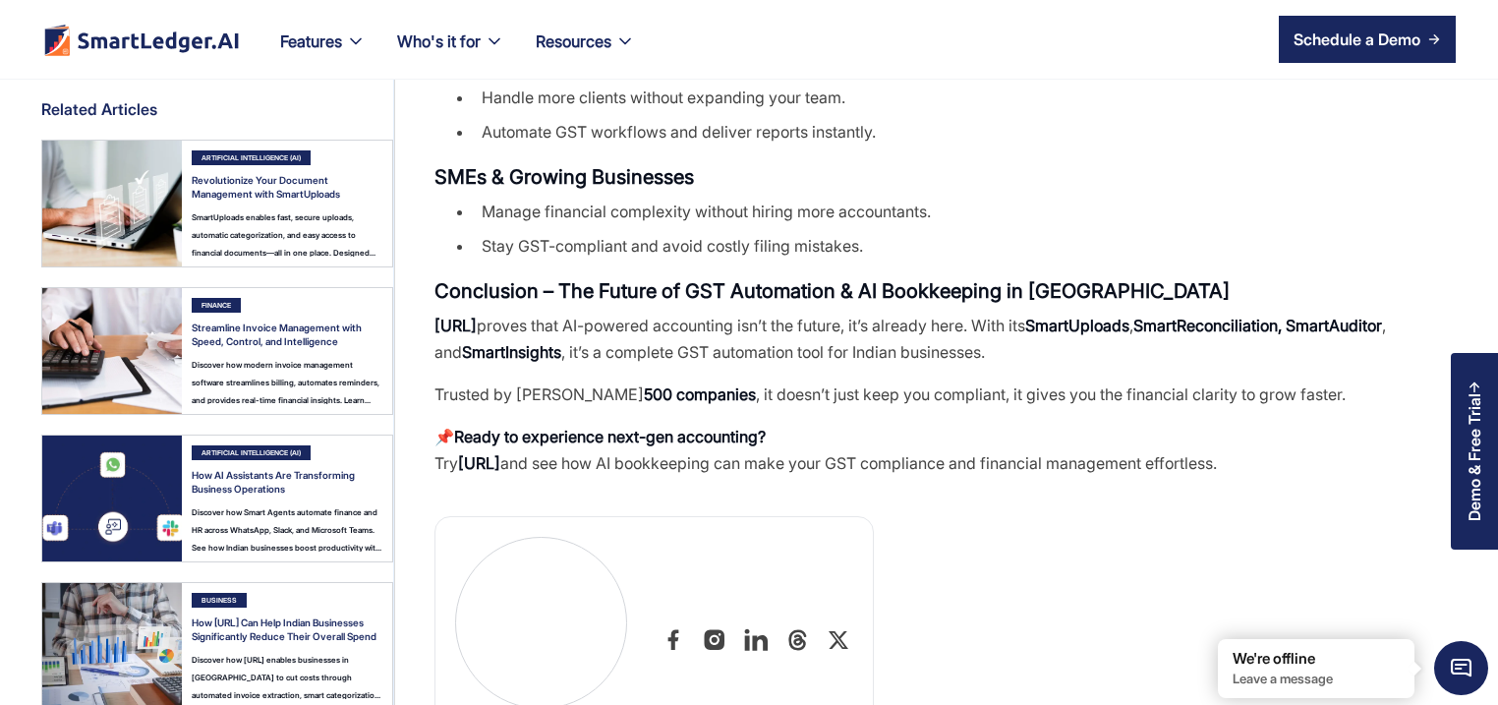
scroll to position [3198, 0]
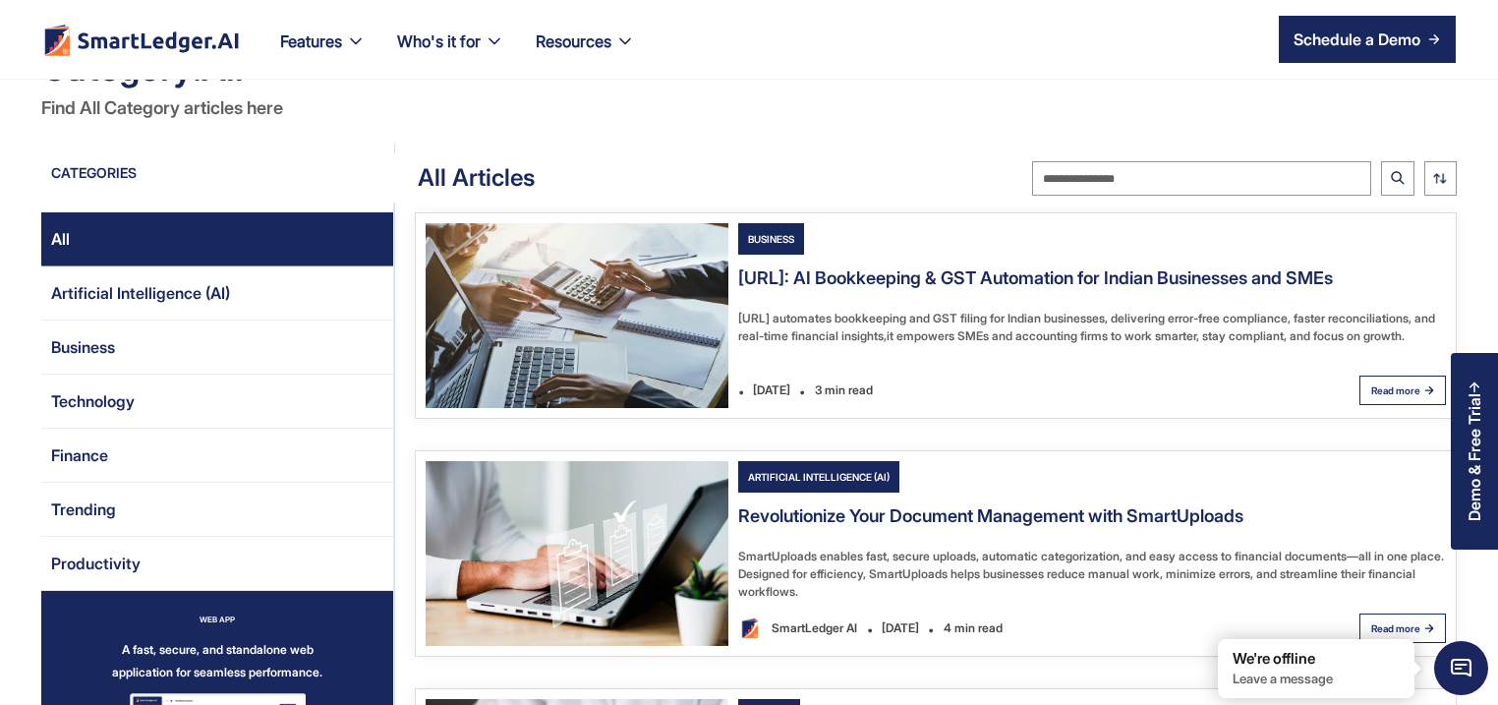
scroll to position [189, 0]
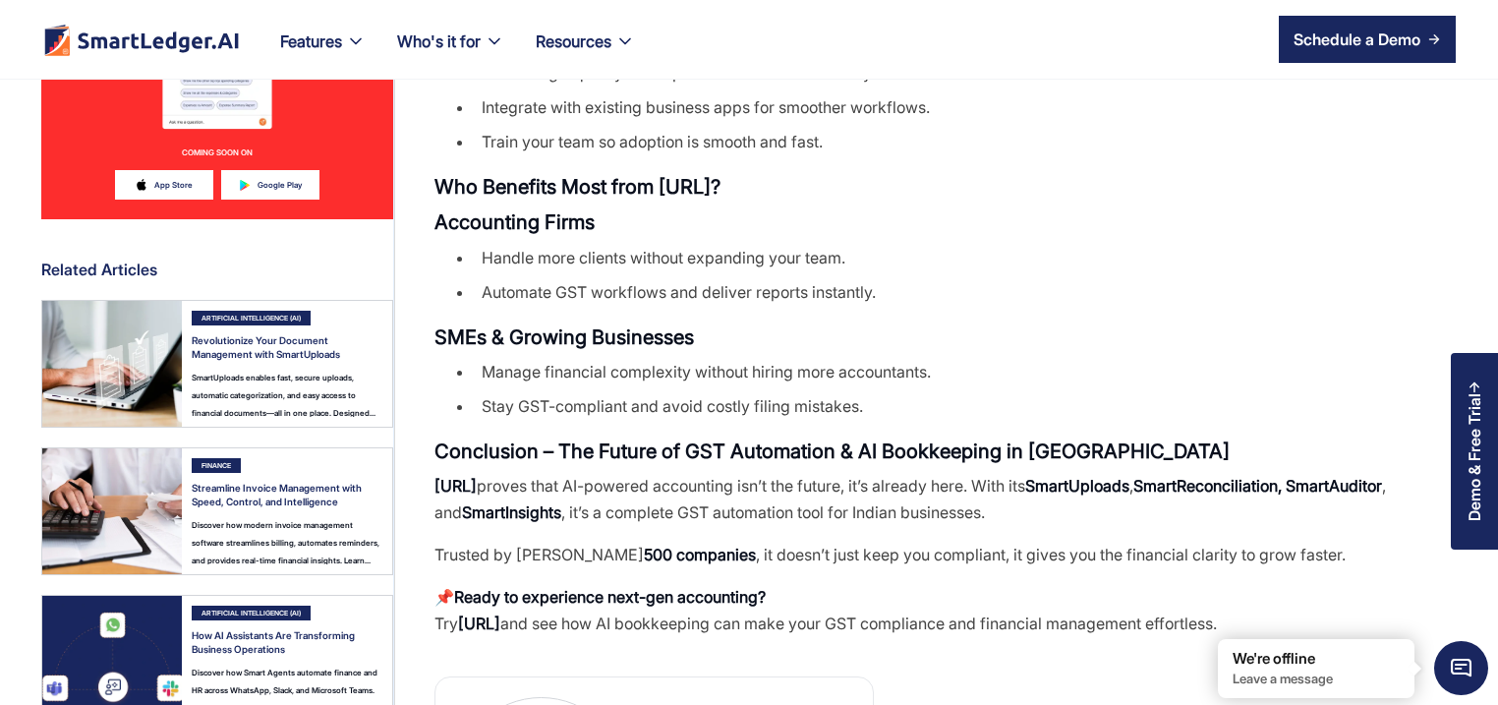
scroll to position [2925, 0]
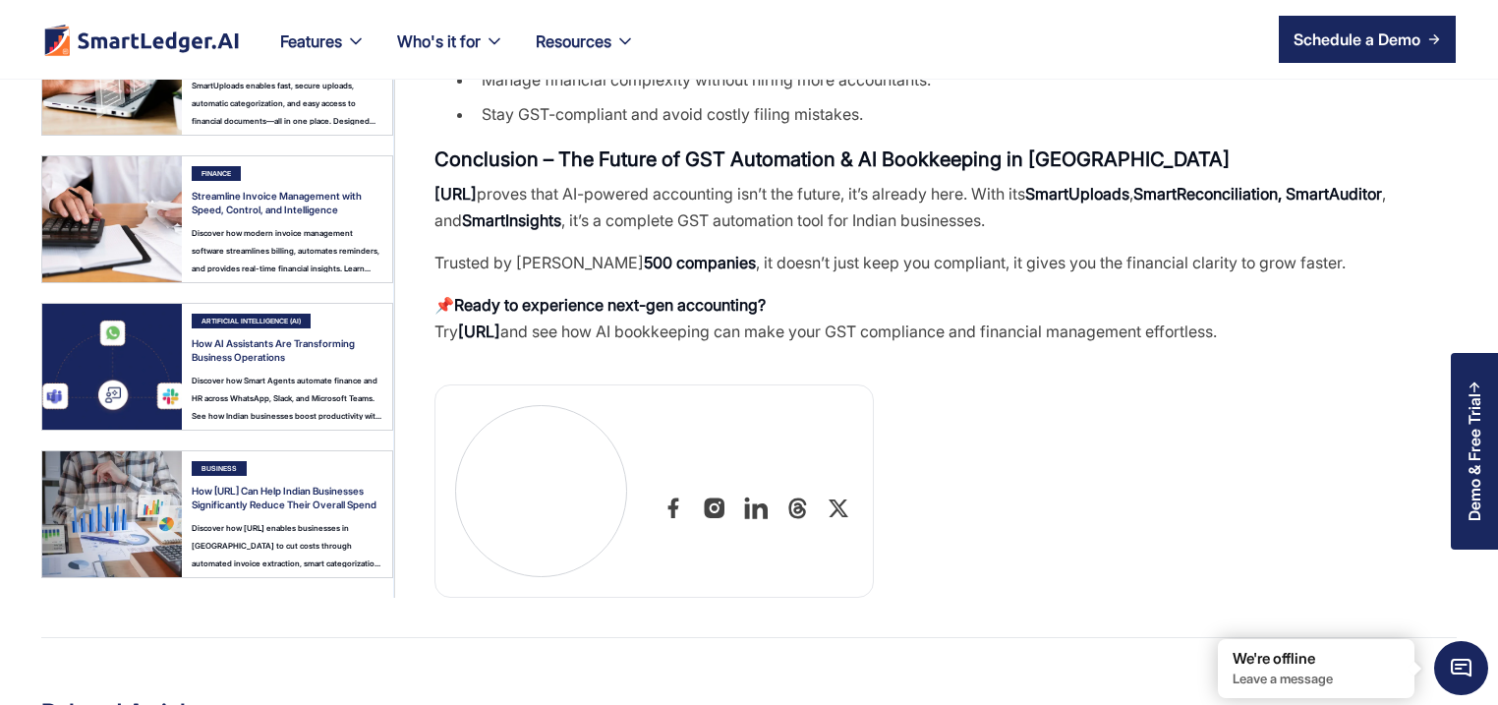
scroll to position [2925, 0]
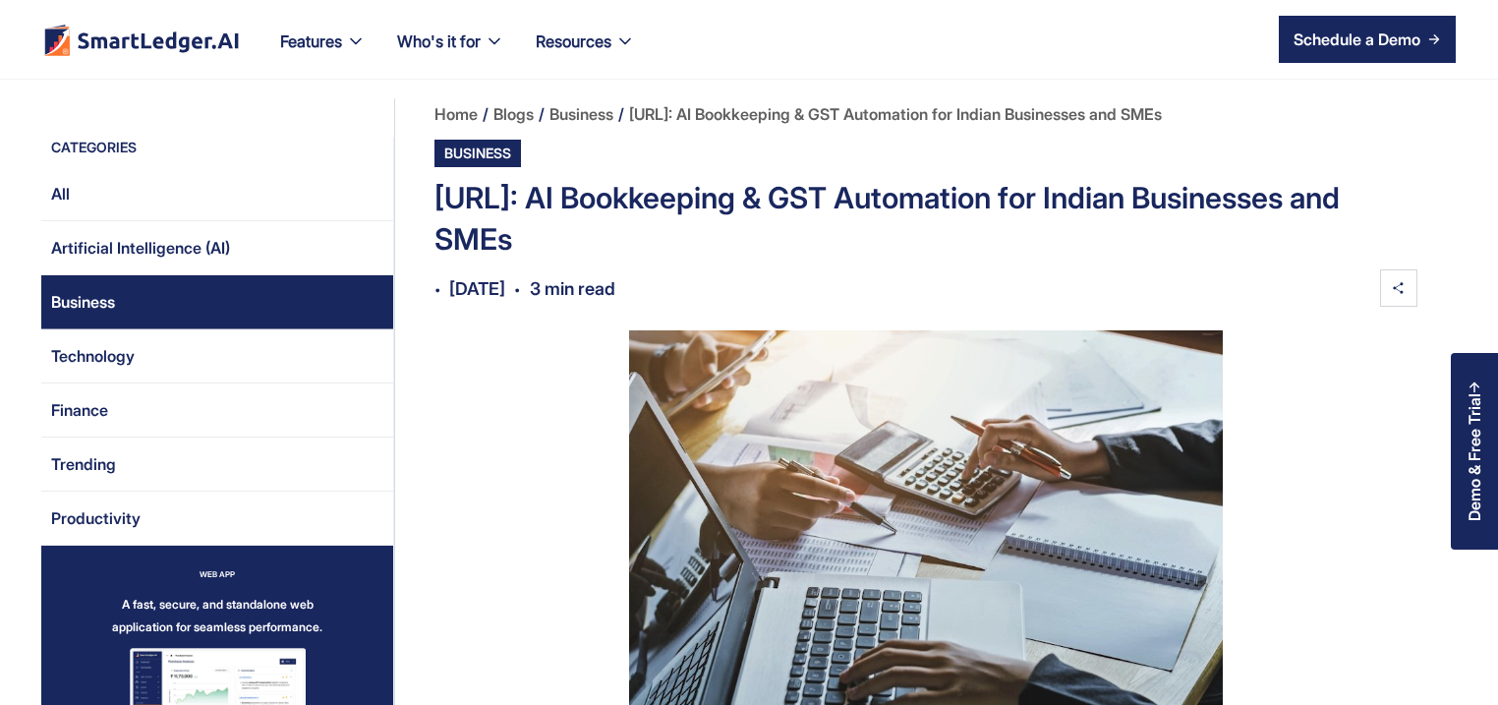
scroll to position [2925, 0]
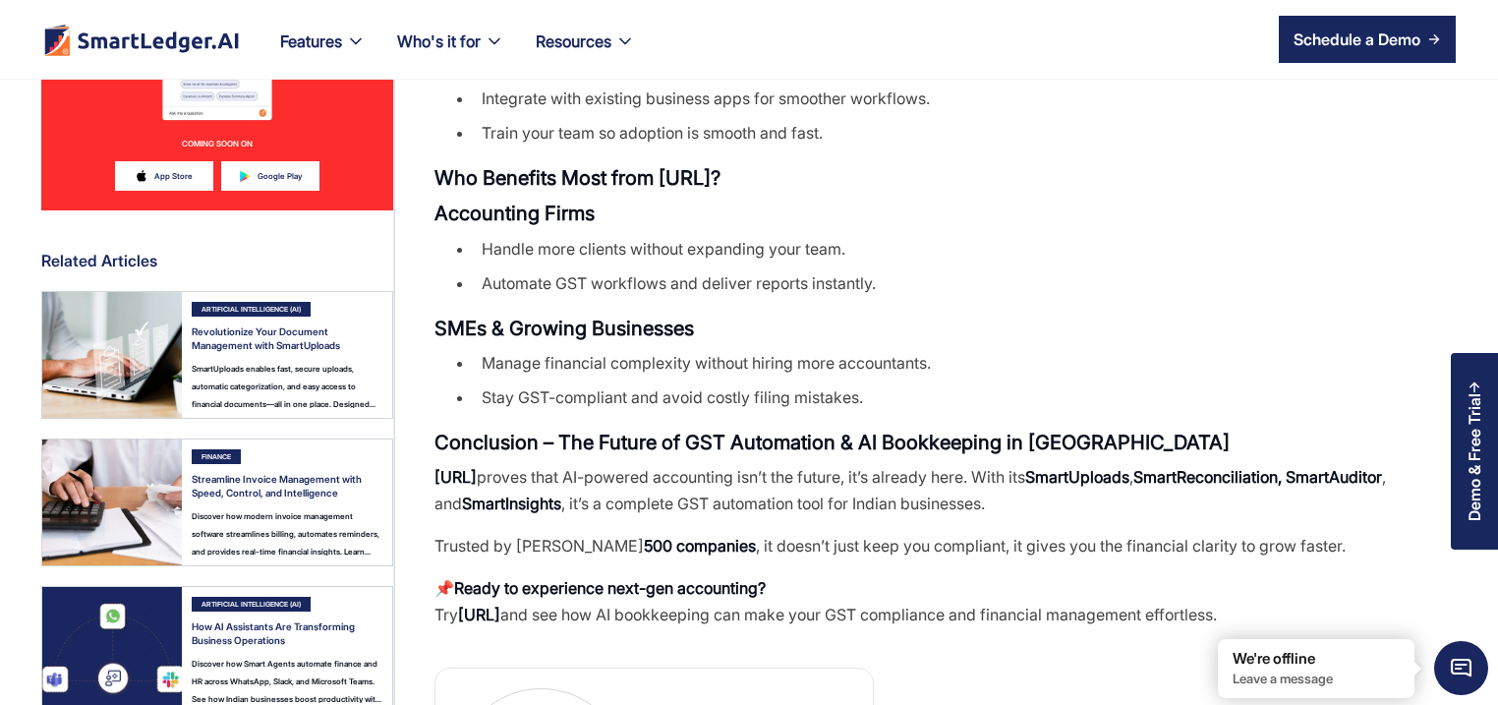
scroll to position [2642, 0]
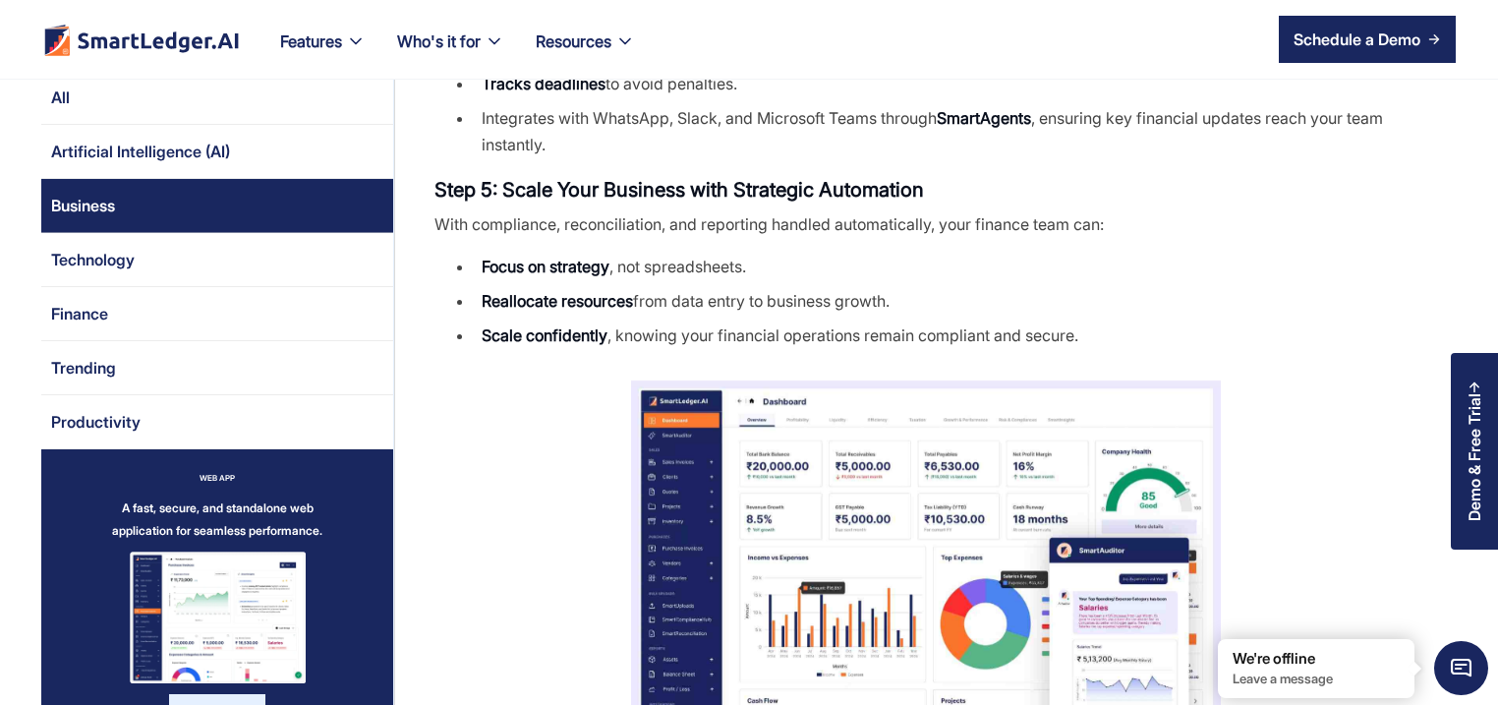
scroll to position [1793, 0]
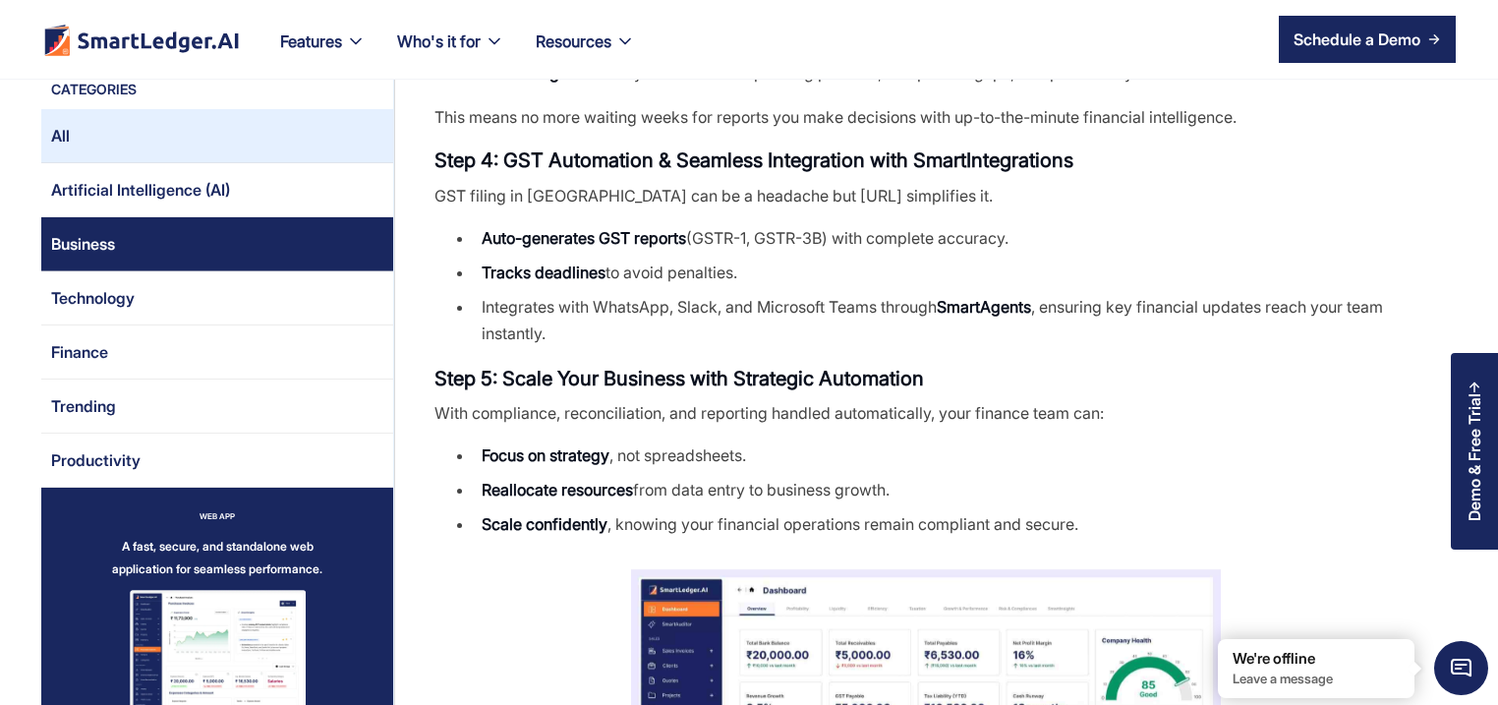
click at [101, 145] on link "All" at bounding box center [217, 136] width 352 height 54
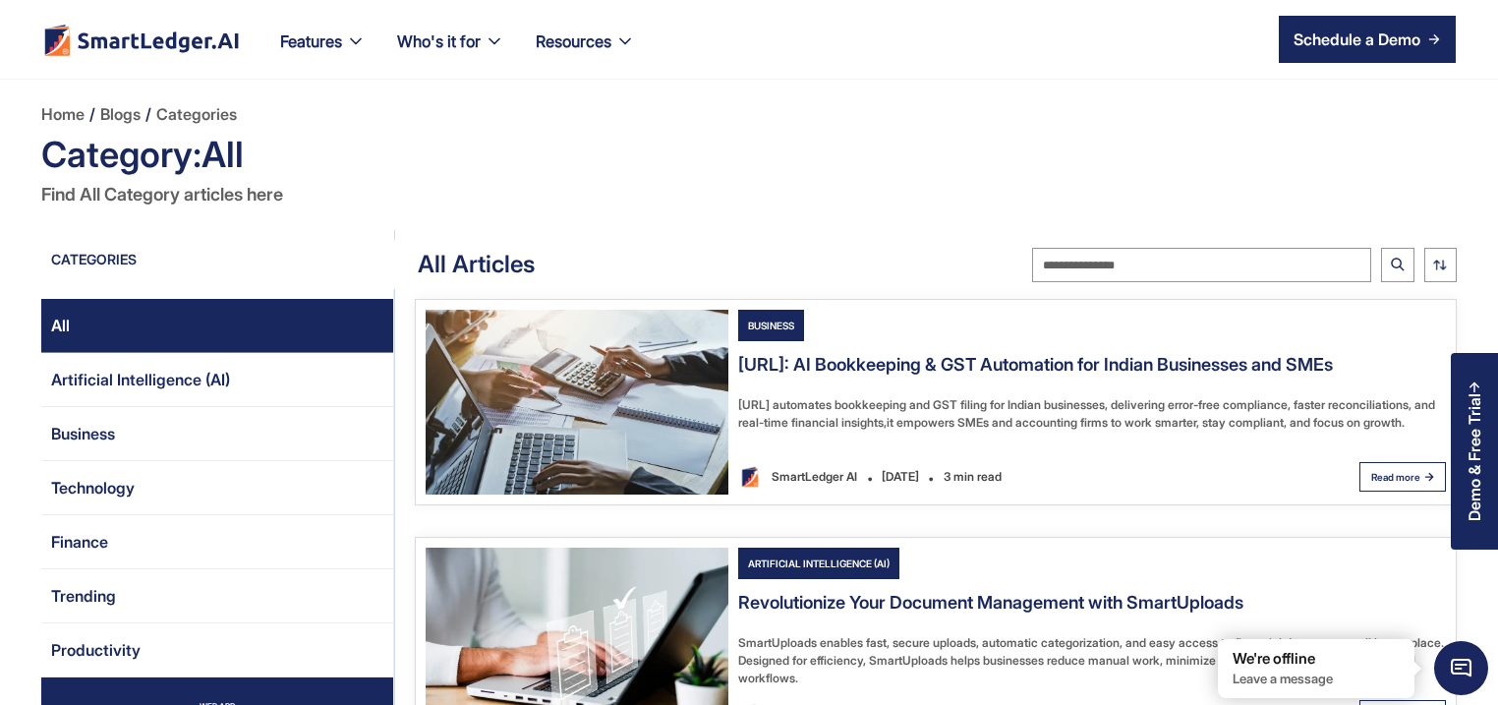
click at [631, 389] on img "Email Form 2" at bounding box center [577, 402] width 303 height 185
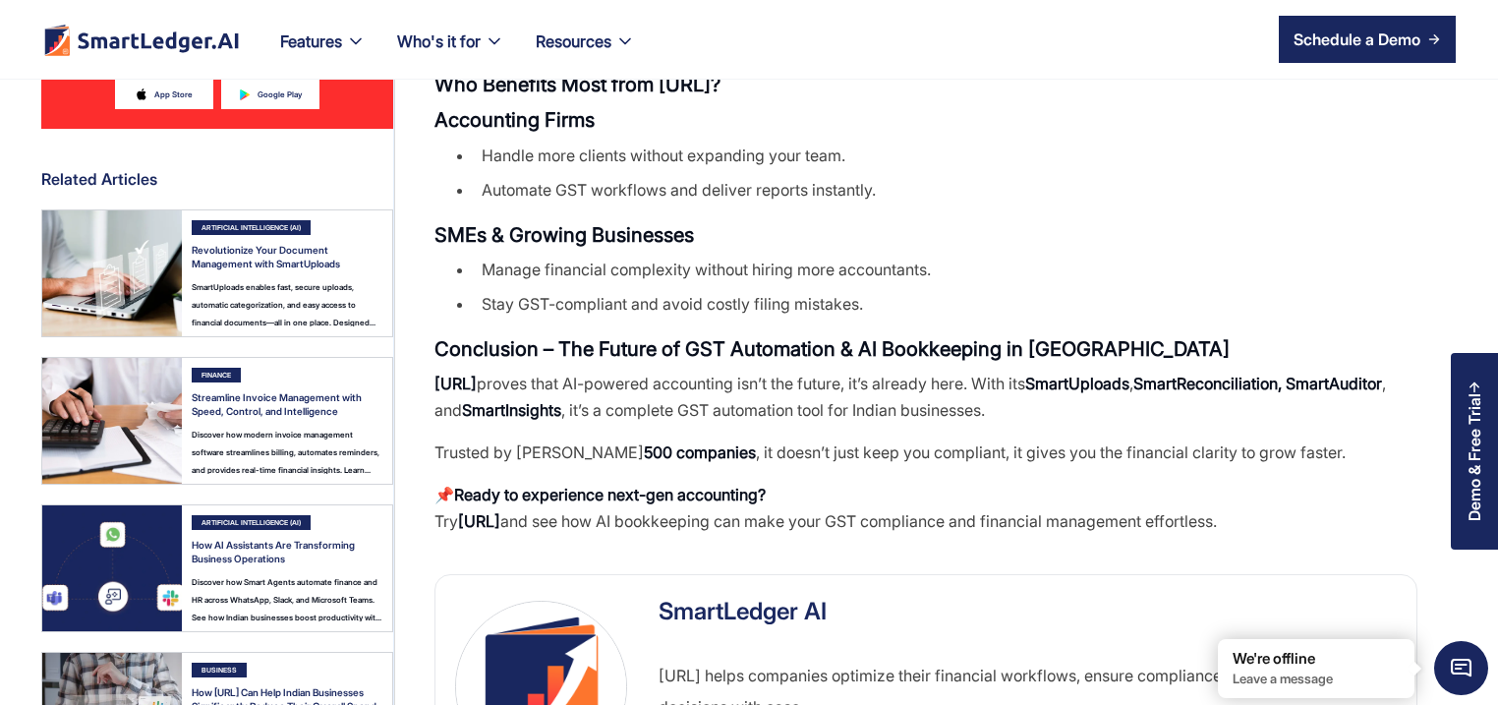
scroll to position [3020, 0]
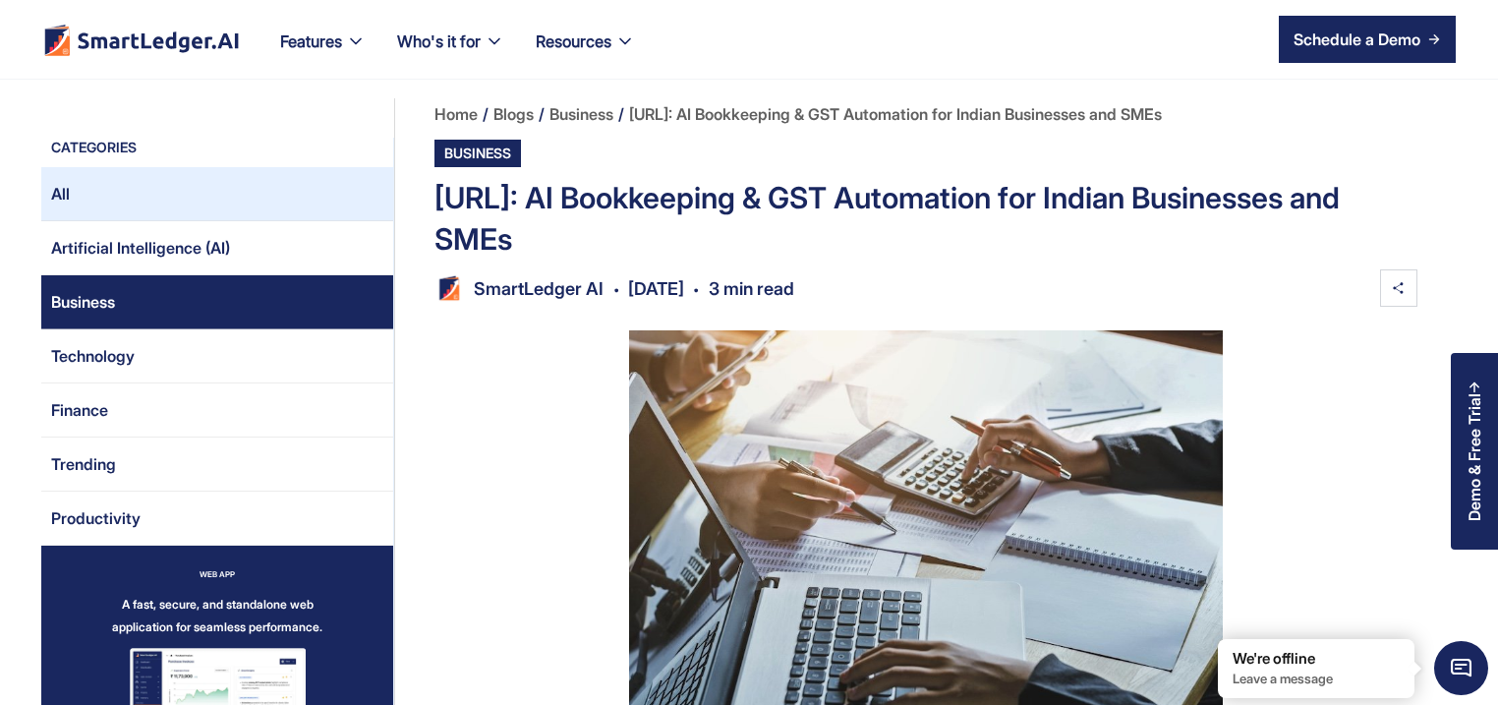
click at [116, 208] on link "All" at bounding box center [217, 194] width 352 height 54
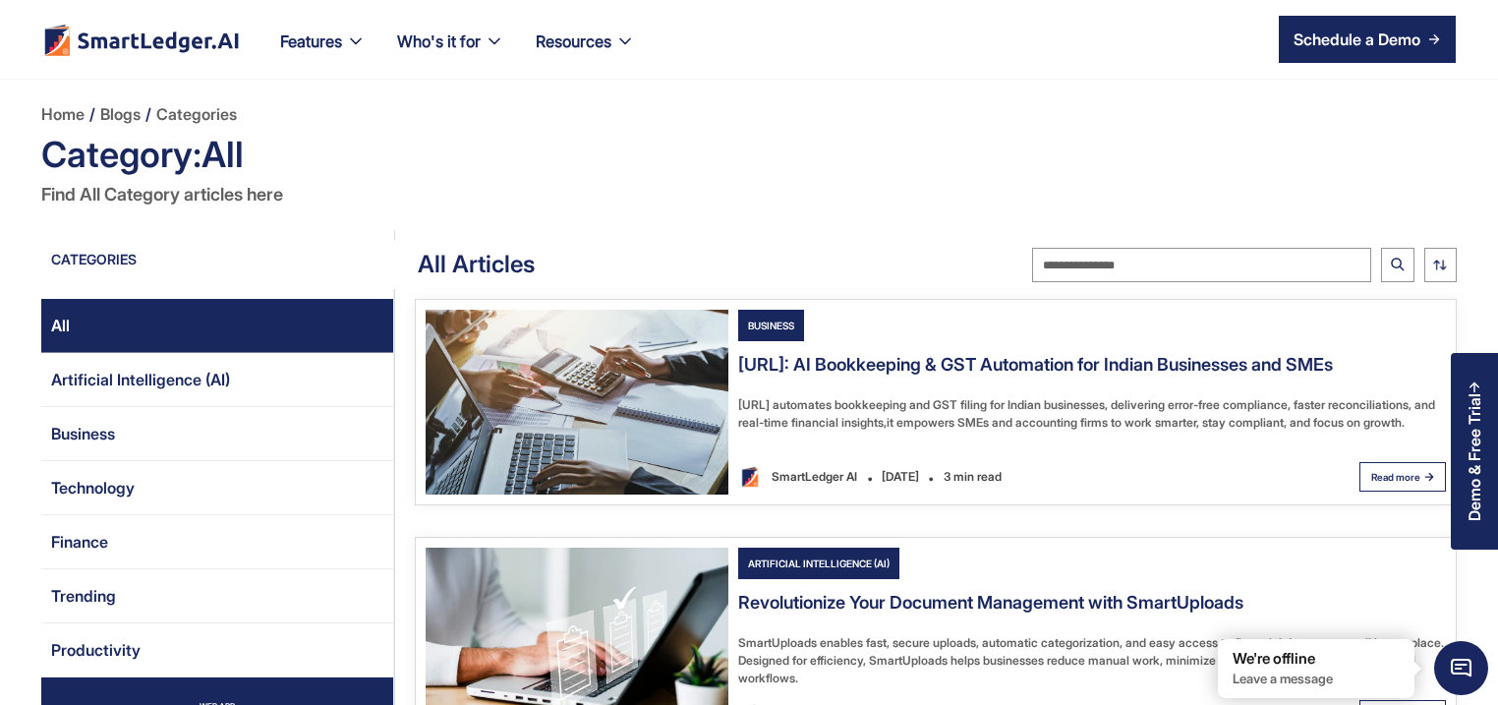
click at [598, 389] on img "Email Form 2" at bounding box center [577, 402] width 303 height 185
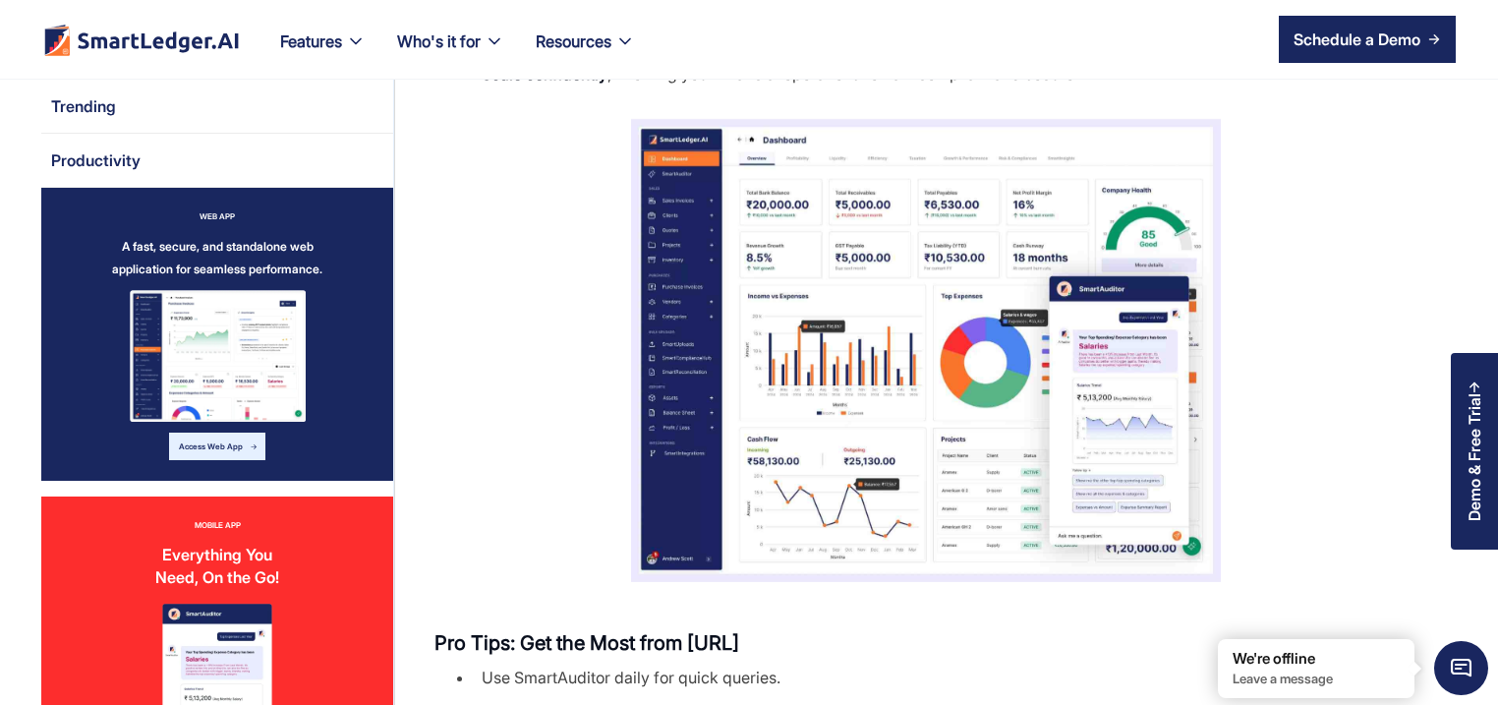
scroll to position [2076, 0]
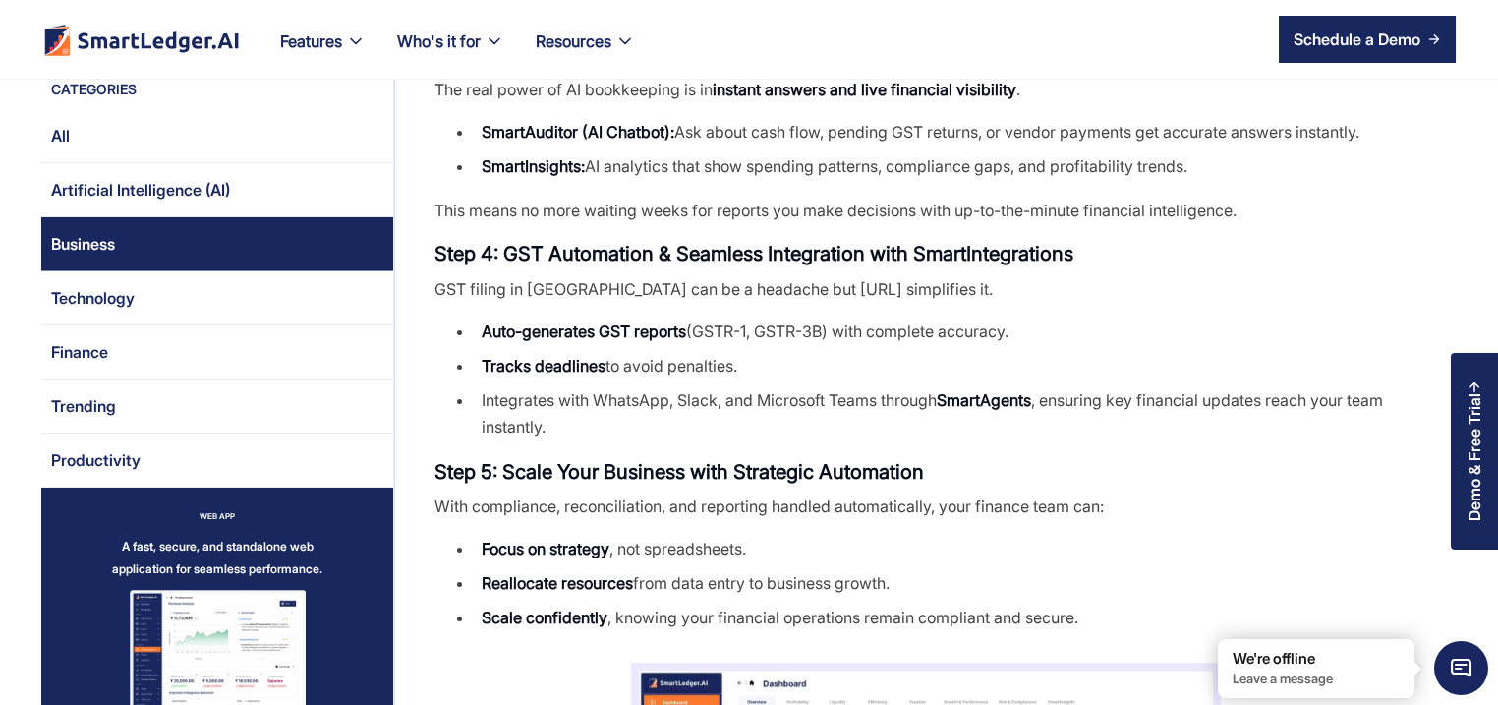
scroll to position [1604, 0]
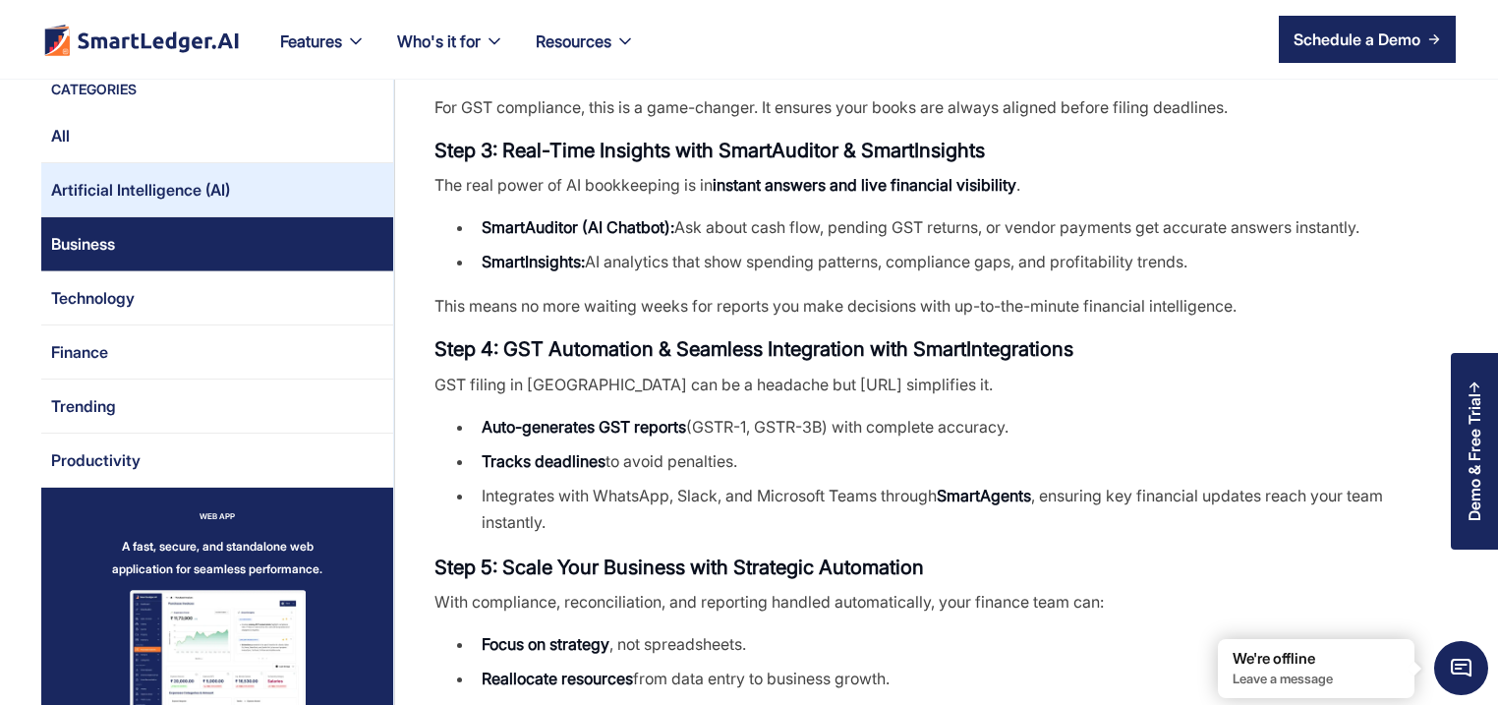
click at [206, 183] on div "Artificial Intelligence (AI)" at bounding box center [140, 189] width 179 height 31
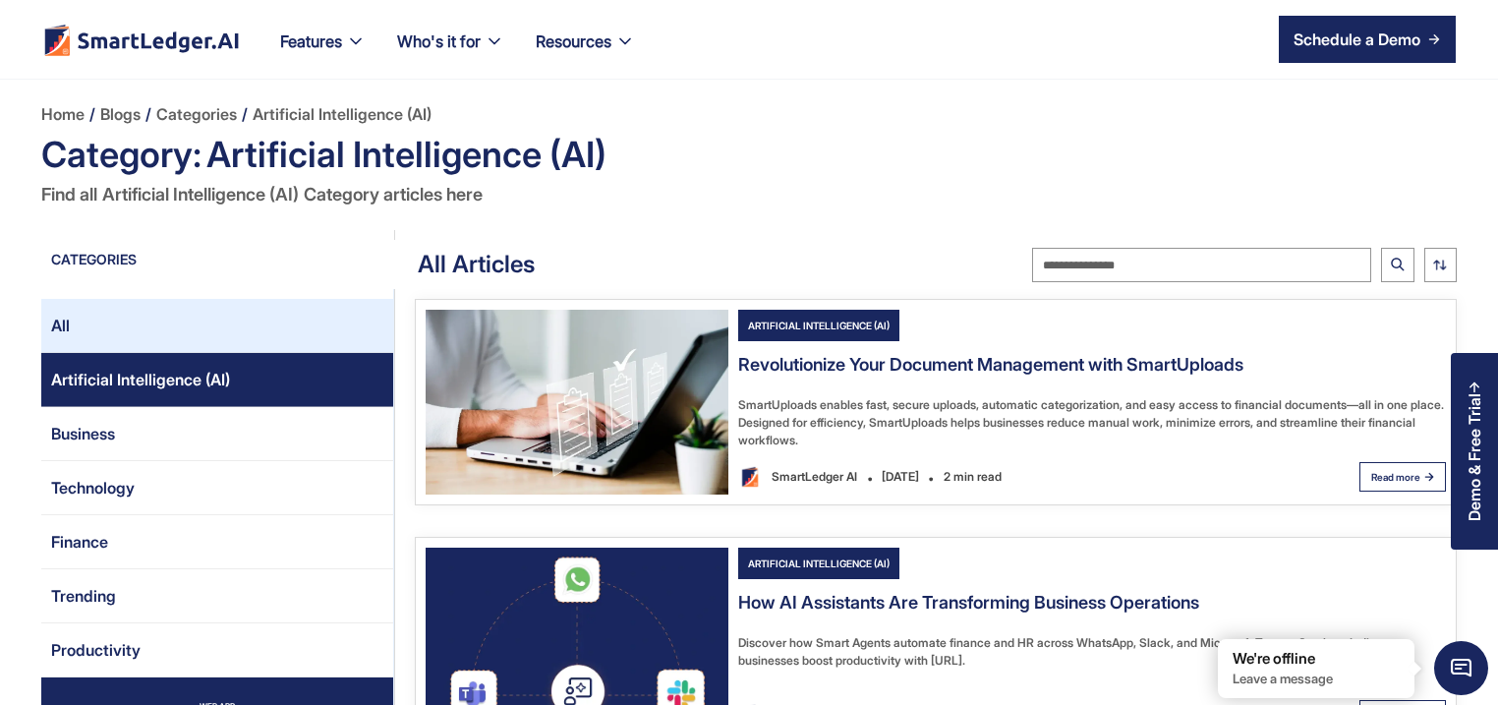
click at [216, 334] on link "All" at bounding box center [217, 326] width 352 height 54
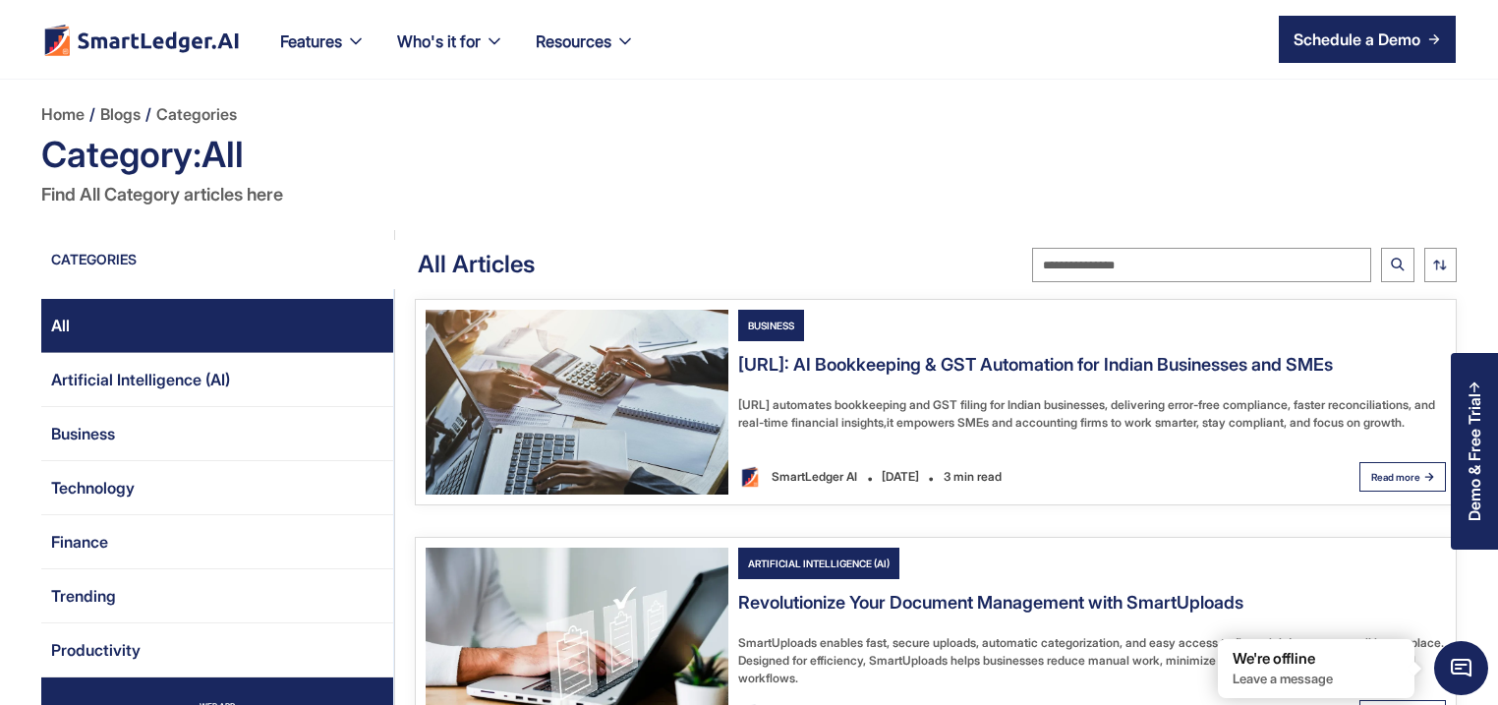
click at [628, 368] on img "Email Form 2" at bounding box center [577, 402] width 303 height 185
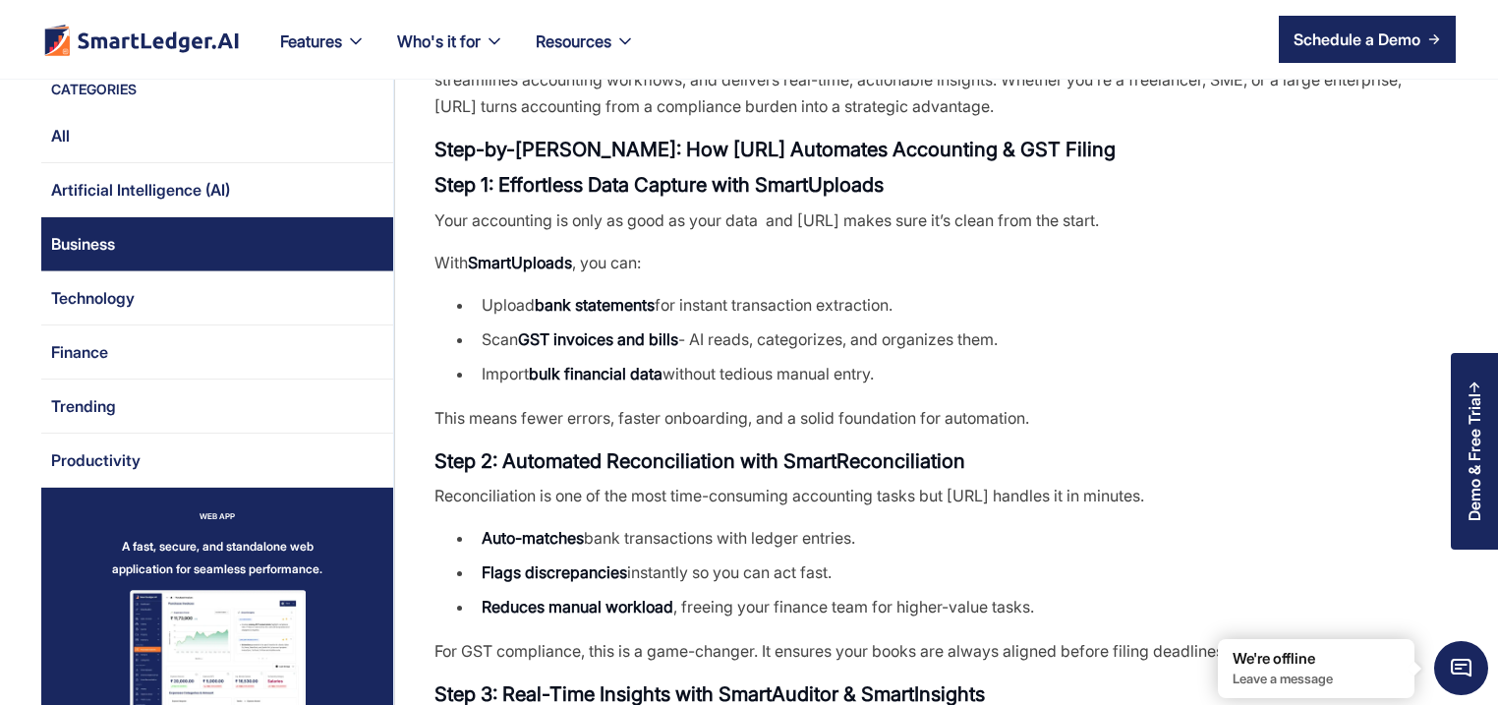
scroll to position [944, 0]
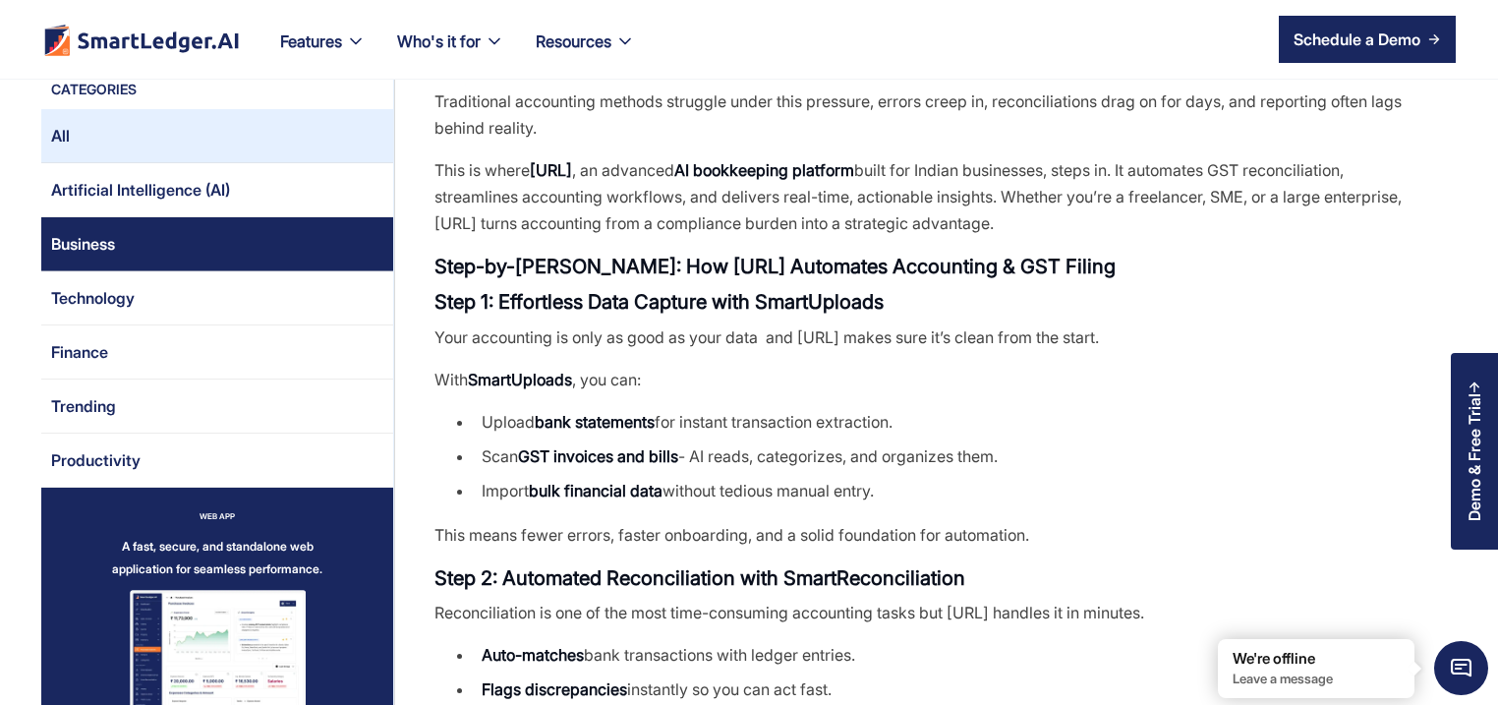
click at [200, 128] on link "All" at bounding box center [217, 136] width 352 height 54
click at [207, 135] on link "All" at bounding box center [217, 136] width 352 height 54
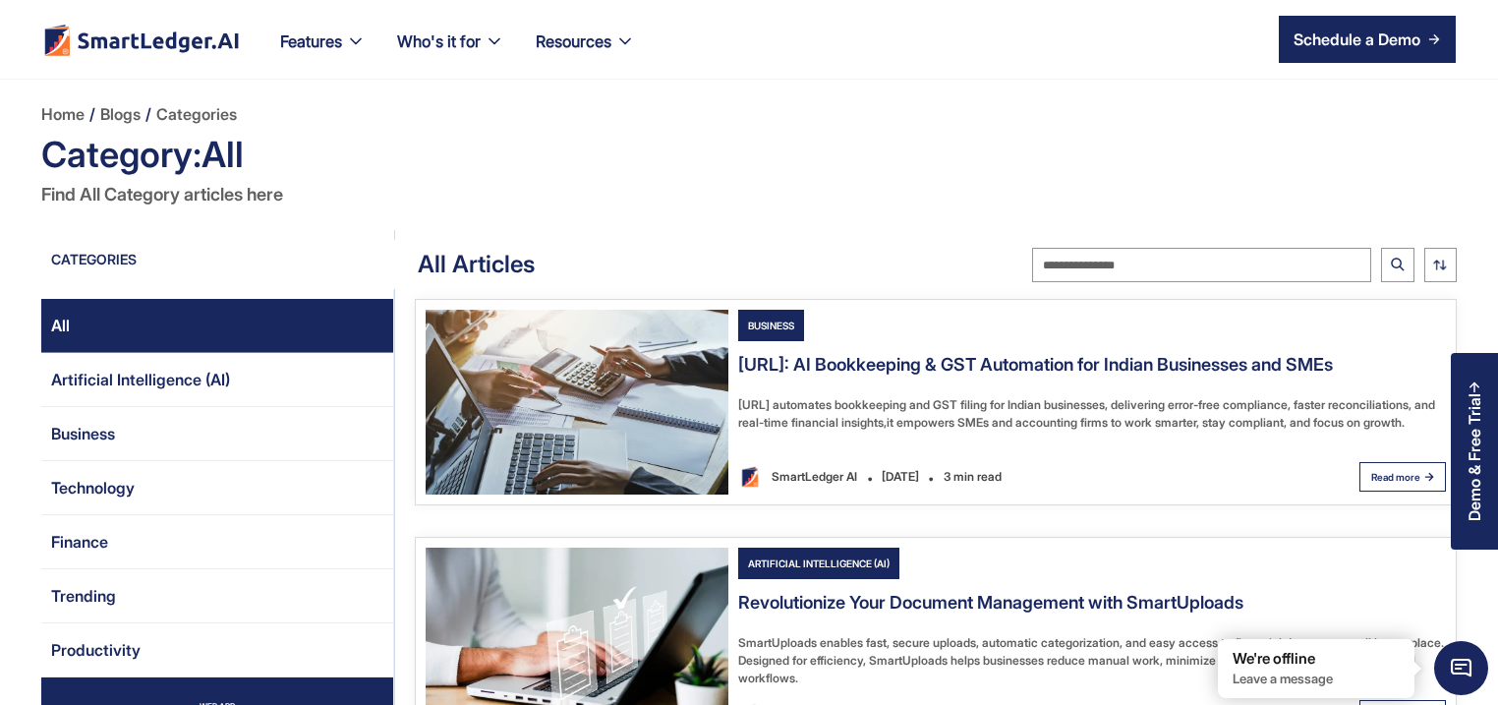
click at [648, 389] on img "Email Form 2" at bounding box center [577, 402] width 303 height 185
click at [857, 369] on h4 "[URL]: AI Bookkeeping & GST Automation for Indian Businesses and SMEs" at bounding box center [1035, 364] width 595 height 25
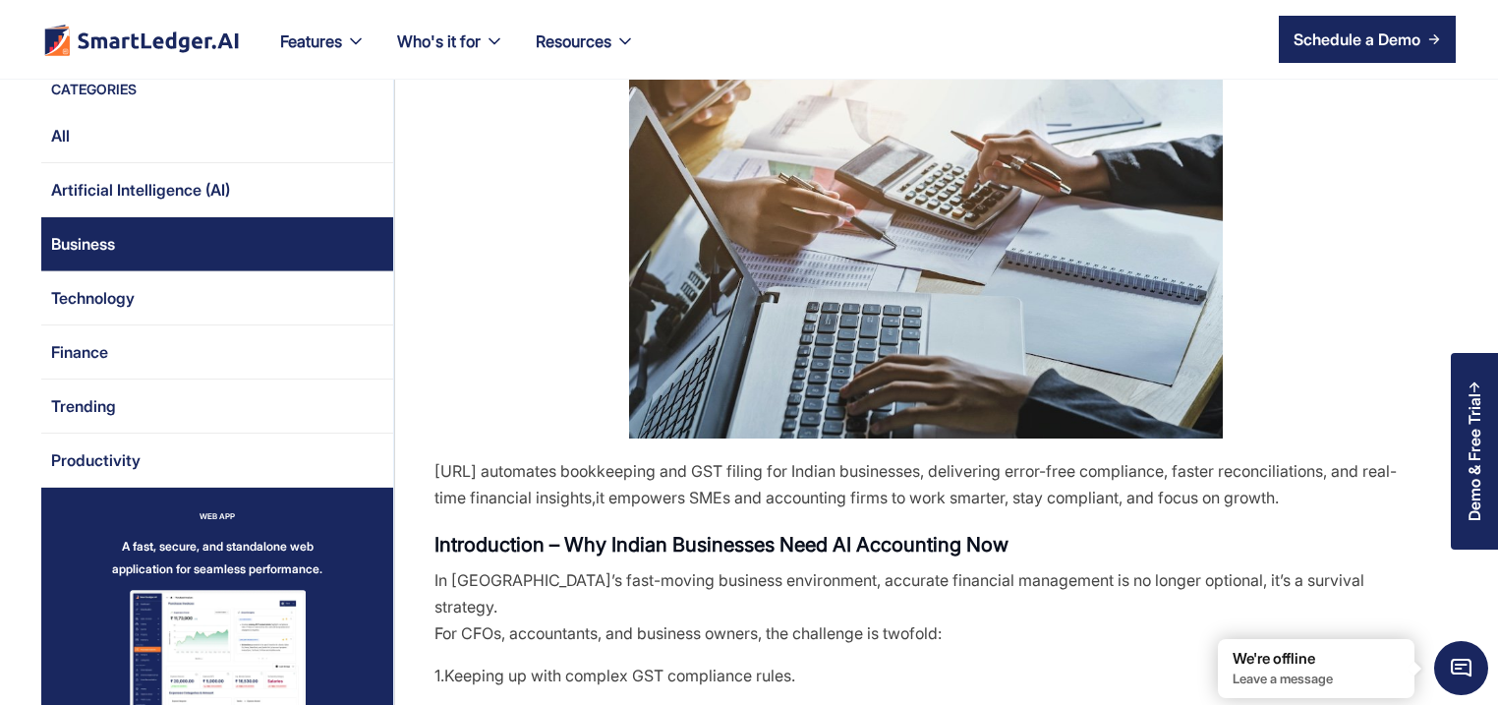
scroll to position [94, 0]
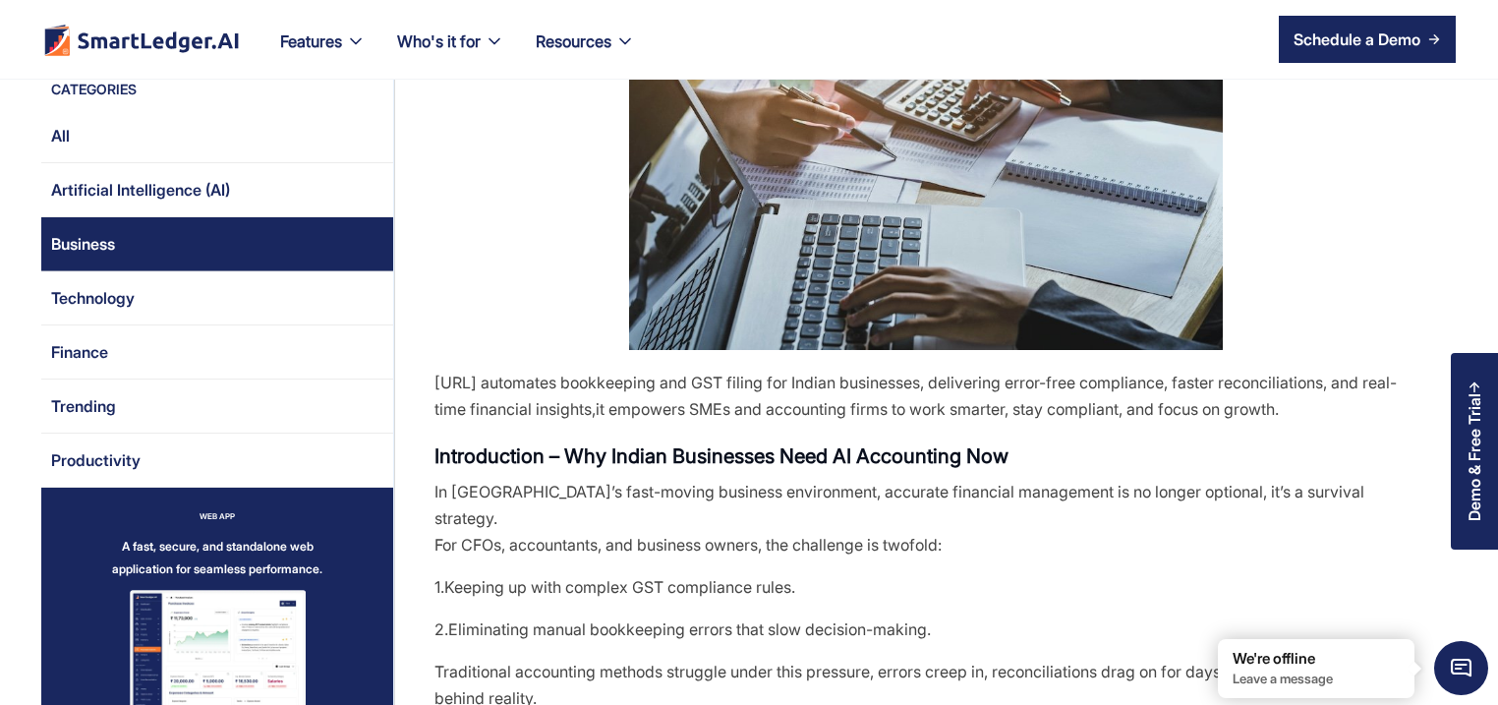
scroll to position [377, 0]
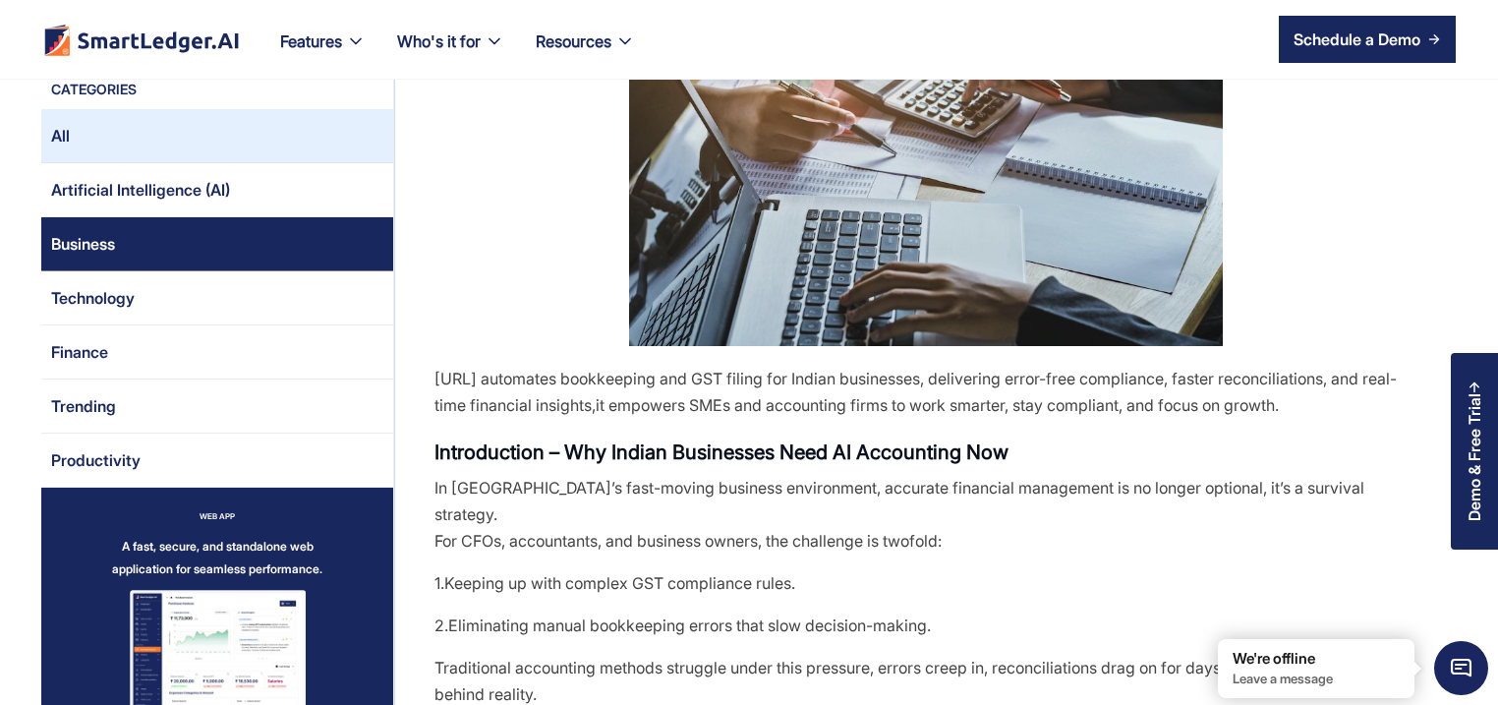
click at [158, 141] on link "All" at bounding box center [217, 136] width 352 height 54
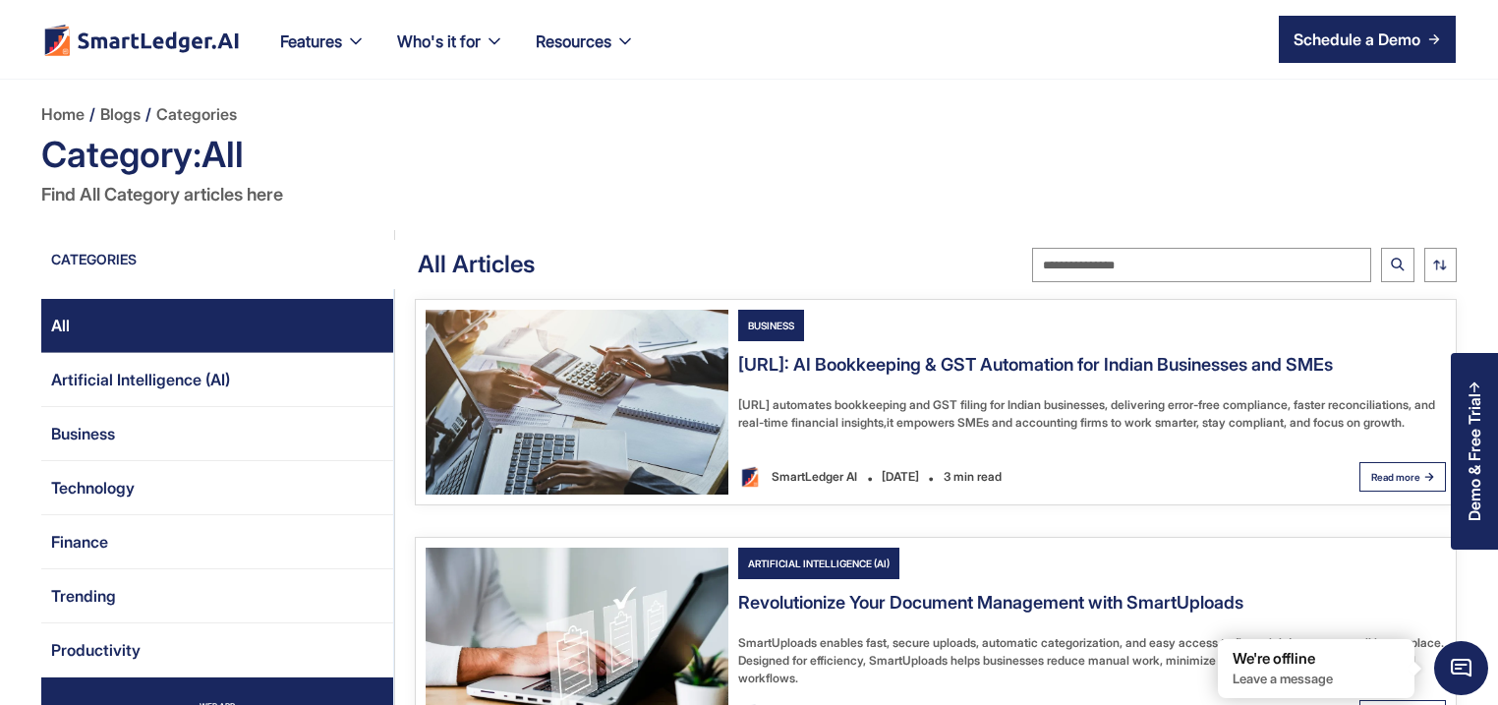
click at [828, 402] on div "[URL] automates bookkeeping and GST filing for Indian businesses, delivering er…" at bounding box center [1092, 413] width 708 height 35
click at [657, 403] on img "Email Form 2" at bounding box center [577, 402] width 303 height 185
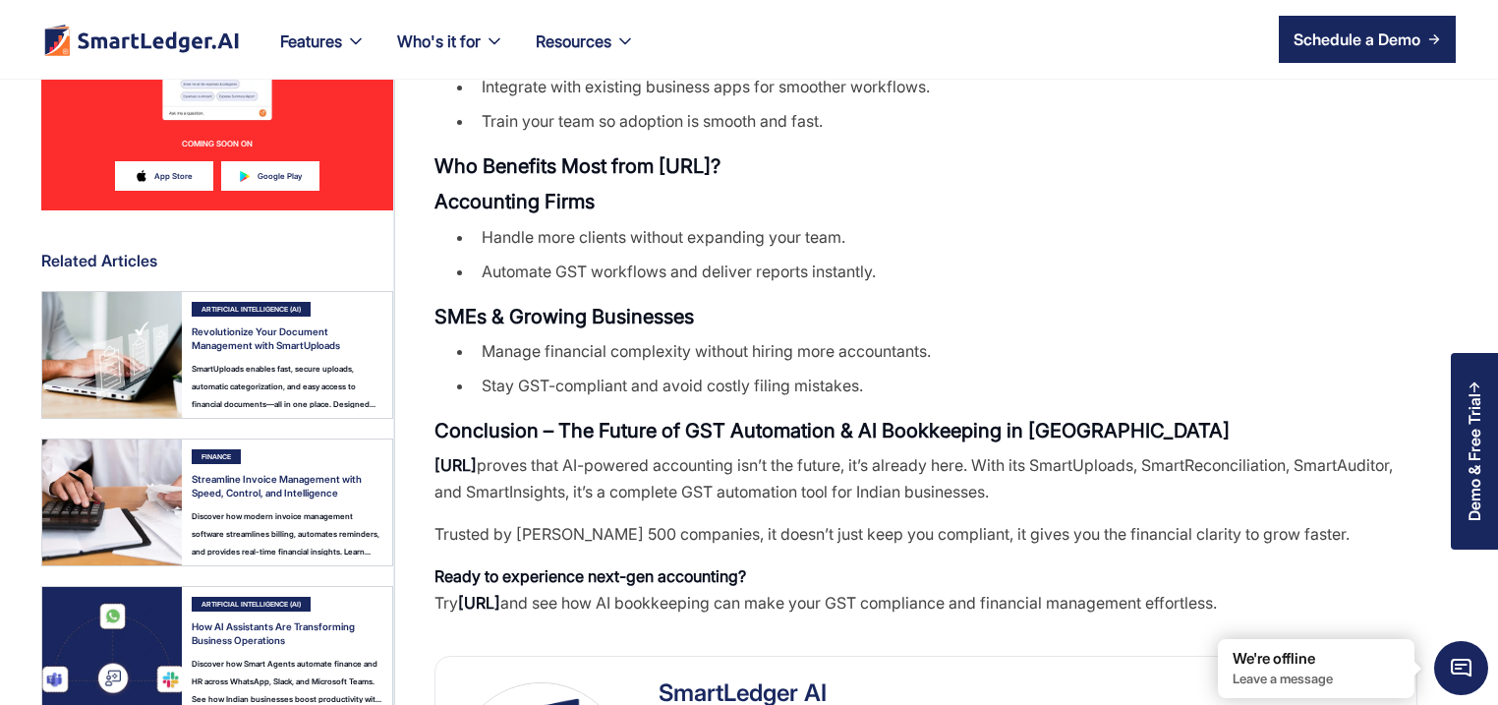
scroll to position [3020, 0]
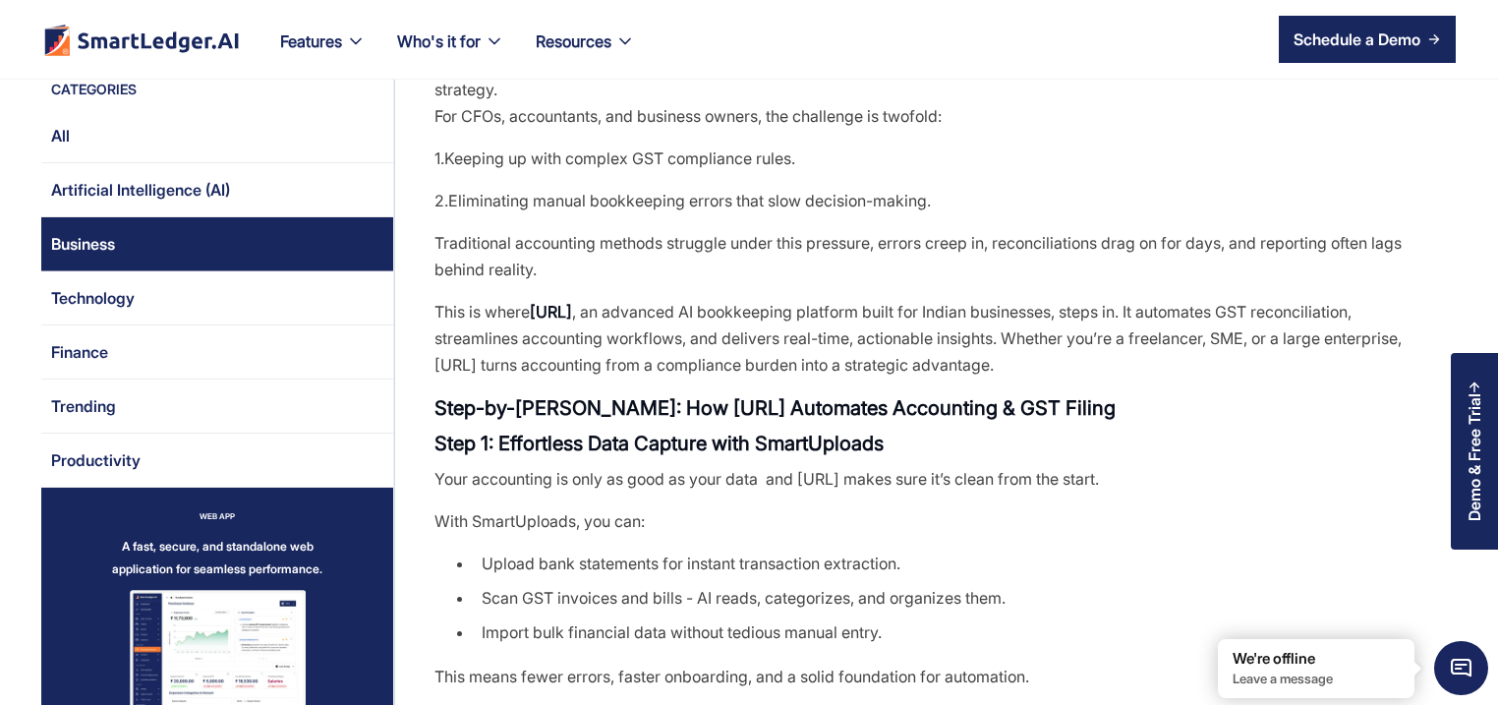
scroll to position [661, 0]
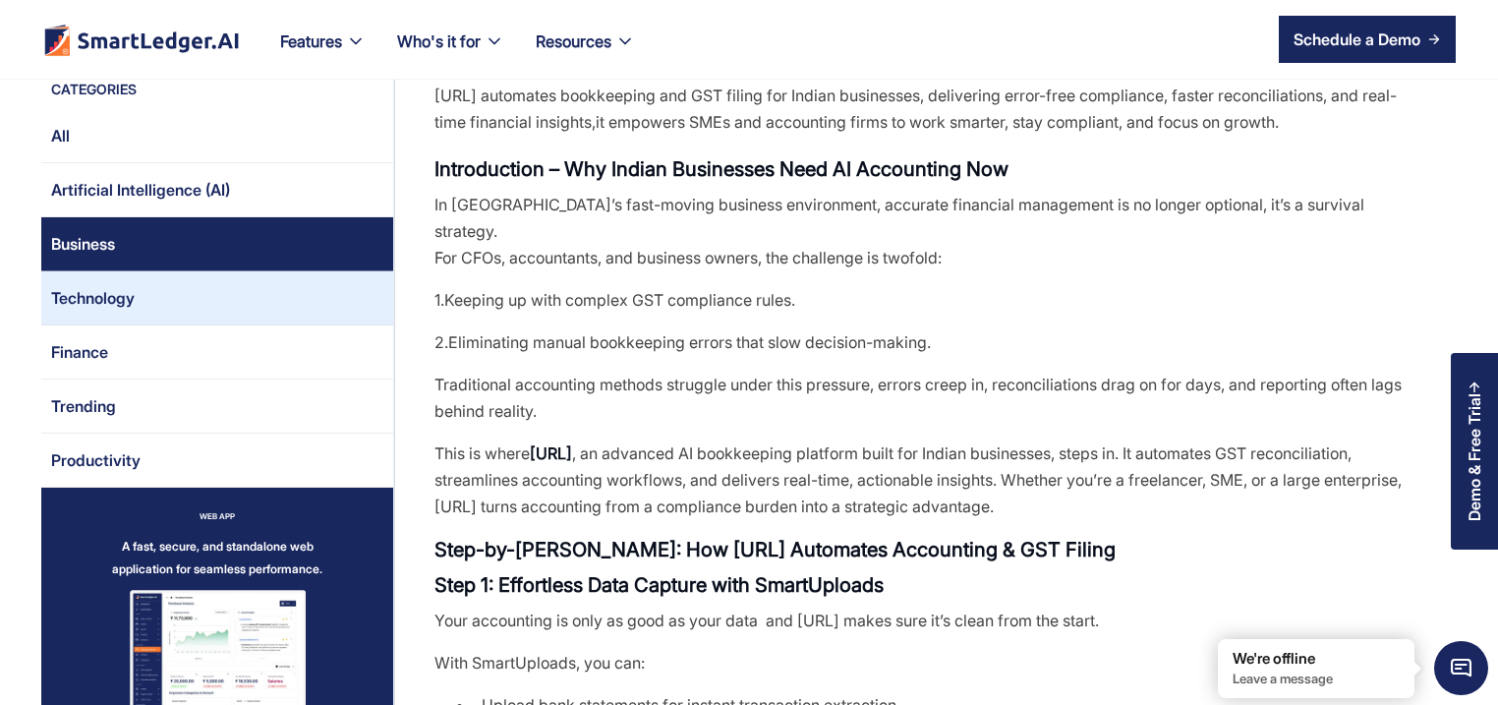
click at [173, 291] on link "Technology" at bounding box center [217, 298] width 352 height 54
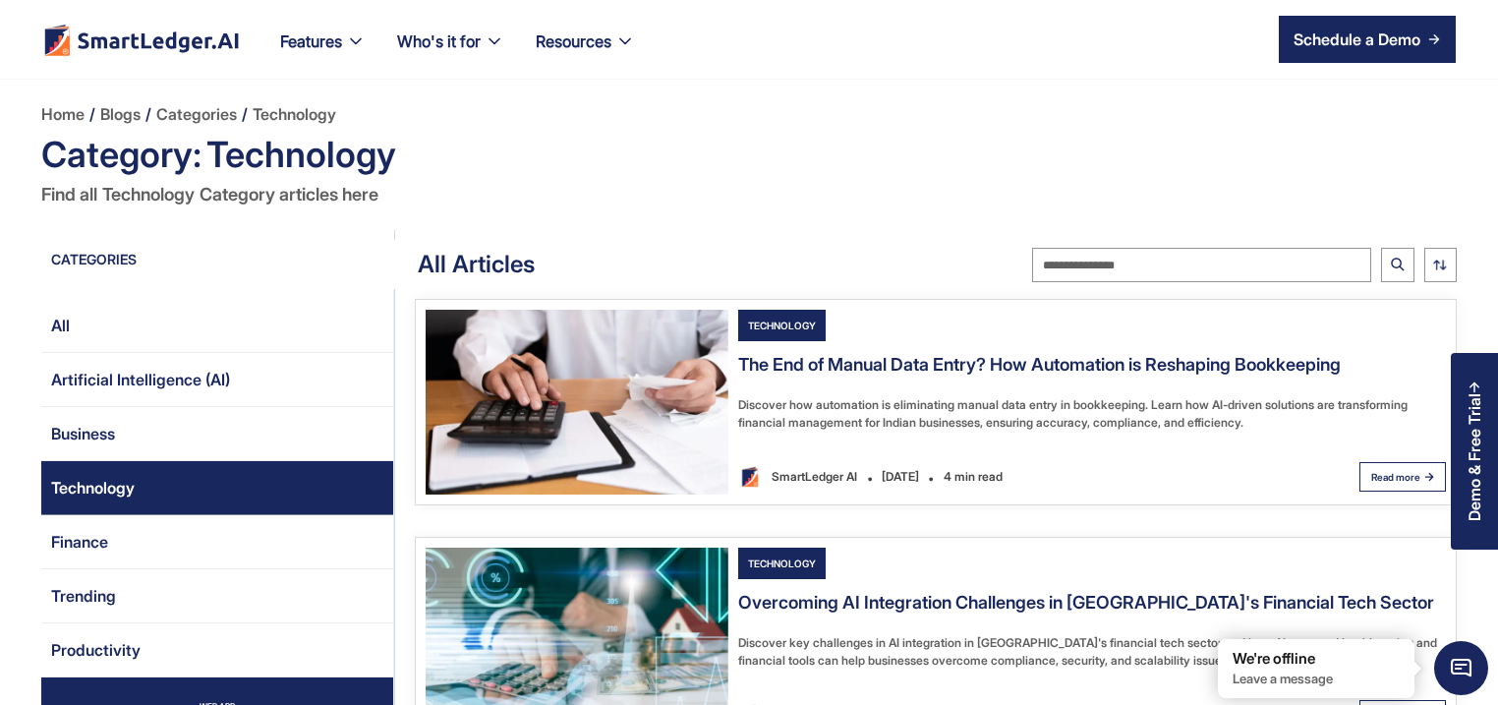
click at [618, 432] on img "Email Form 2" at bounding box center [577, 402] width 303 height 185
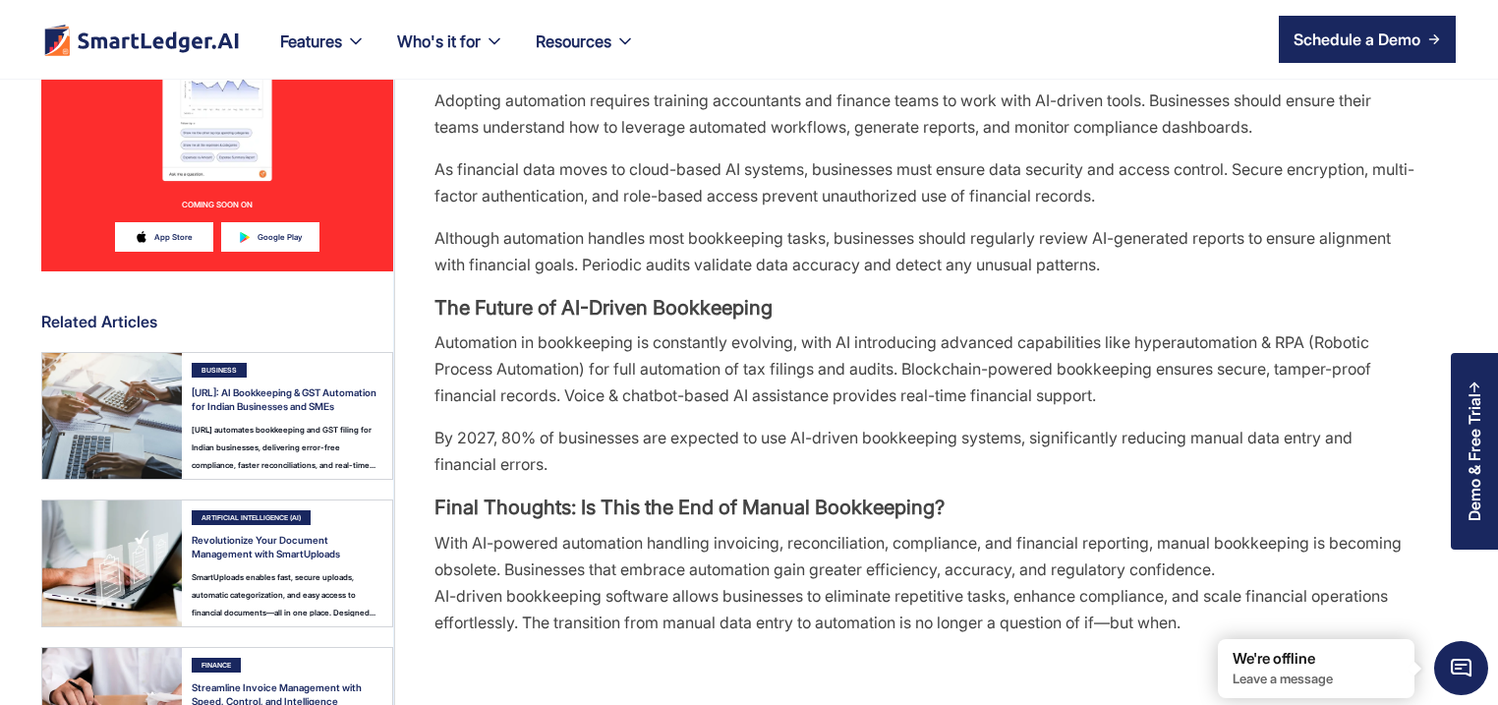
scroll to position [2642, 0]
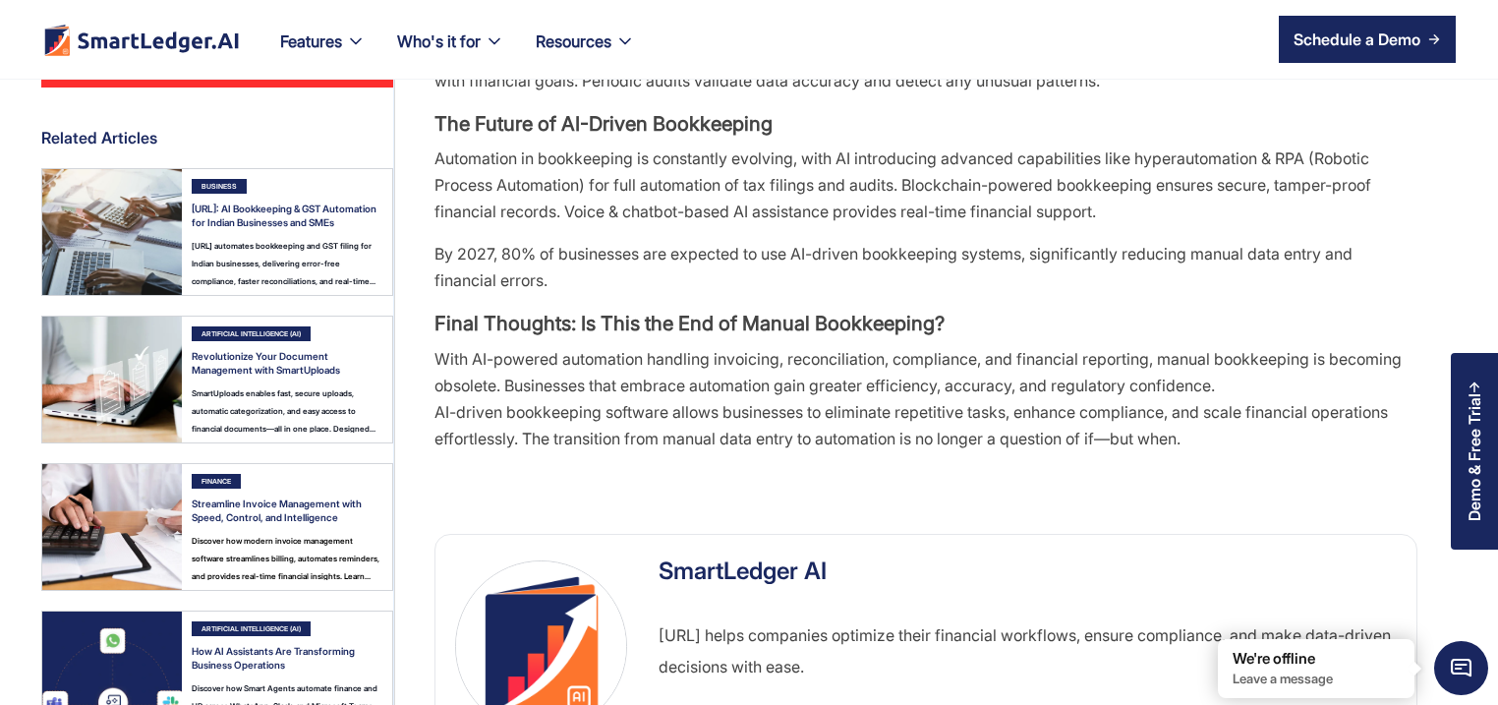
click at [98, 540] on img at bounding box center [112, 528] width 140 height 126
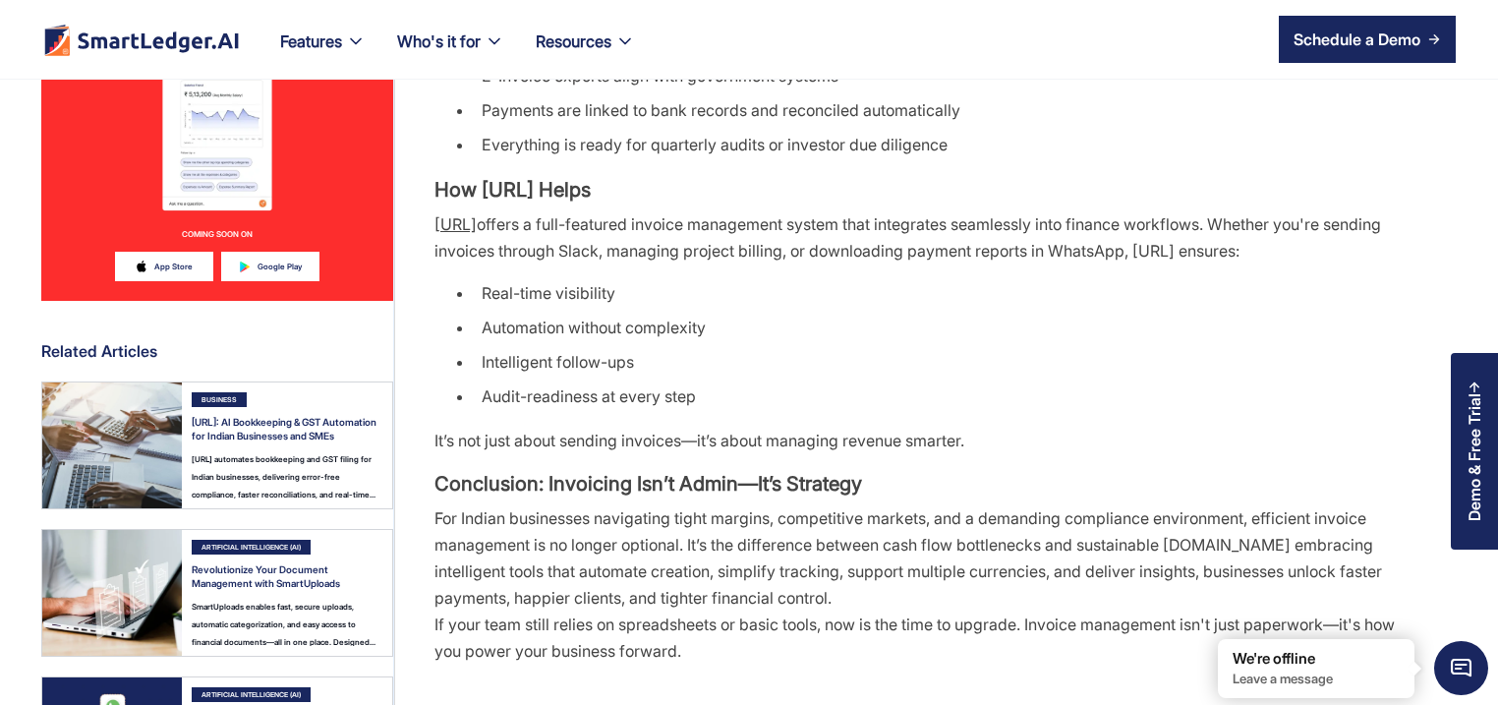
scroll to position [3020, 0]
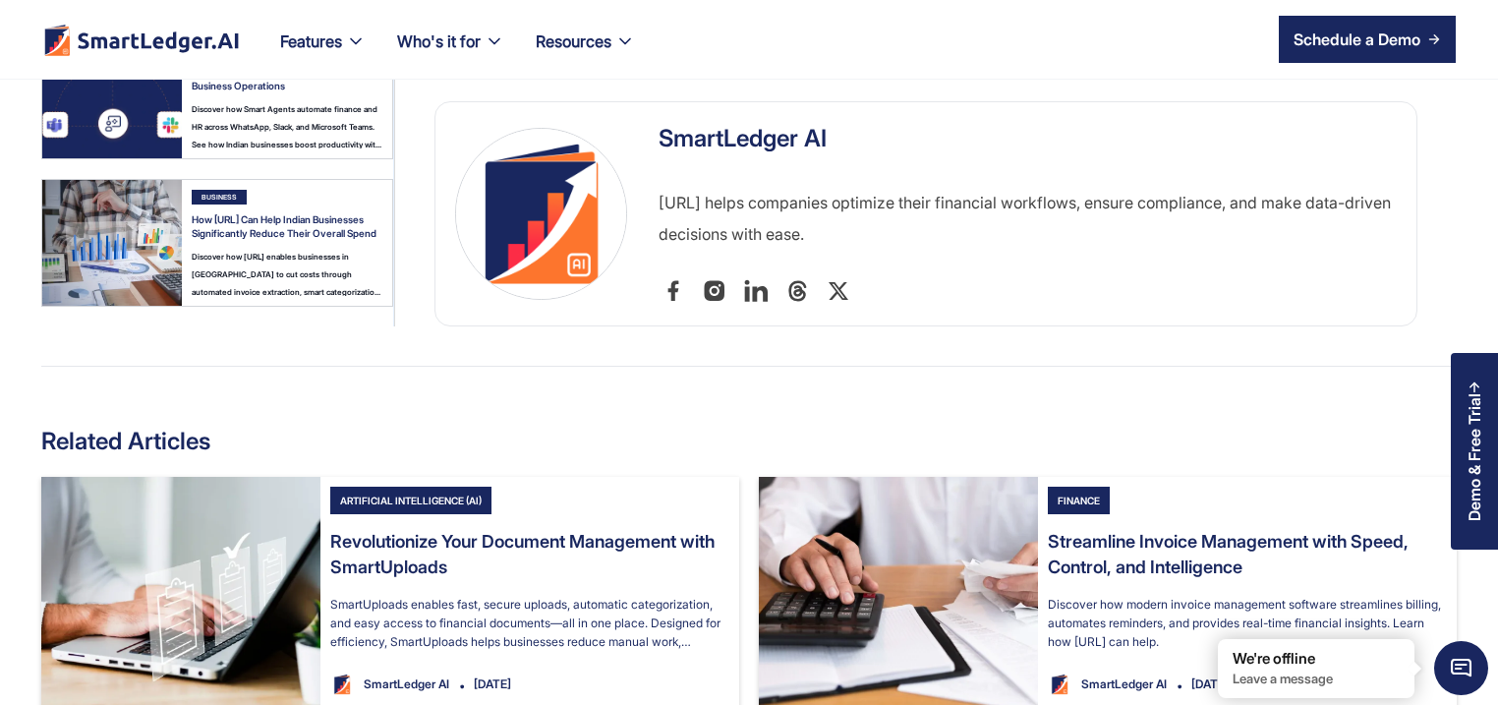
scroll to position [3208, 0]
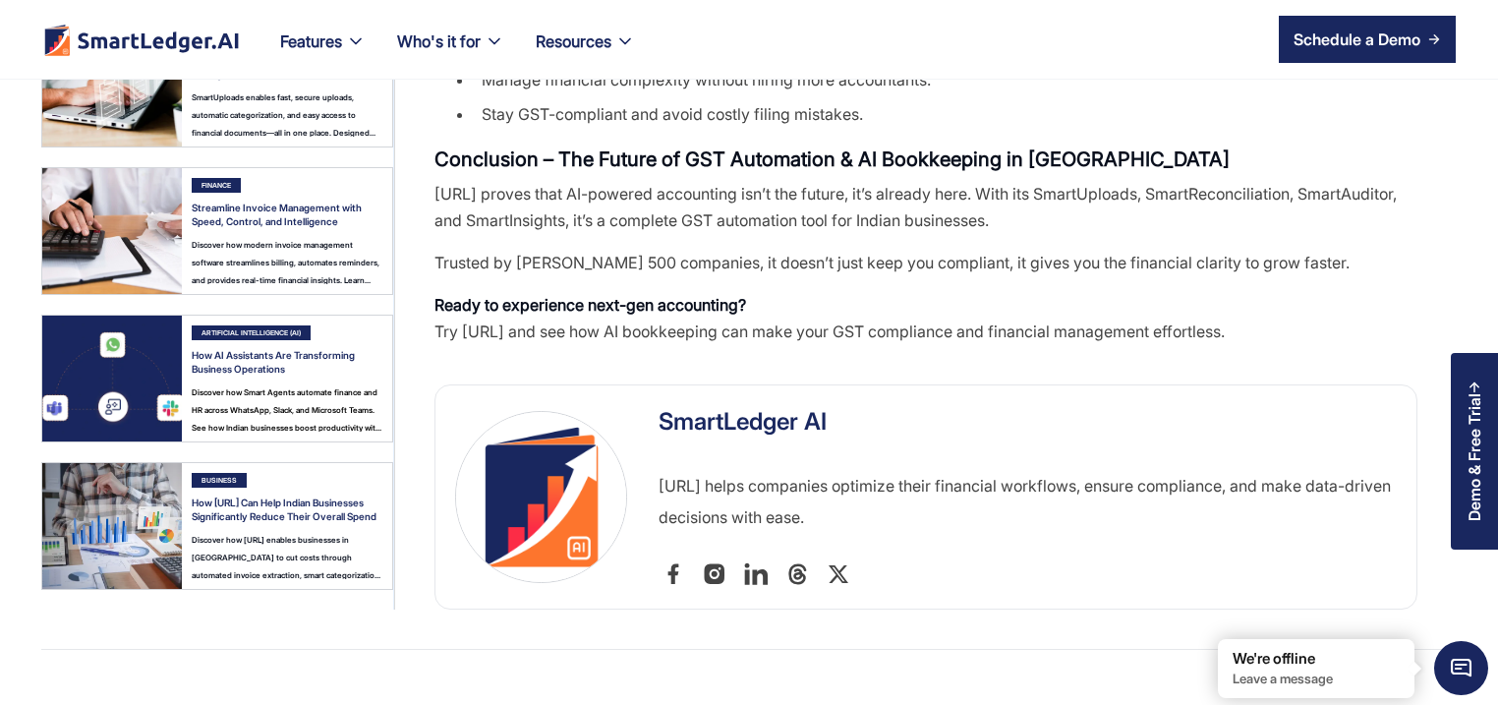
click at [120, 366] on img at bounding box center [112, 379] width 140 height 126
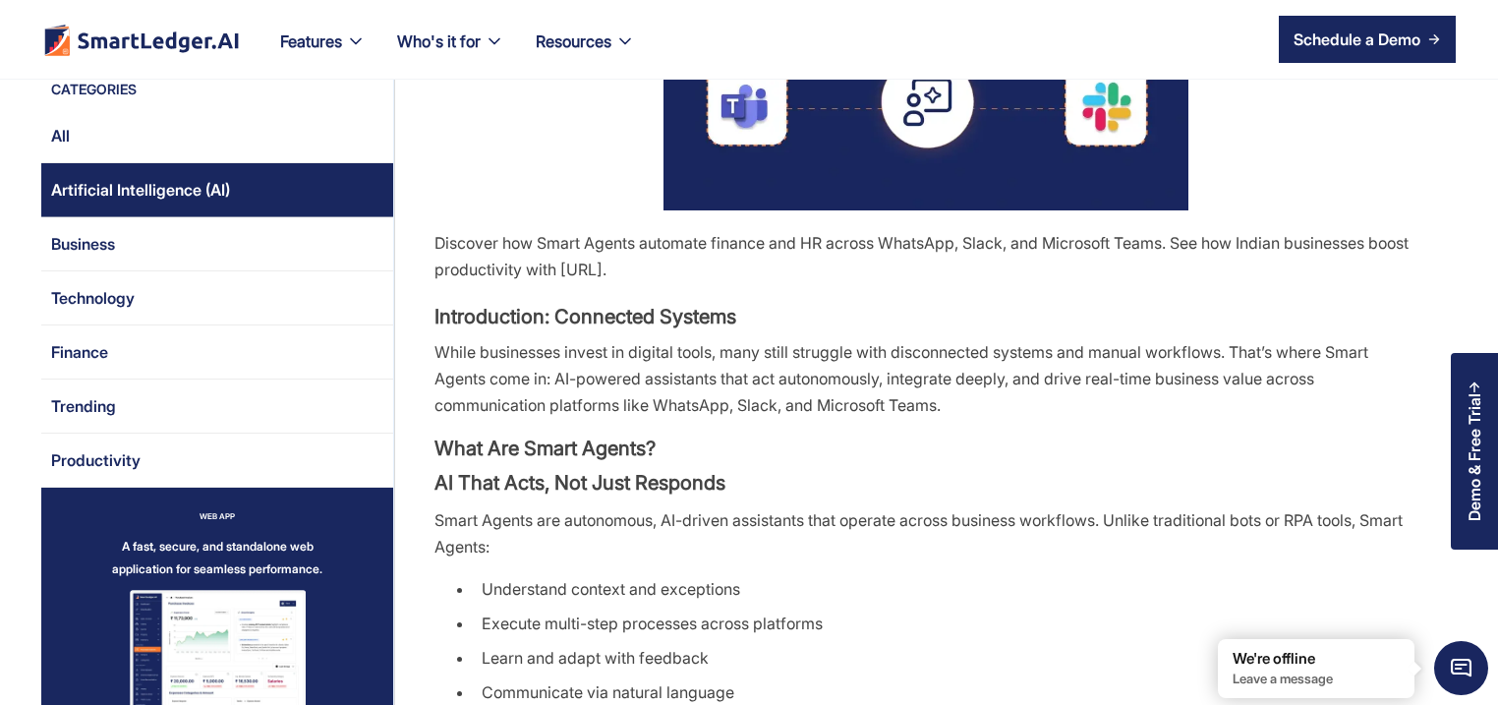
scroll to position [755, 0]
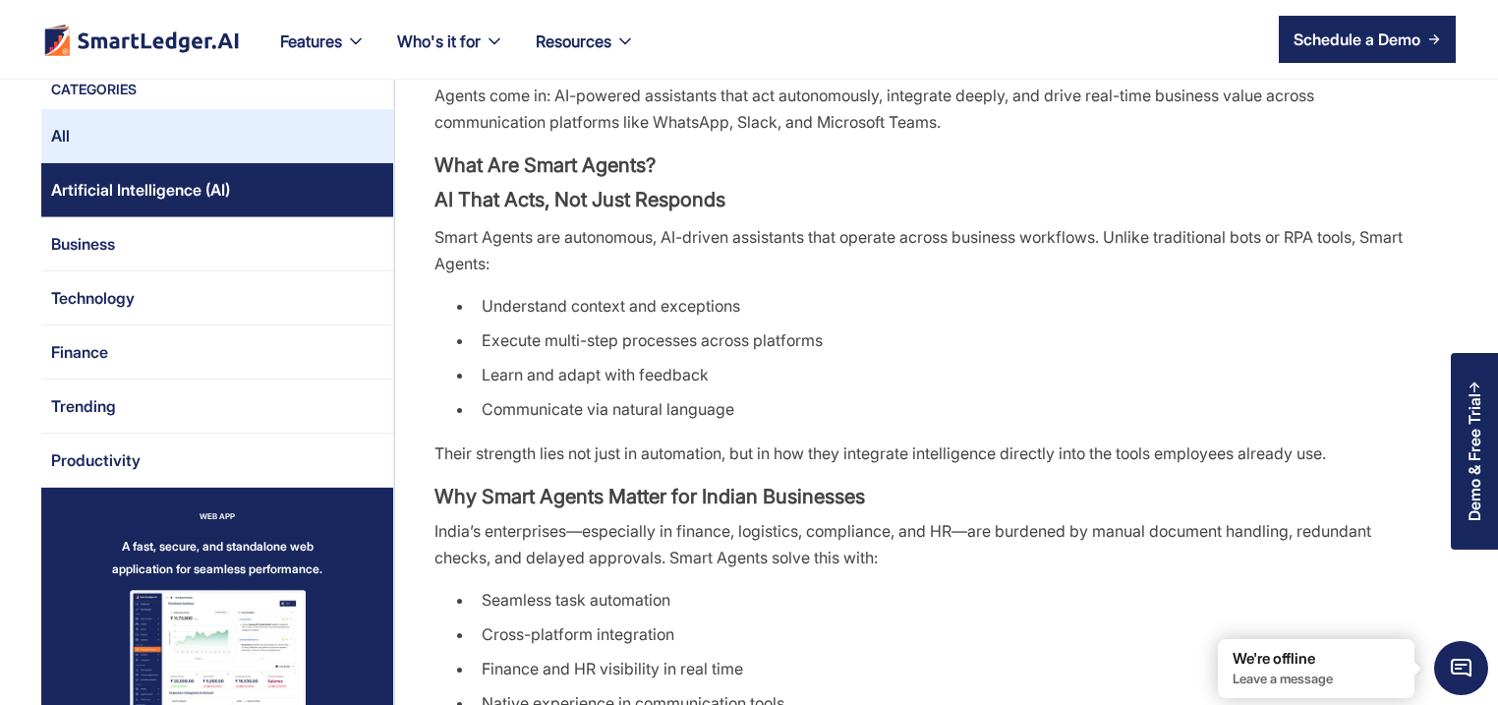
click at [133, 144] on link "All" at bounding box center [217, 136] width 352 height 54
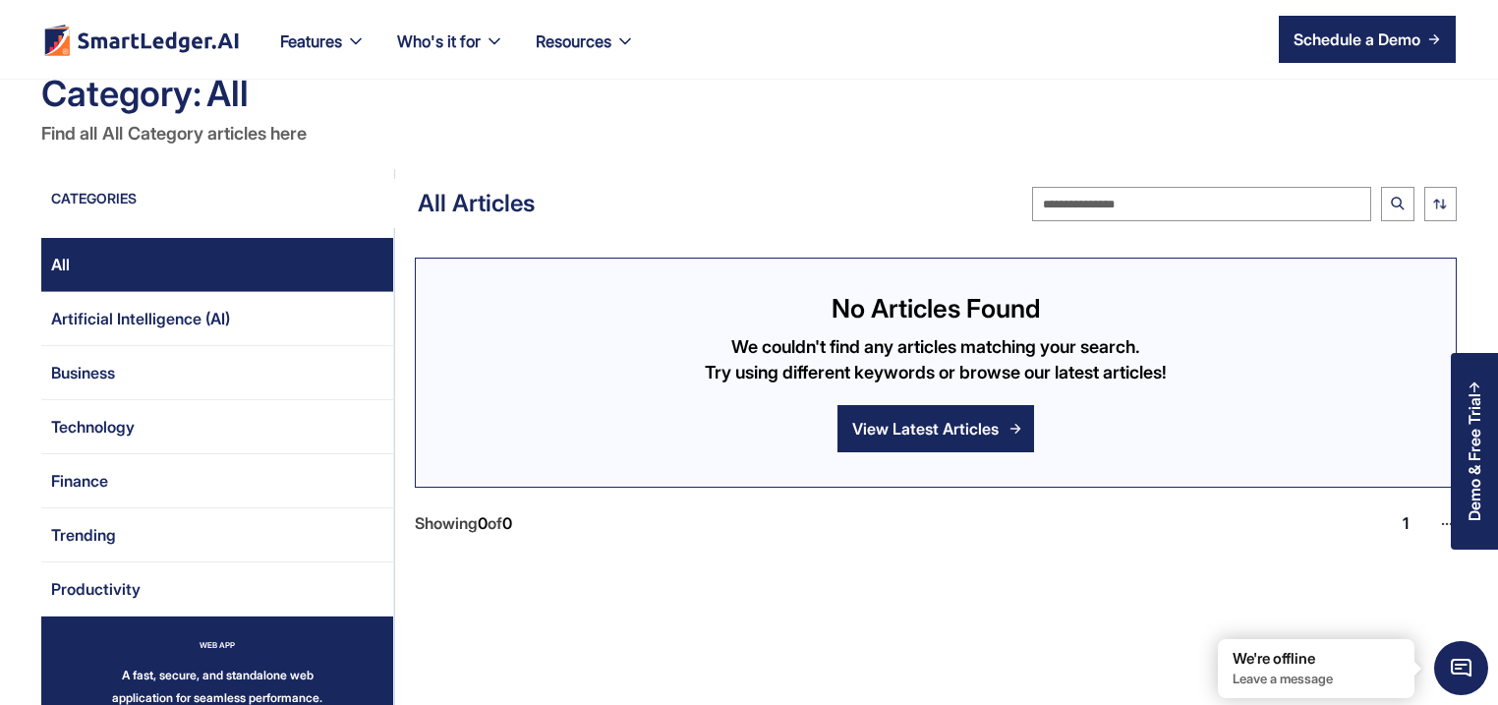
scroll to position [94, 0]
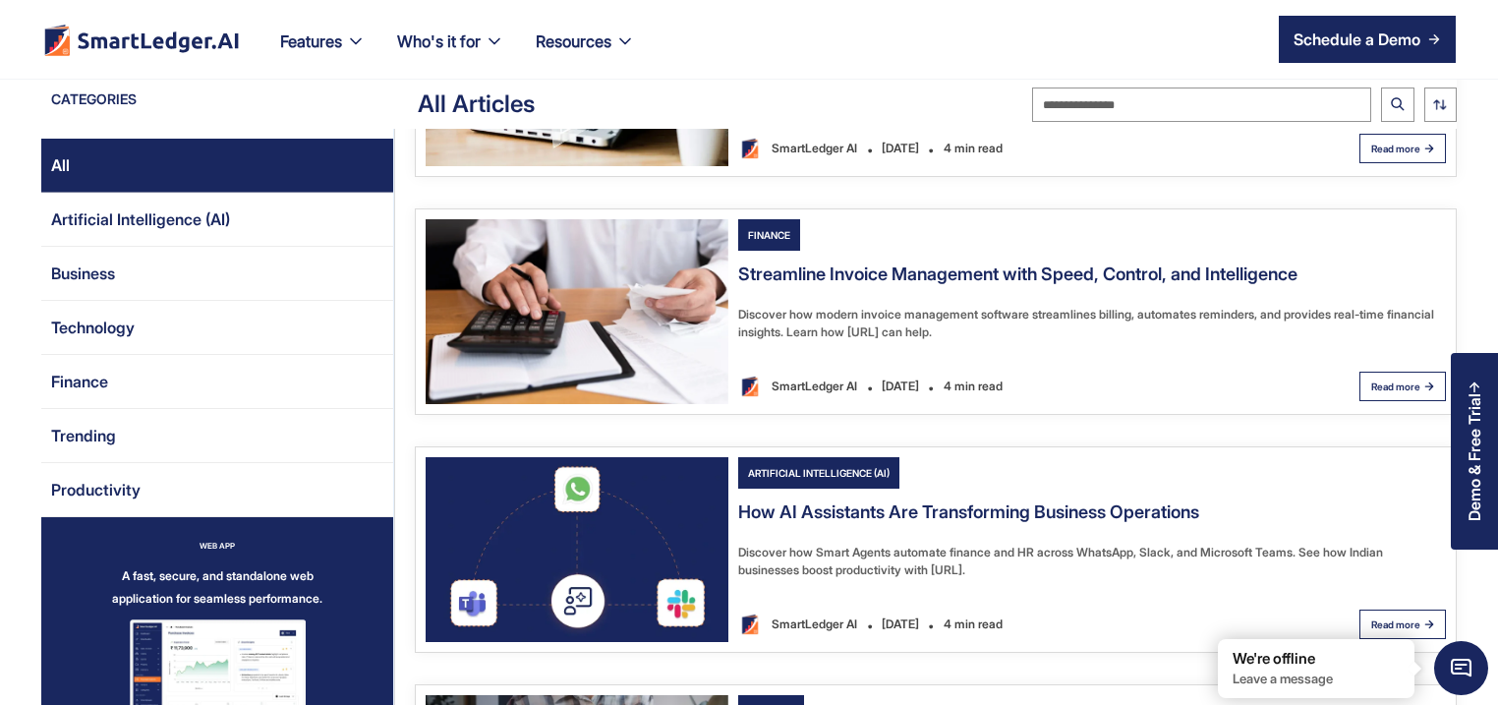
scroll to position [189, 0]
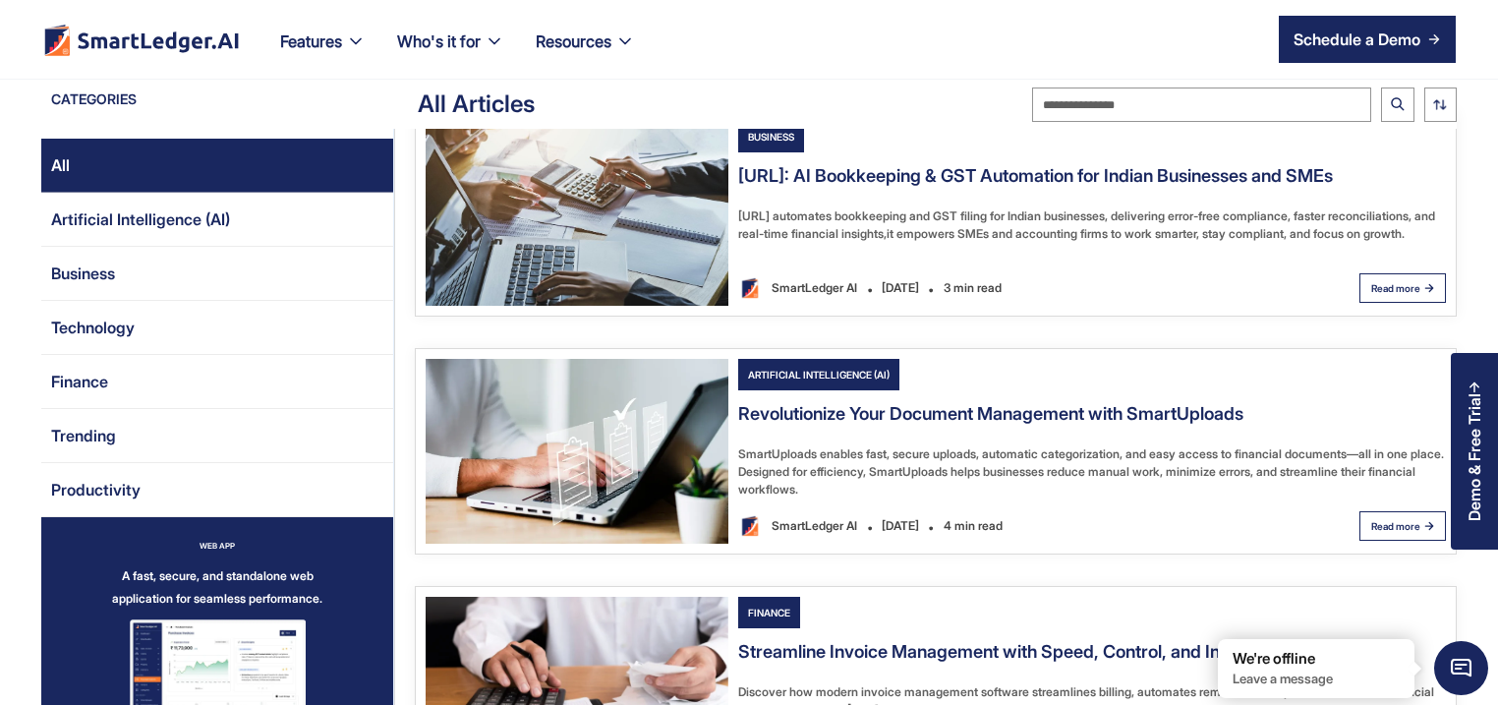
click at [606, 475] on img "Email Form 2" at bounding box center [577, 451] width 303 height 185
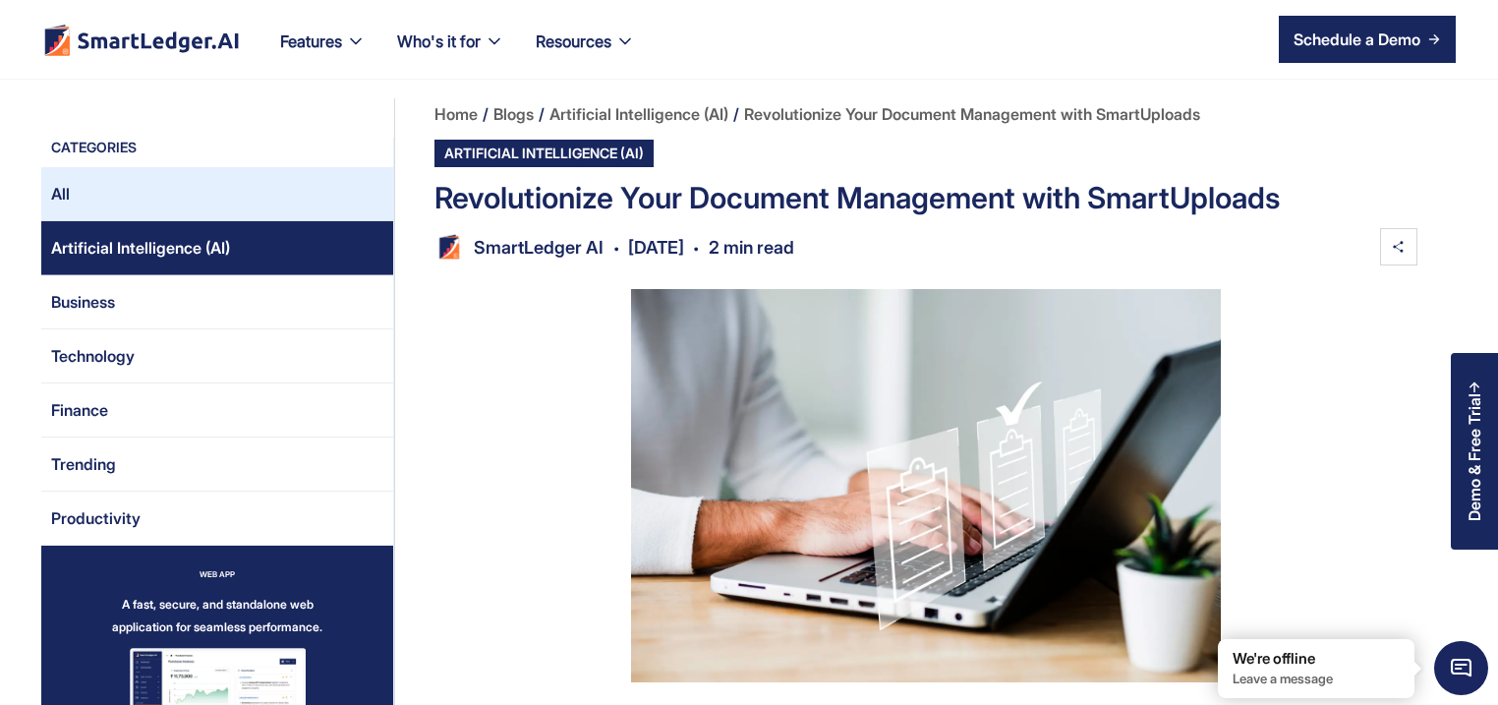
click at [126, 210] on link "All" at bounding box center [217, 194] width 352 height 54
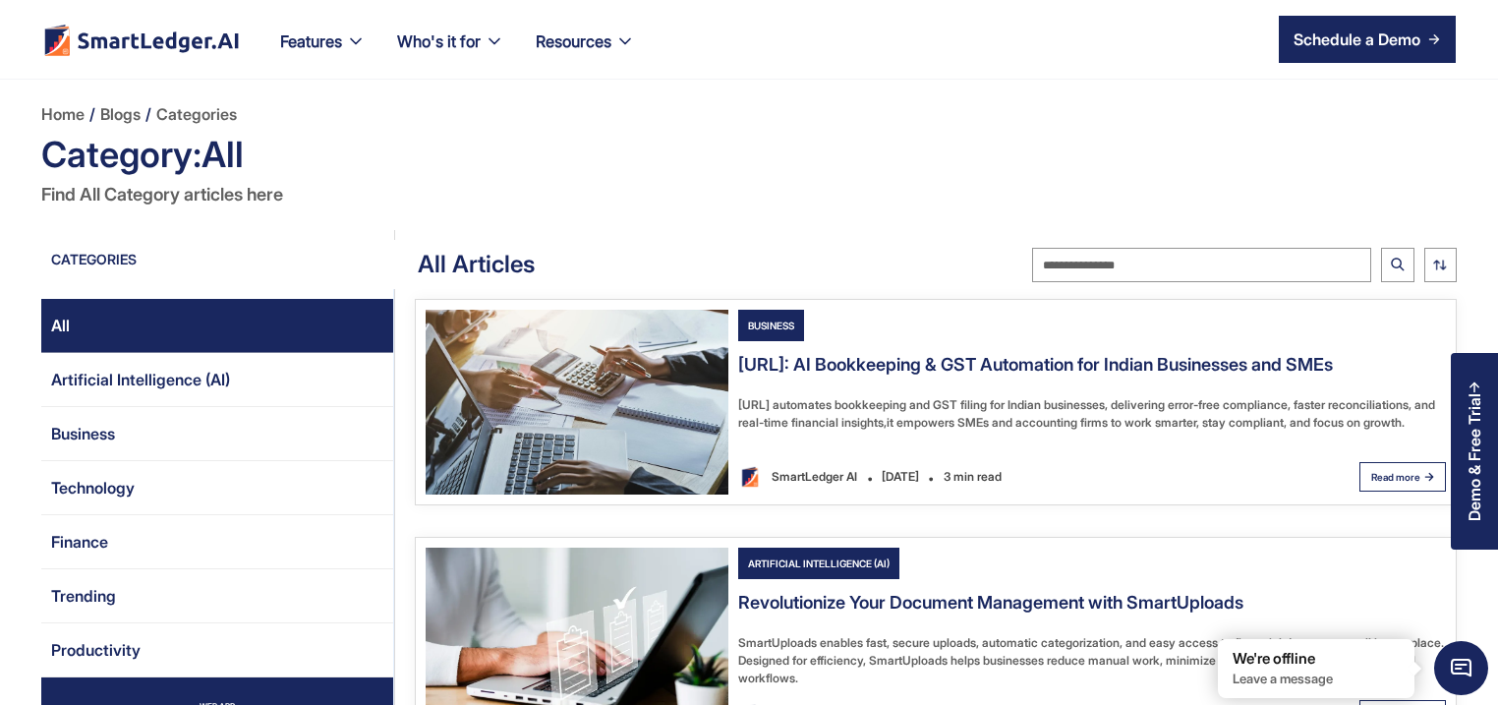
click at [664, 407] on img "Email Form 2" at bounding box center [577, 402] width 303 height 185
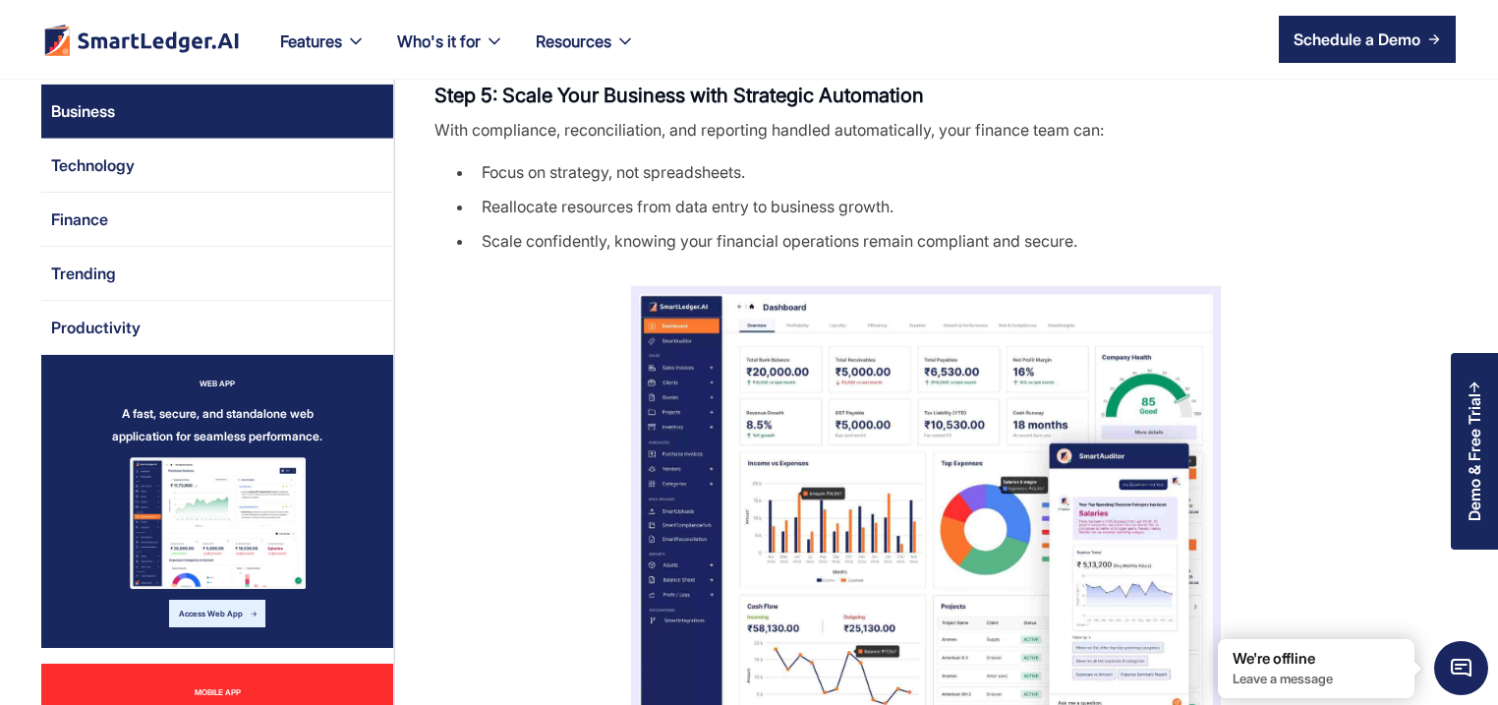
scroll to position [2359, 0]
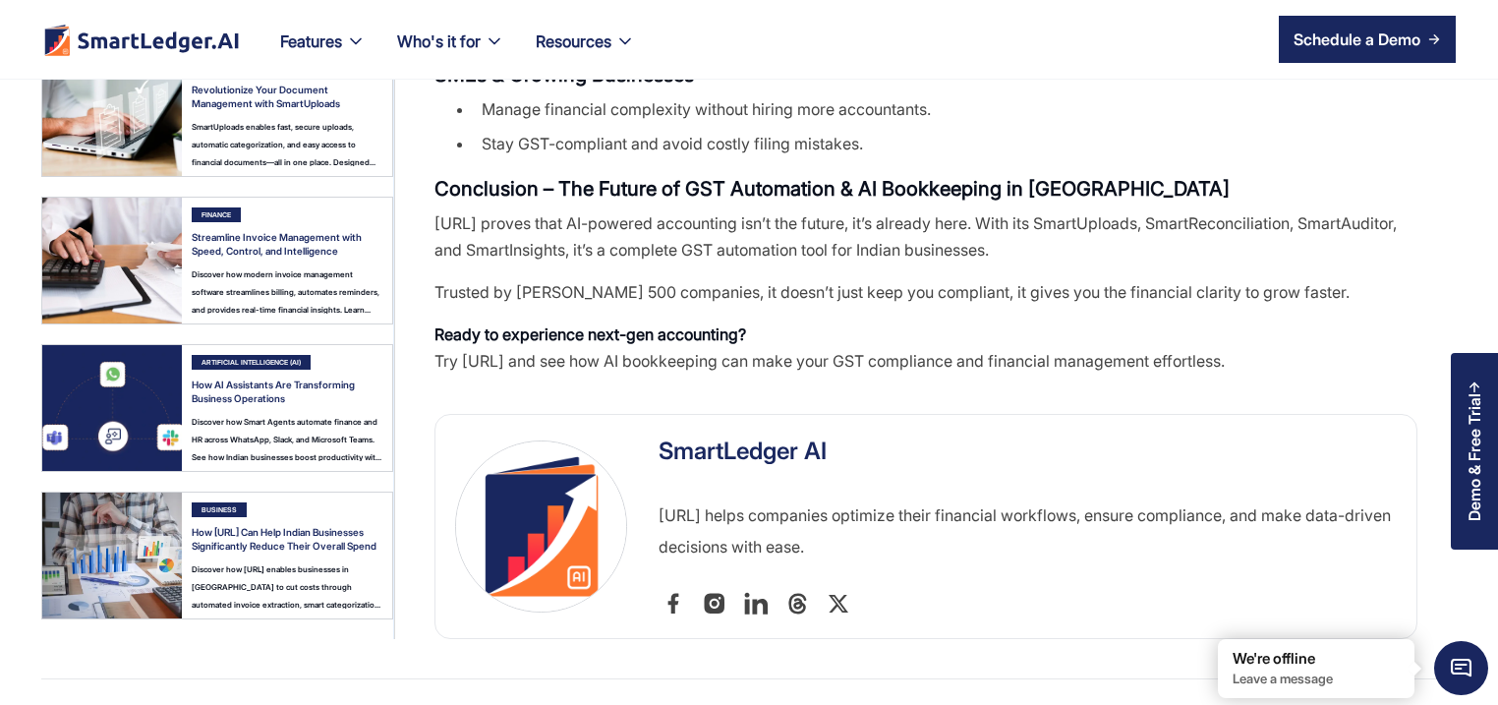
scroll to position [3303, 0]
